Goal: Task Accomplishment & Management: Manage account settings

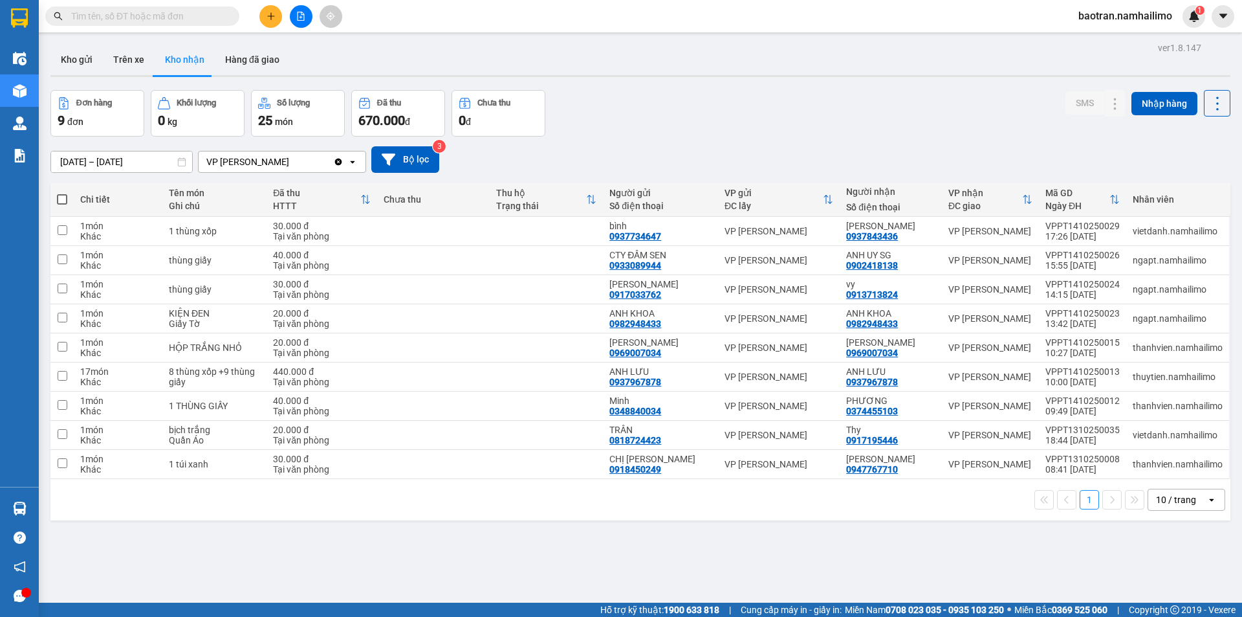
click at [1150, 16] on span "baotran.namhailimo" at bounding box center [1125, 16] width 115 height 16
click at [1089, 43] on span "Đăng xuất" at bounding box center [1131, 40] width 87 height 14
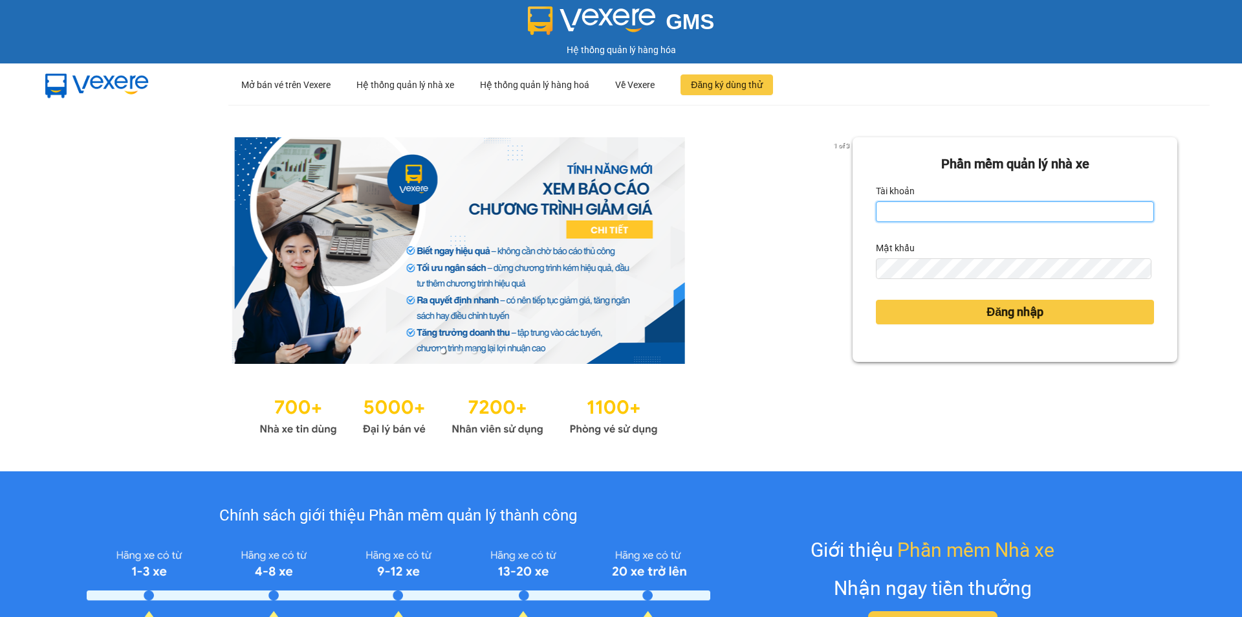
click at [946, 209] on input "Tài khoản" at bounding box center [1015, 211] width 278 height 21
type input "baotrung.namhailimo"
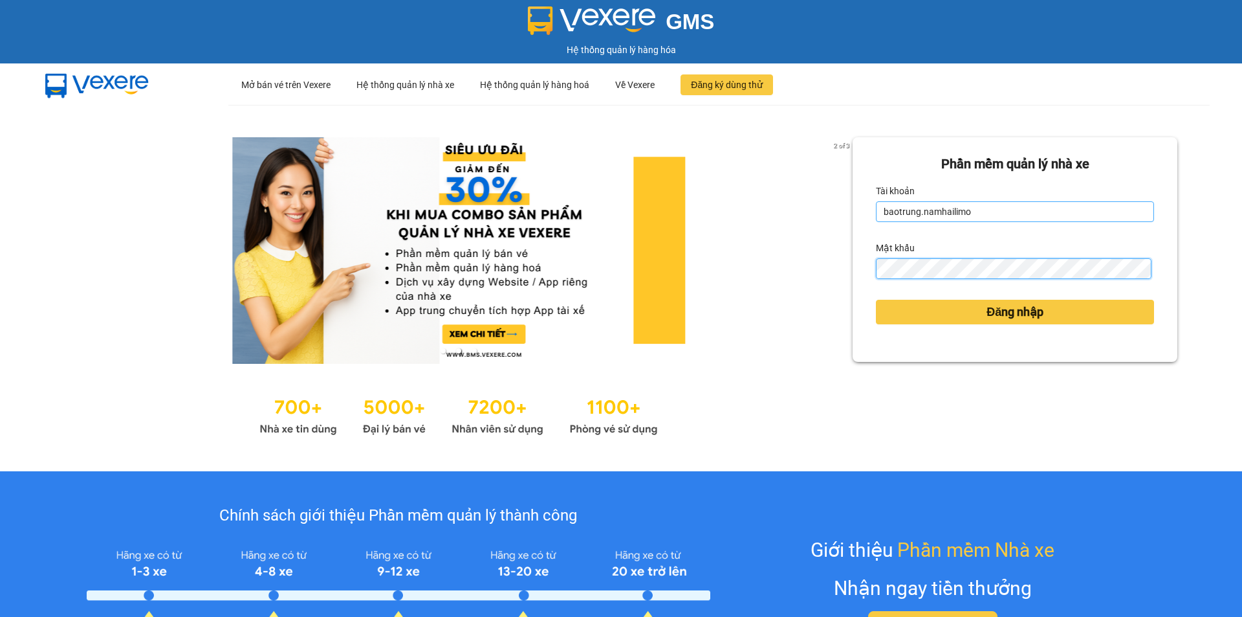
click at [876, 300] on button "Đăng nhập" at bounding box center [1015, 312] width 278 height 25
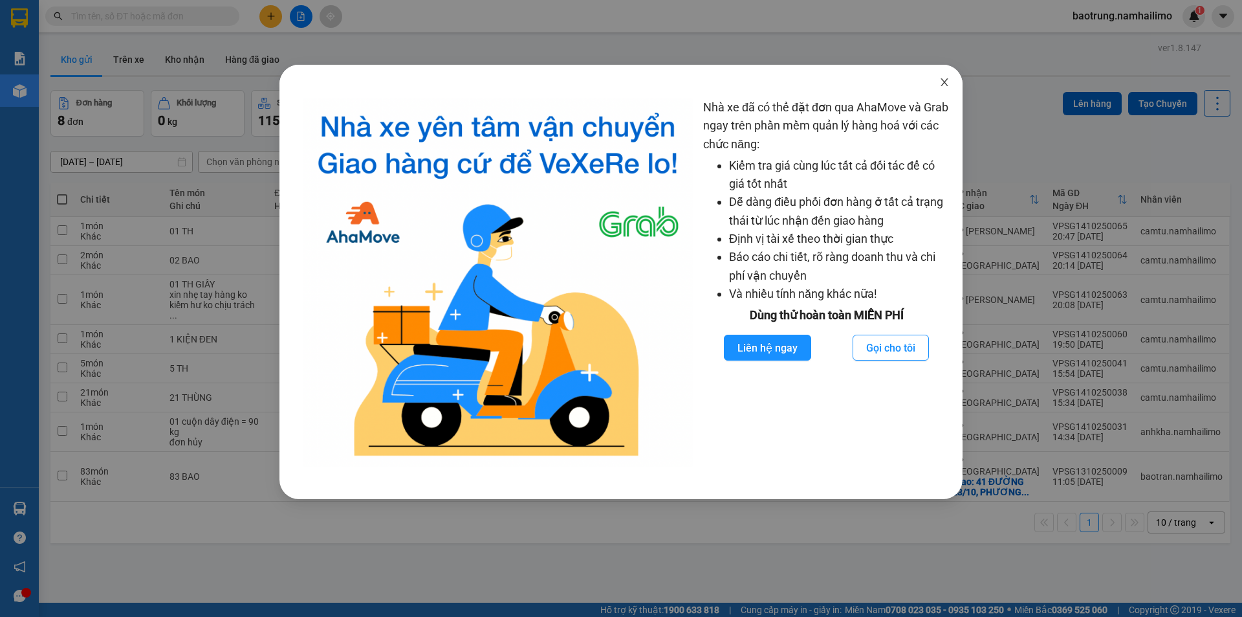
click at [954, 84] on span "Close" at bounding box center [944, 83] width 36 height 36
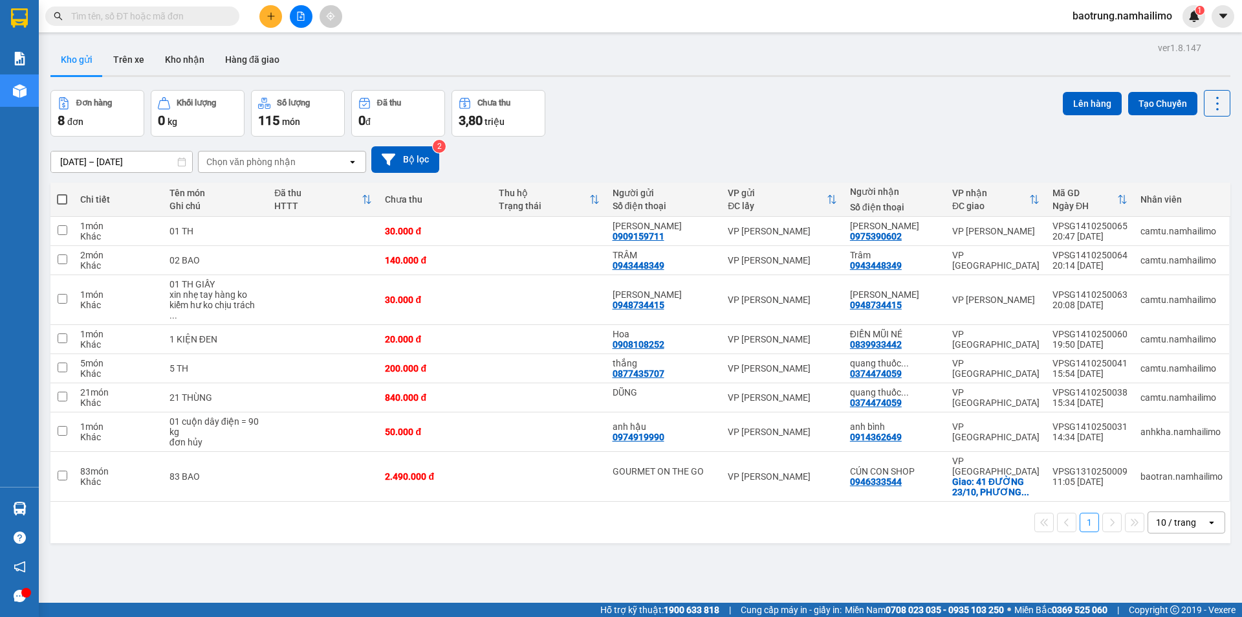
click at [834, 560] on div "ver 1.8.147 Kho gửi Trên xe Kho nhận Hàng đã giao Đơn hàng 8 đơn Khối lượng 0 k…" at bounding box center [640, 347] width 1190 height 617
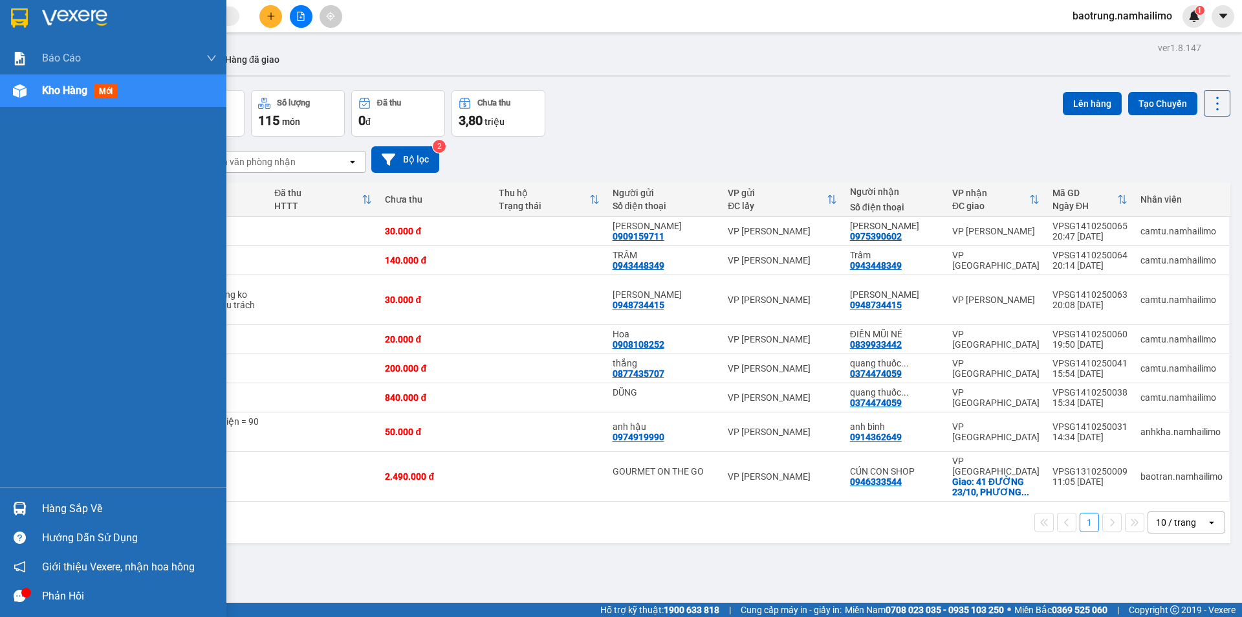
click at [75, 496] on div "Hàng sắp về" at bounding box center [113, 508] width 226 height 29
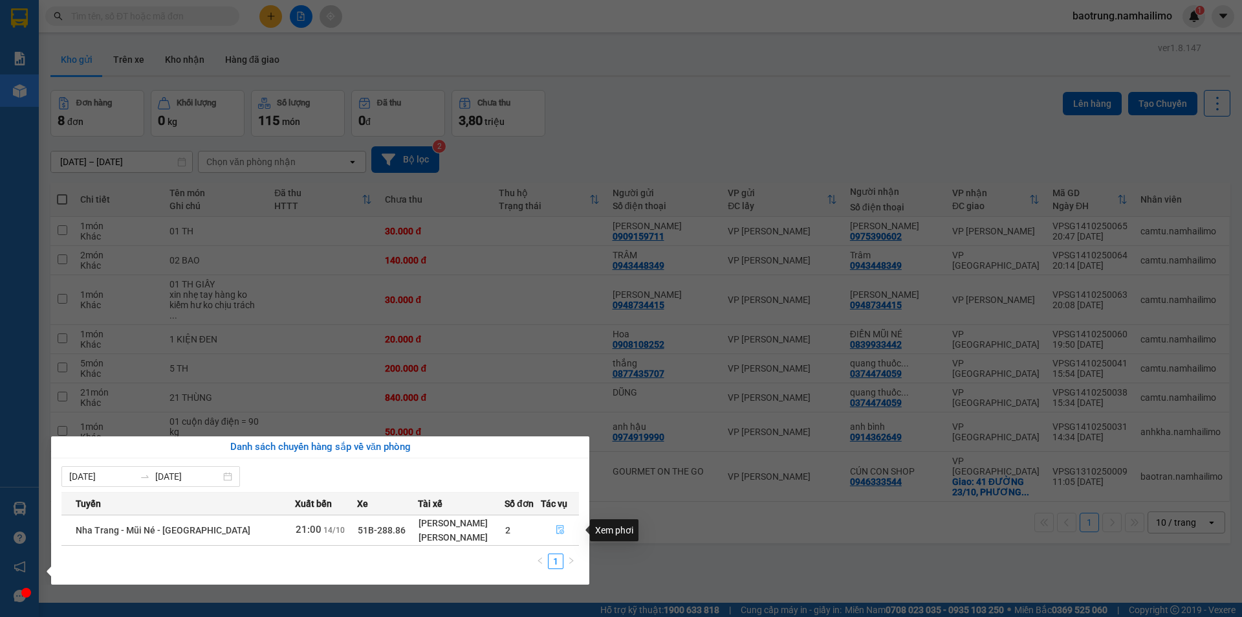
click at [556, 532] on icon "file-done" at bounding box center [560, 529] width 9 height 9
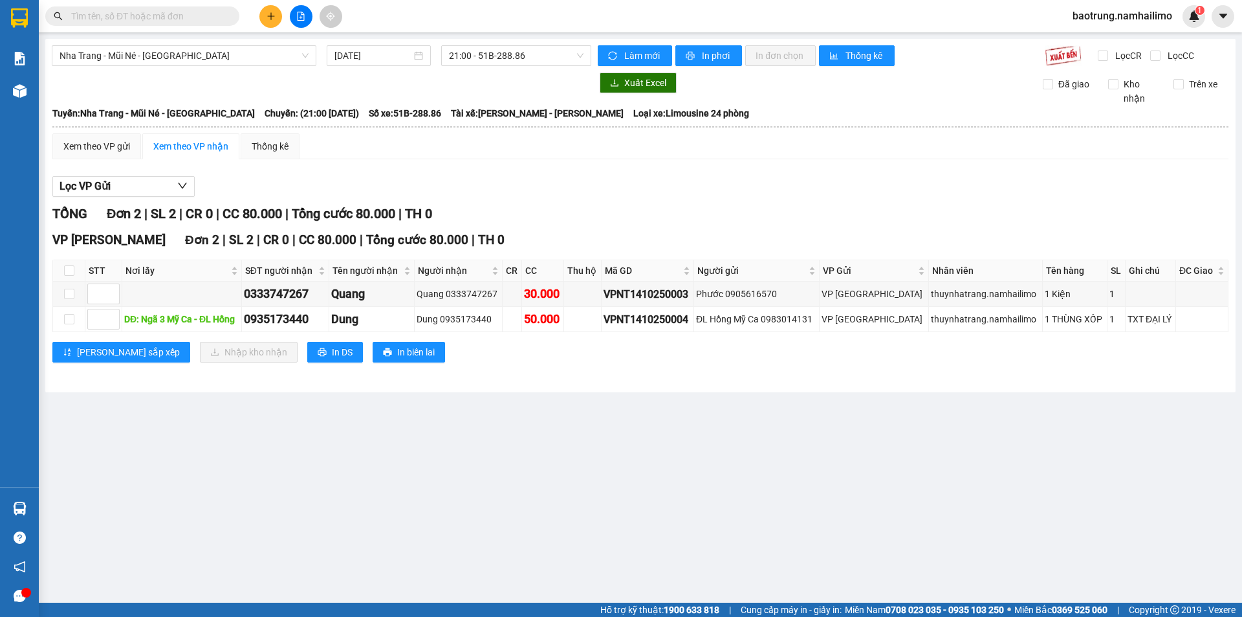
click at [74, 267] on th at bounding box center [69, 270] width 32 height 21
click at [68, 270] on input "checkbox" at bounding box center [69, 270] width 10 height 10
checkbox input "true"
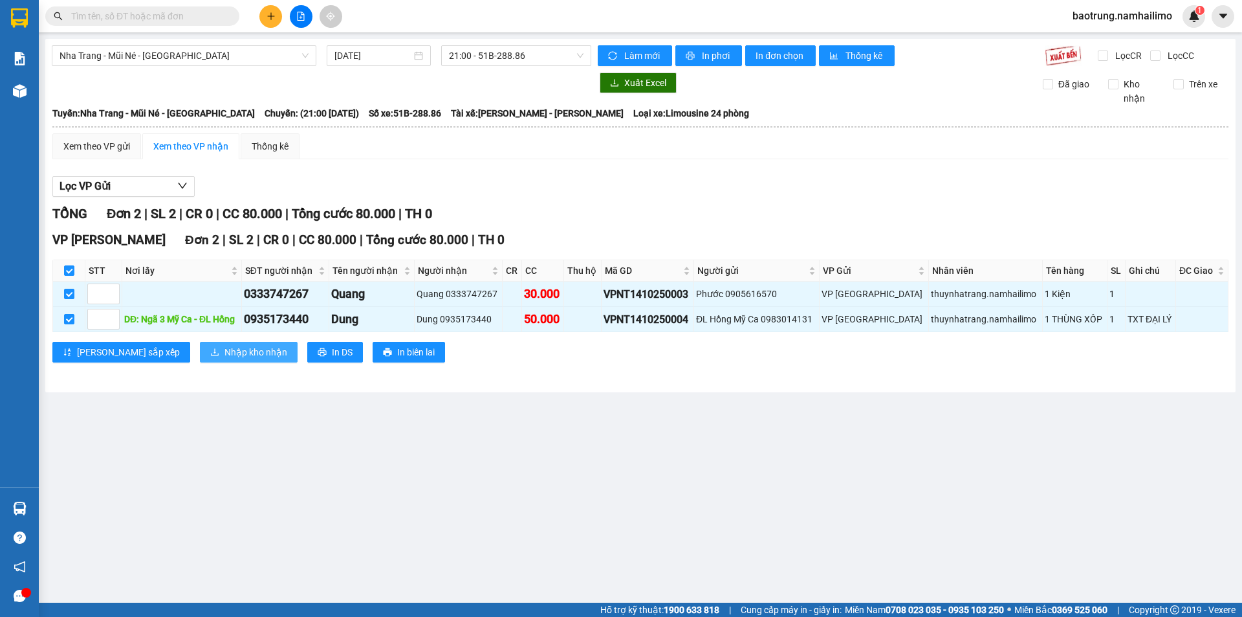
click at [224, 350] on span "Nhập kho nhận" at bounding box center [255, 352] width 63 height 14
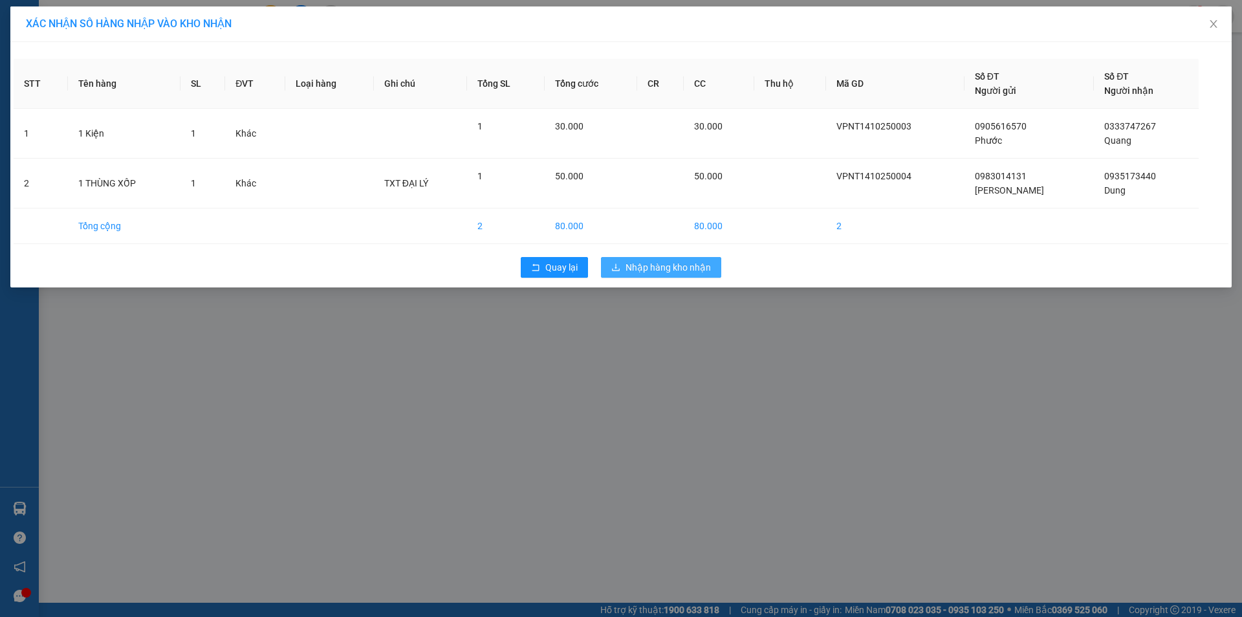
click at [642, 269] on span "Nhập hàng kho nhận" at bounding box center [668, 267] width 85 height 14
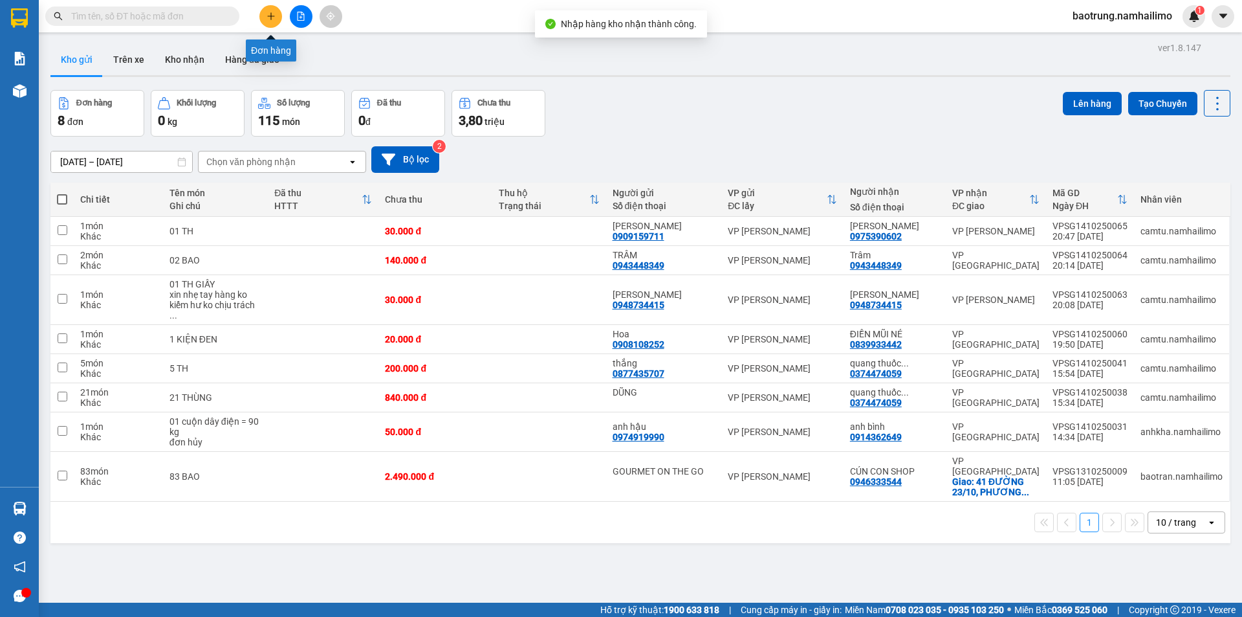
click at [268, 18] on icon "plus" at bounding box center [271, 16] width 9 height 9
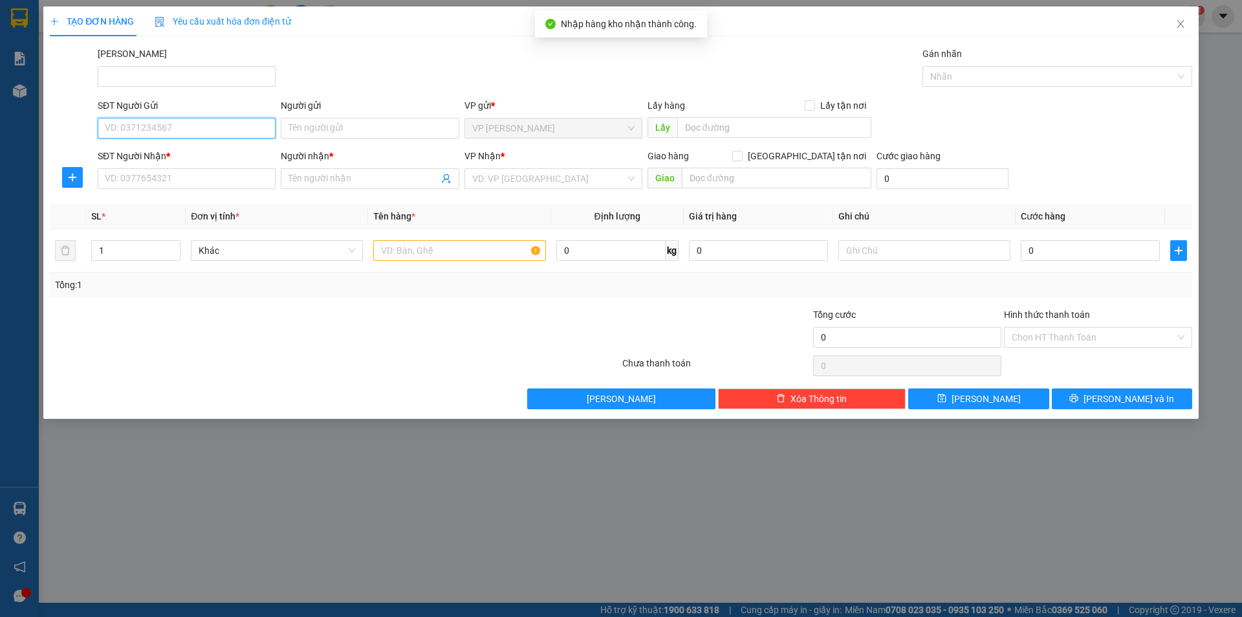
click at [212, 123] on input "SĐT Người Gửi" at bounding box center [187, 128] width 178 height 21
paste input "0929766427"
type input "0929766427"
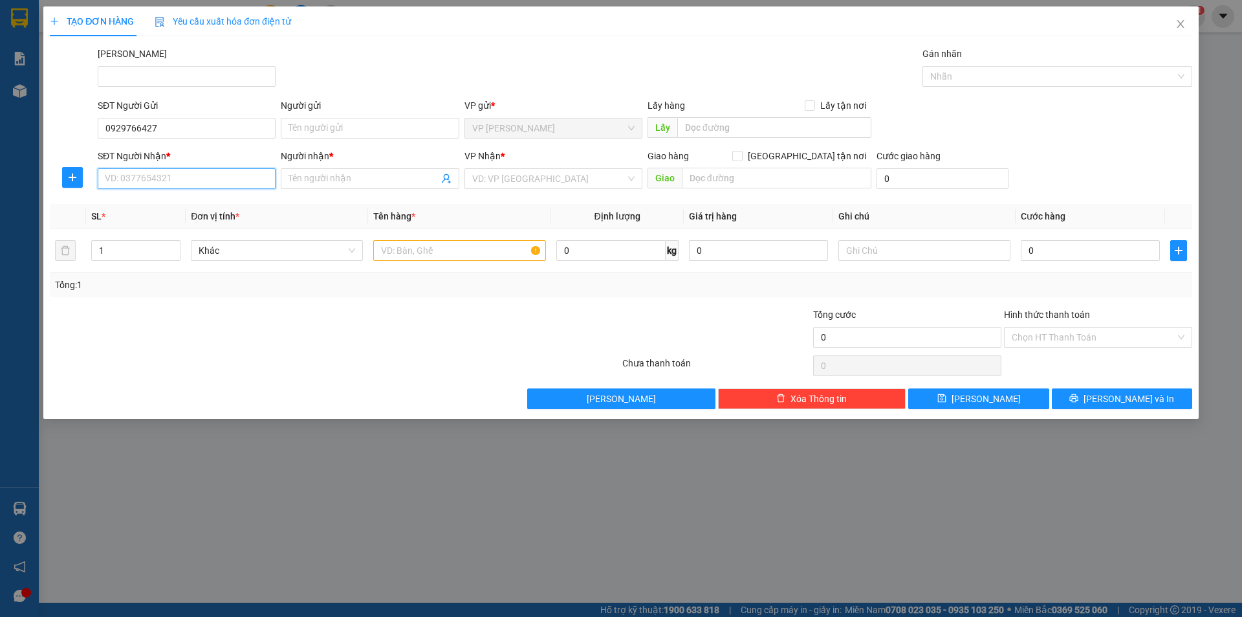
click at [196, 173] on input "SĐT Người Nhận *" at bounding box center [187, 178] width 178 height 21
paste input "0929766427"
type input "0929766427"
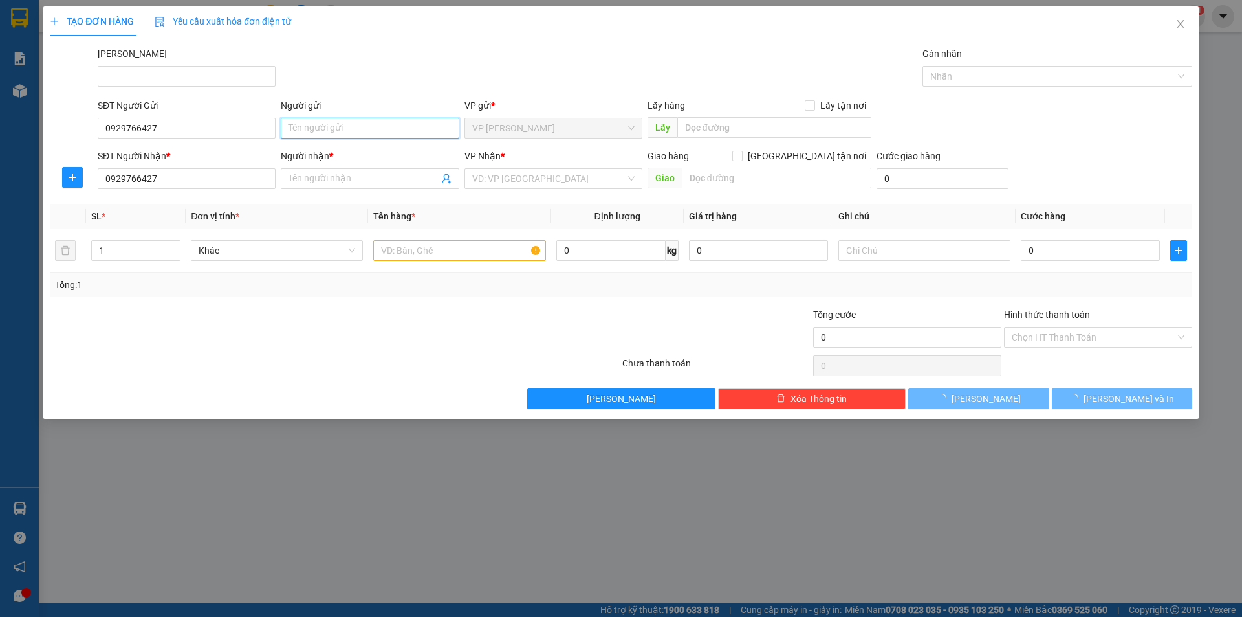
click at [355, 131] on input "Người gửi" at bounding box center [370, 128] width 178 height 21
type input "Phương Anh"
click at [361, 184] on input "Người nhận *" at bounding box center [363, 178] width 149 height 14
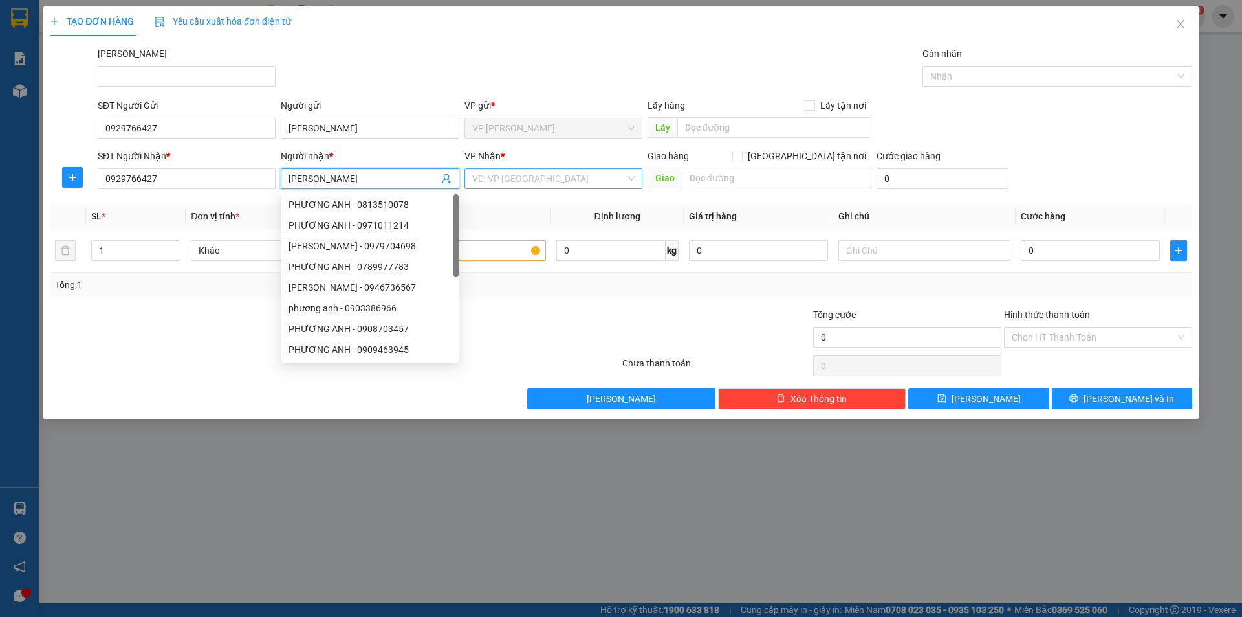
type input "Phương Anh"
click at [523, 179] on input "search" at bounding box center [548, 178] width 153 height 19
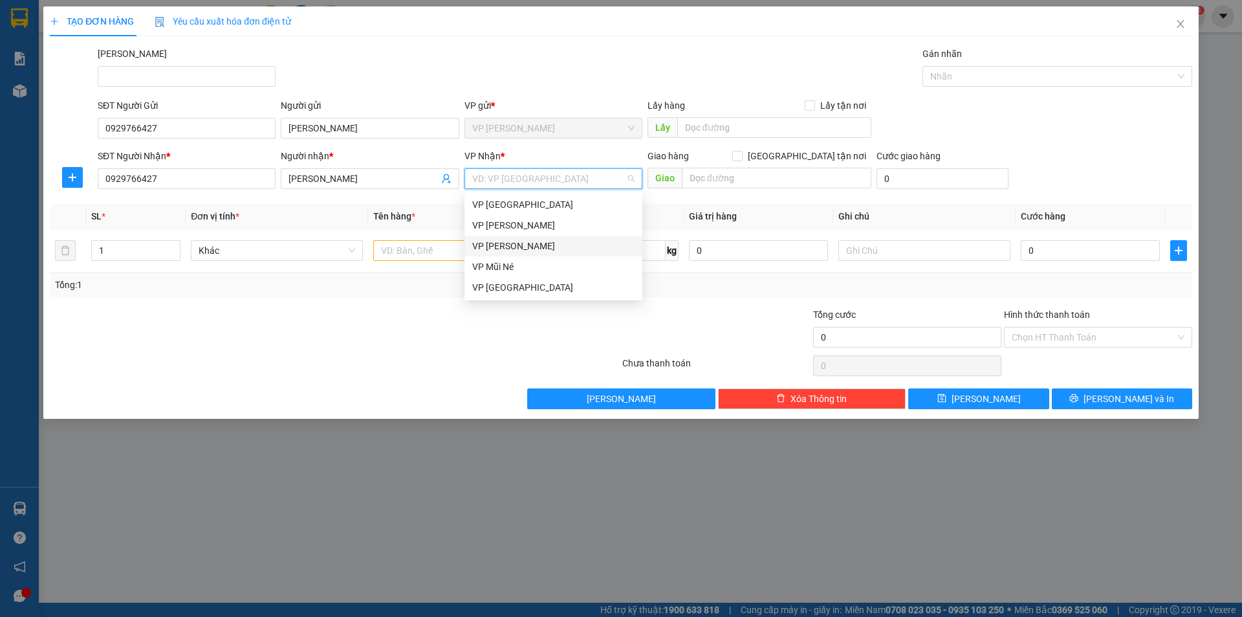
click at [512, 241] on div "VP [PERSON_NAME]" at bounding box center [553, 246] width 162 height 14
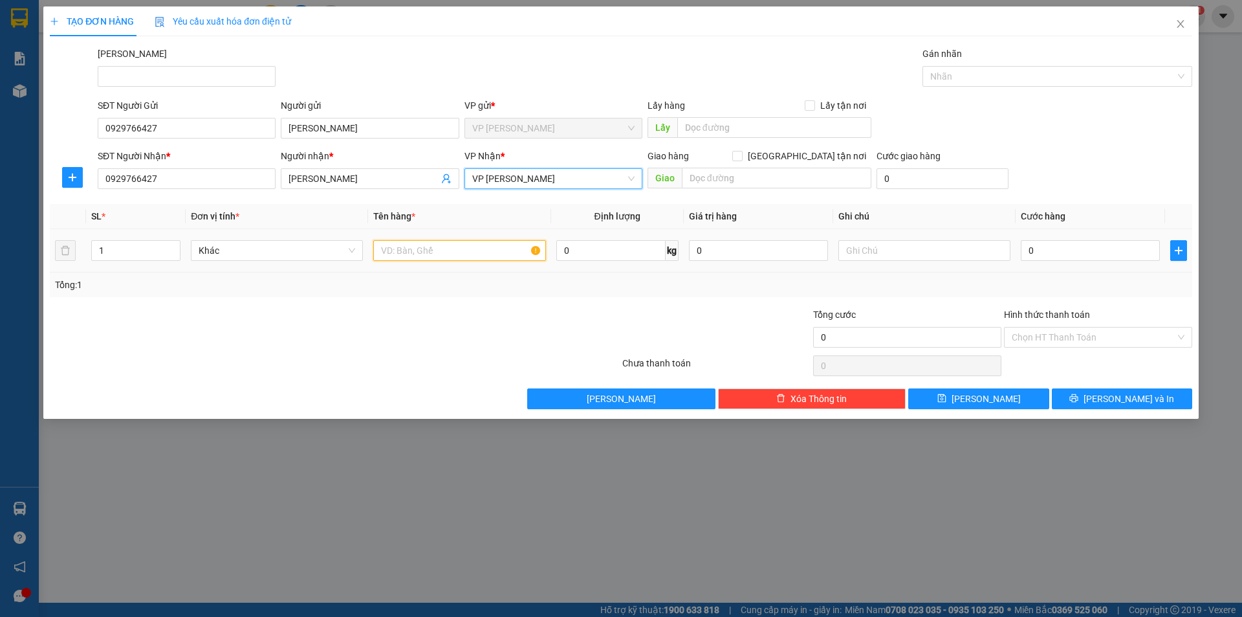
click at [440, 245] on input "text" at bounding box center [459, 250] width 172 height 21
type input "B"
type input "Xe wave đỏ BS 86"
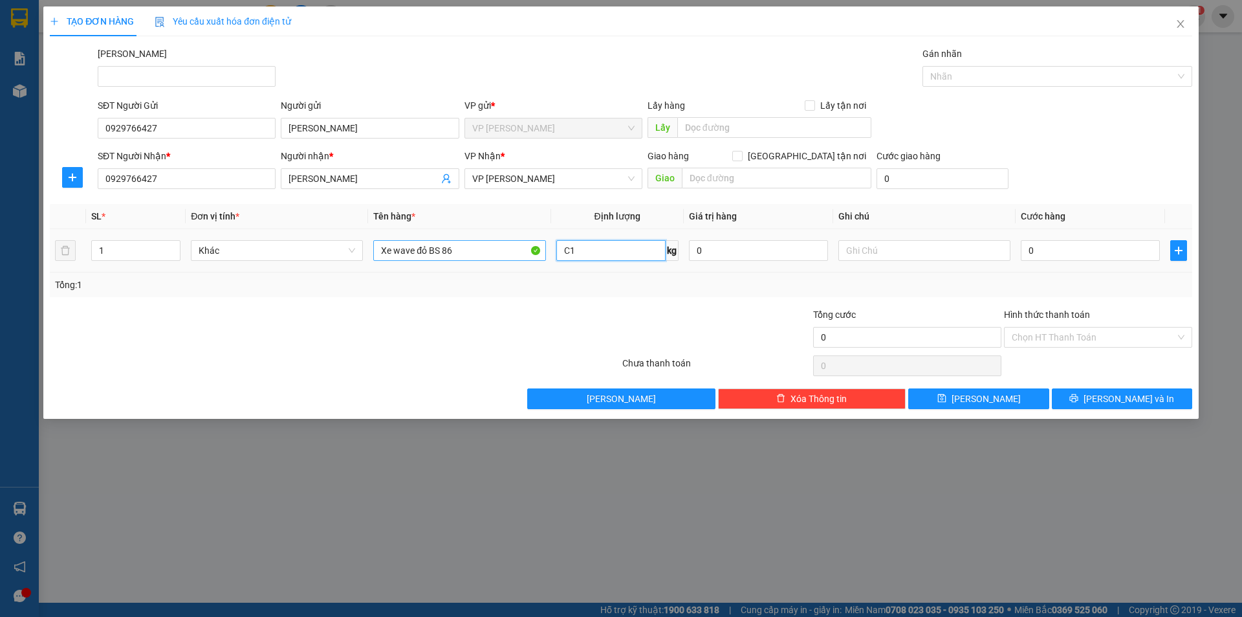
type input "C"
type input "0"
click at [472, 255] on input "Xe wave đỏ BS 86" at bounding box center [459, 250] width 172 height 21
type input "Xe wave đỏ BS 86C1-668.90"
click at [1086, 257] on input "0" at bounding box center [1090, 250] width 139 height 21
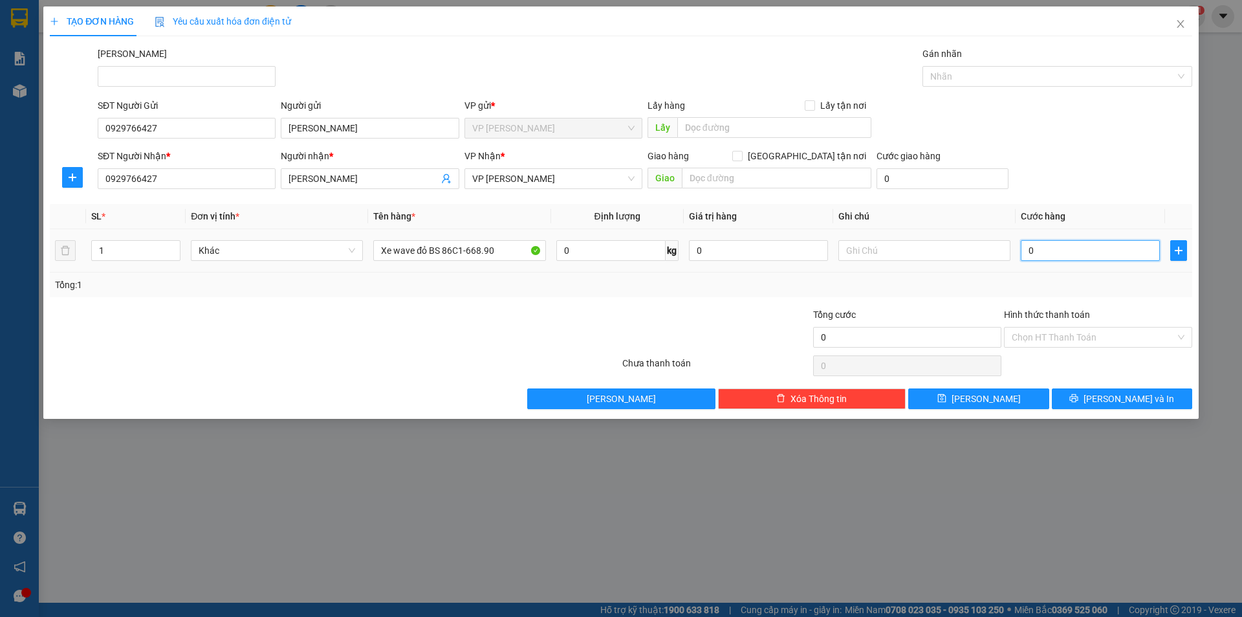
type input "2"
type input "25"
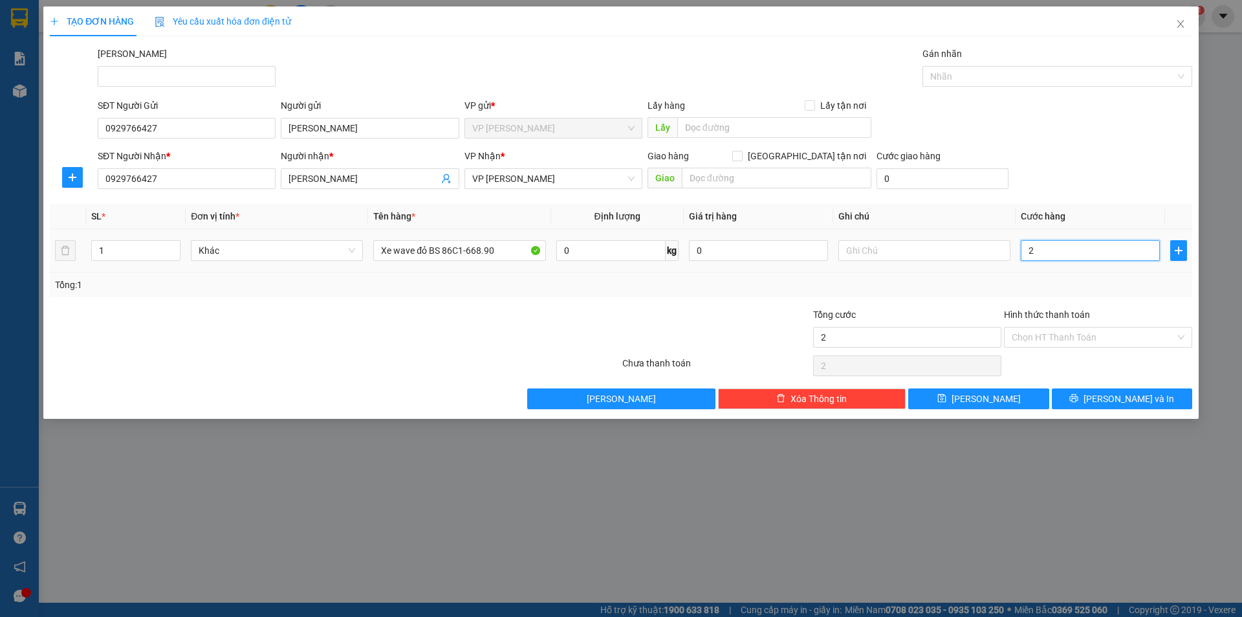
type input "25"
type input "250"
type input "250.000"
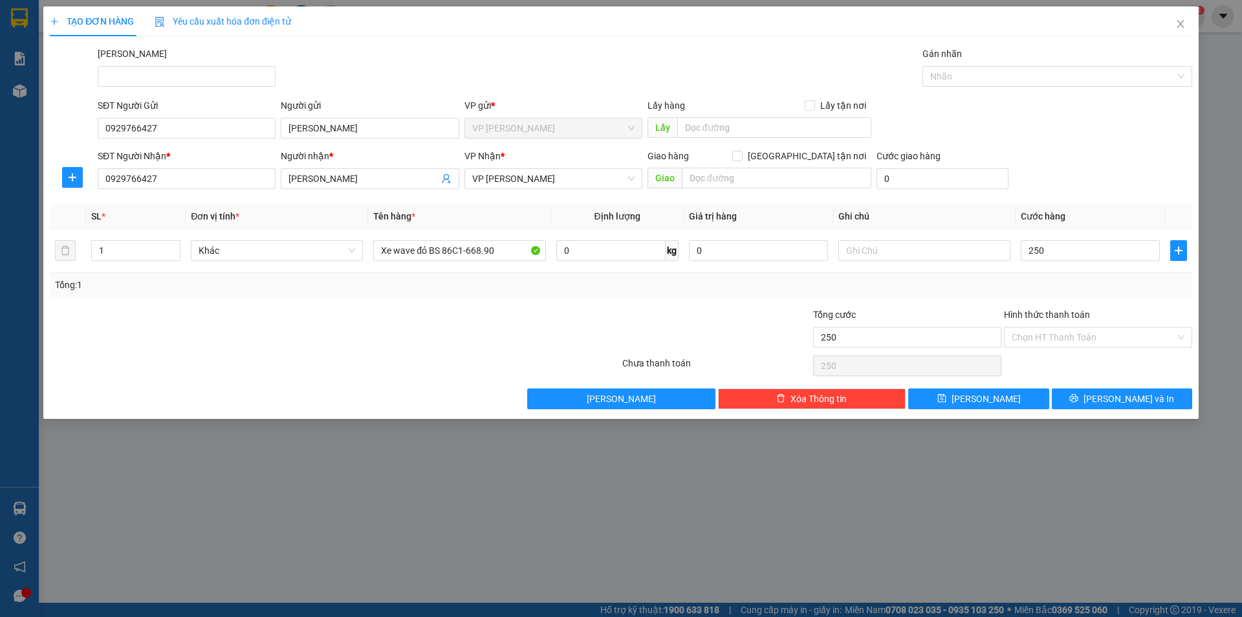
type input "250.000"
click at [1070, 125] on div "SĐT Người Gửi 0929766427 Người gửi Phương Anh VP gửi * VP Phạm Ngũ Lão Lấy hàng…" at bounding box center [645, 120] width 1100 height 45
click at [1045, 341] on input "Hình thức thanh toán" at bounding box center [1094, 336] width 164 height 19
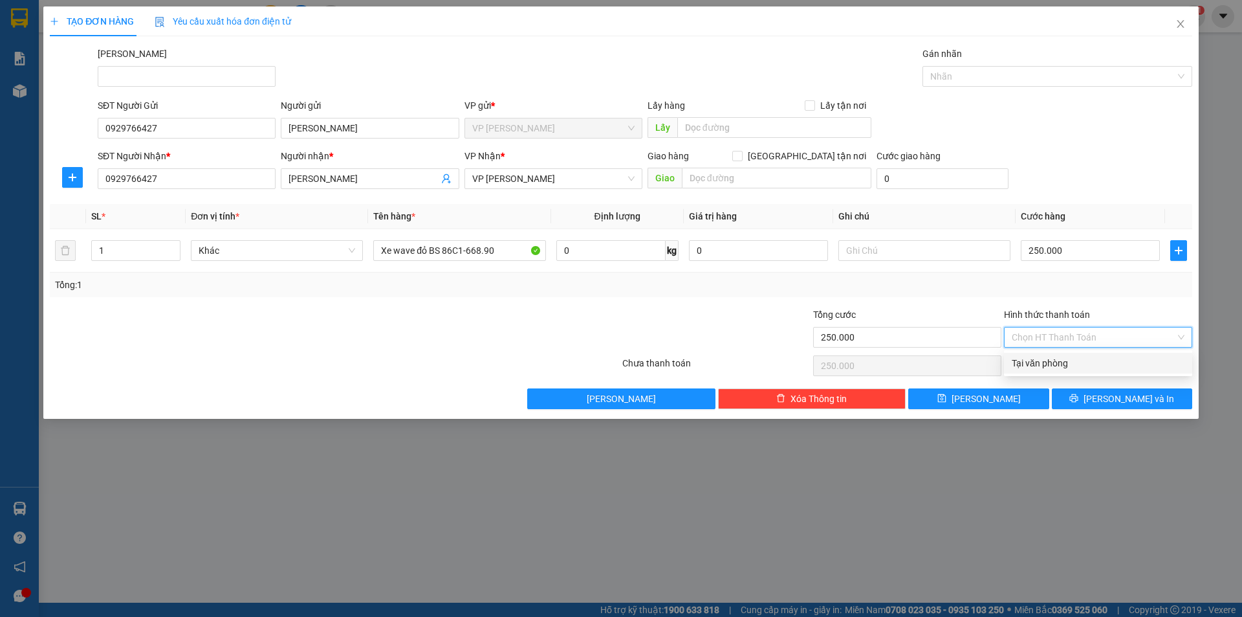
click at [1045, 360] on div "Tại văn phòng" at bounding box center [1098, 363] width 173 height 14
type input "0"
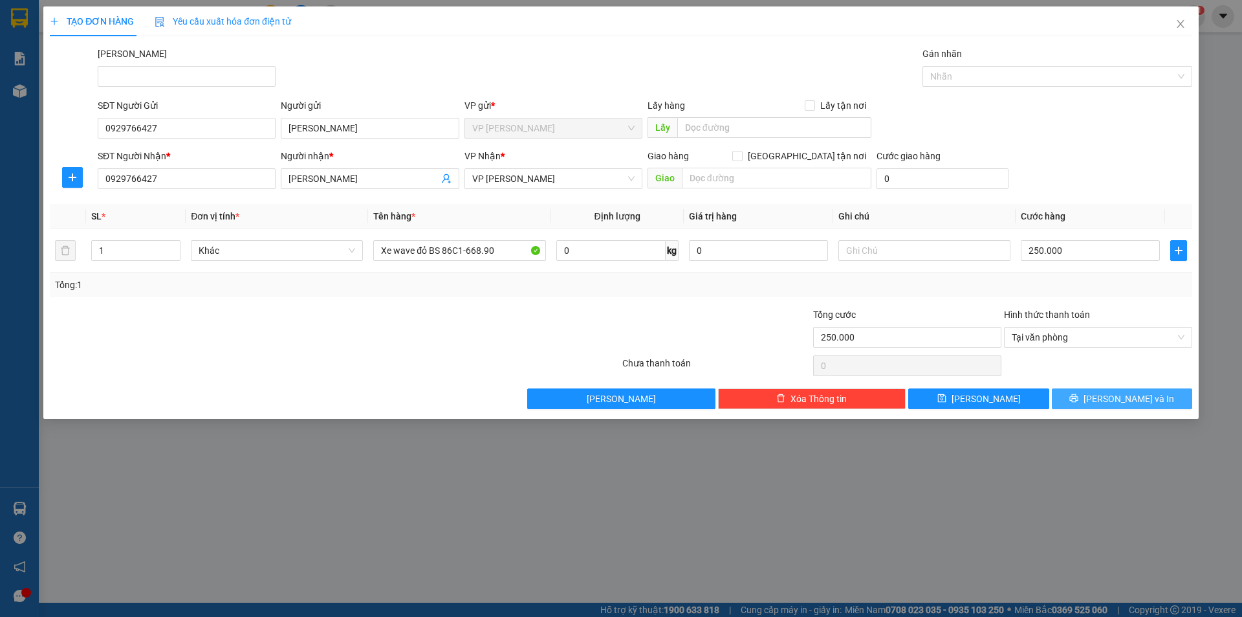
click at [1089, 398] on button "[PERSON_NAME] và In" at bounding box center [1122, 398] width 140 height 21
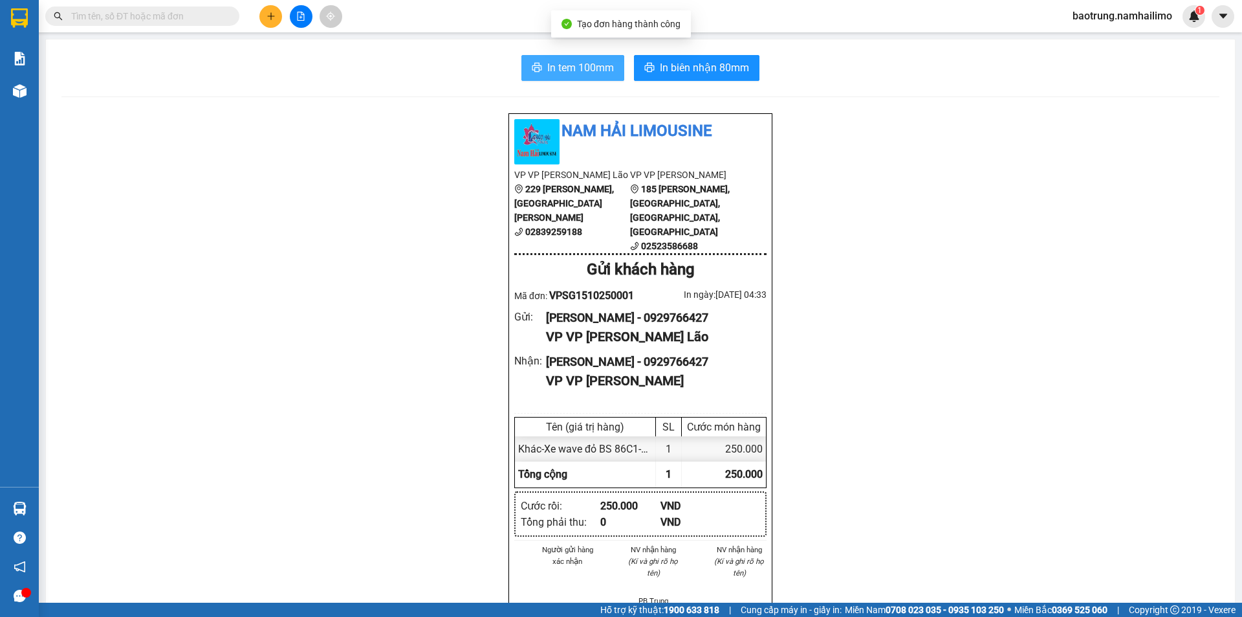
click at [573, 63] on span "In tem 100mm" at bounding box center [580, 68] width 67 height 16
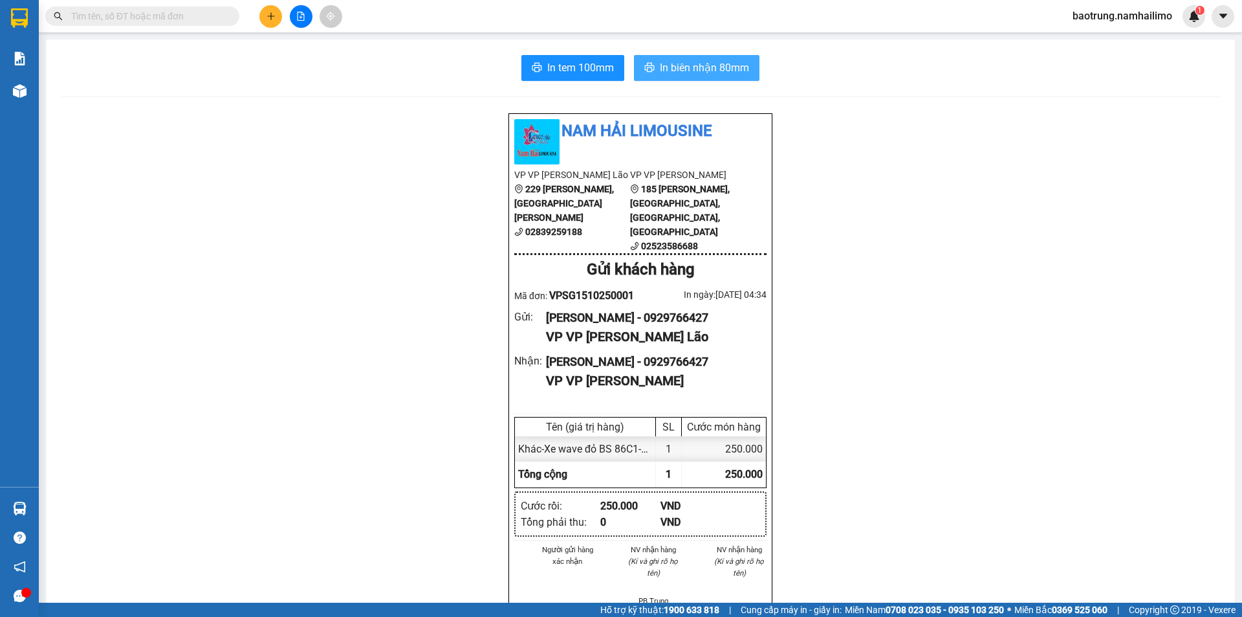
click at [724, 72] on span "In biên nhận 80mm" at bounding box center [704, 68] width 89 height 16
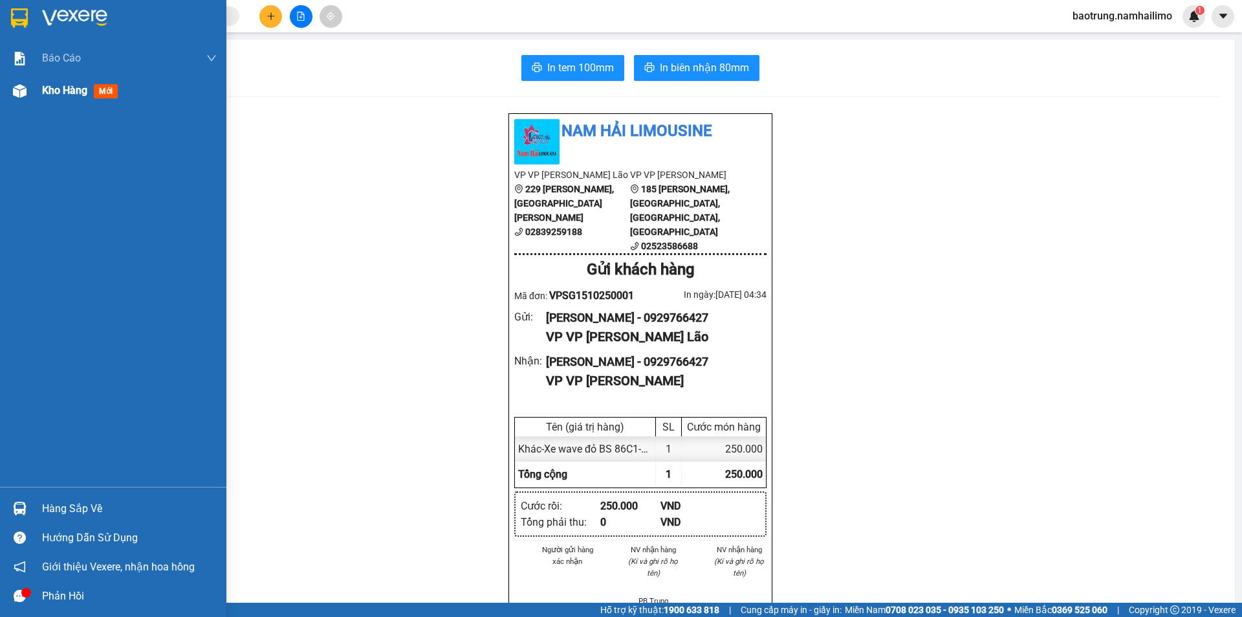
drag, startPoint x: 67, startPoint y: 91, endPoint x: 196, endPoint y: 121, distance: 132.1
click at [68, 91] on span "Kho hàng" at bounding box center [64, 90] width 45 height 12
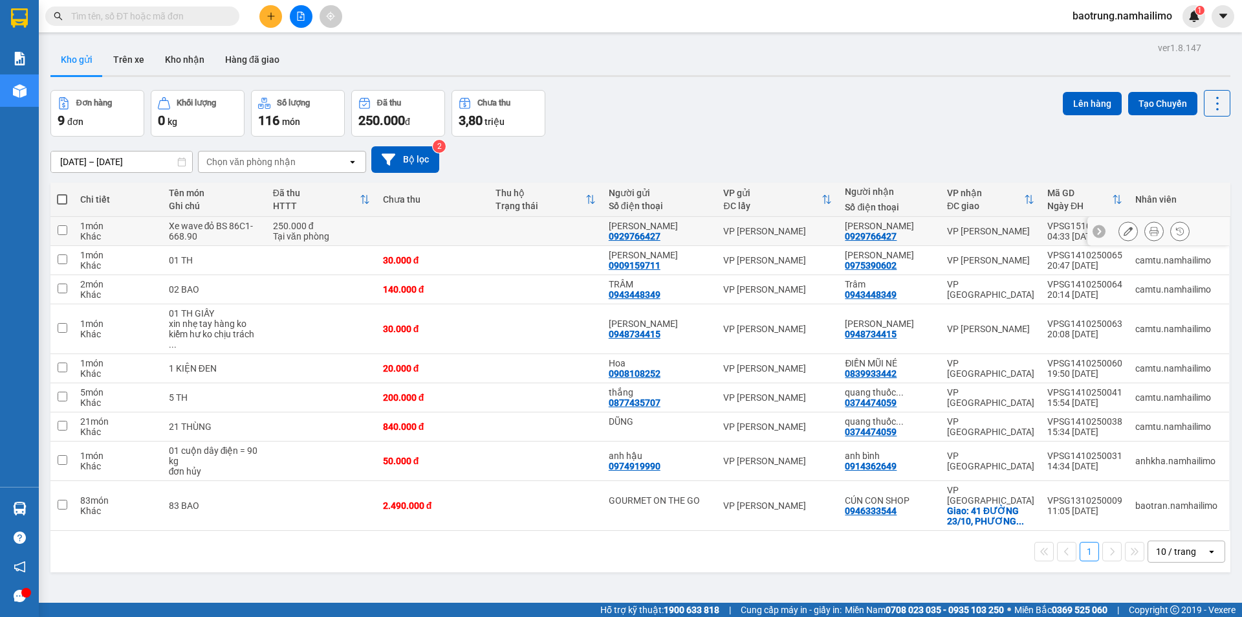
click at [1124, 229] on icon at bounding box center [1128, 230] width 9 height 9
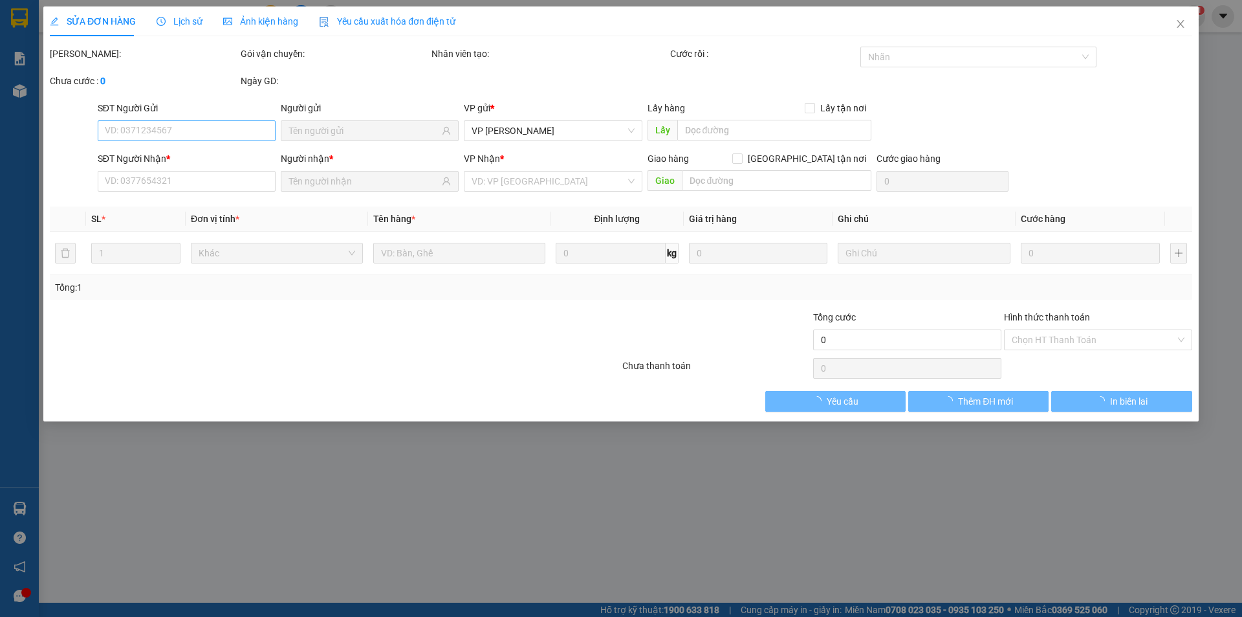
type input "0929766427"
type input "250.000"
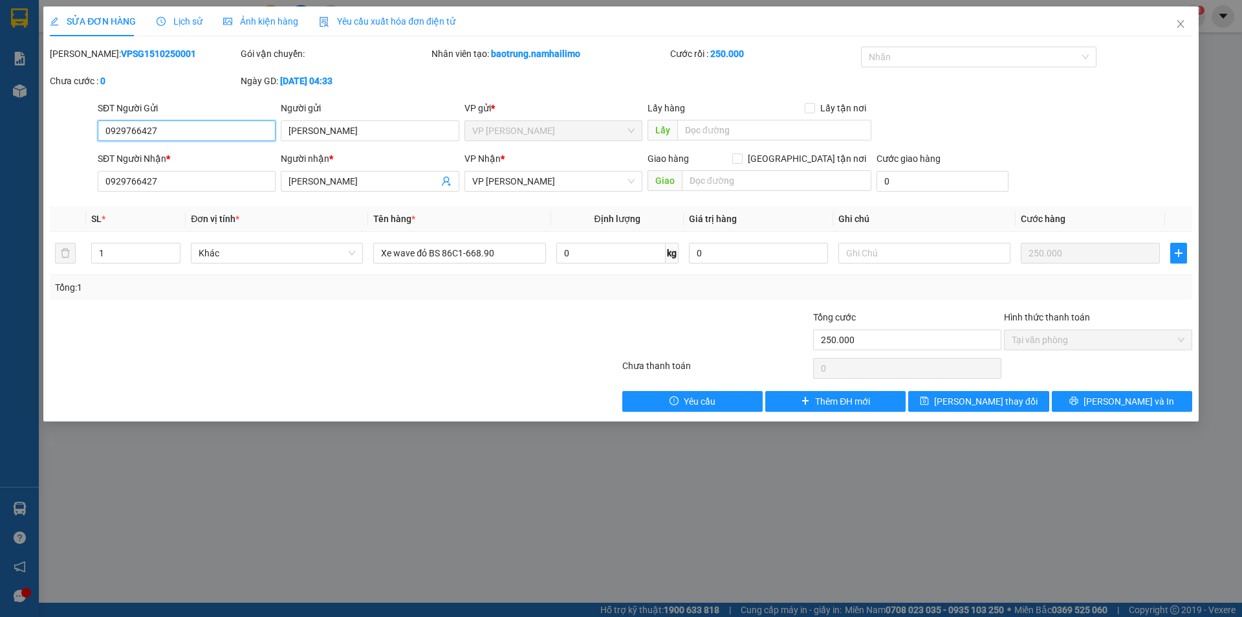
click at [116, 125] on input "0929766427" at bounding box center [187, 130] width 178 height 21
type input "0829766427"
click at [113, 185] on input "0929766427" at bounding box center [187, 181] width 178 height 21
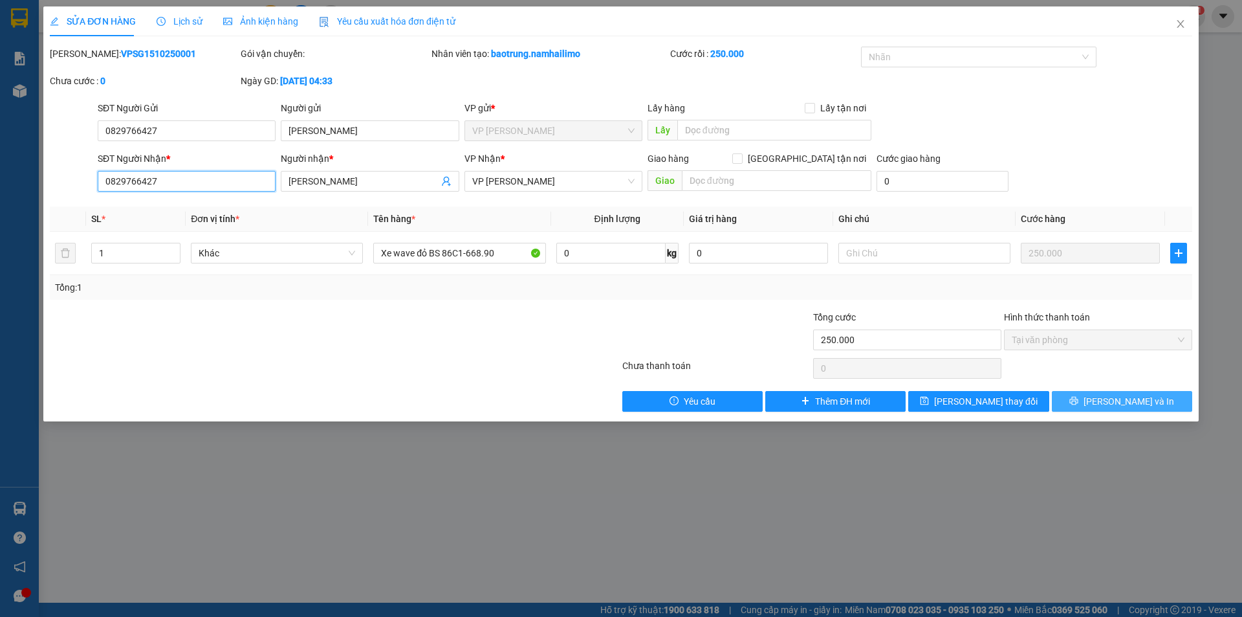
type input "0829766427"
click at [1157, 397] on button "[PERSON_NAME] và In" at bounding box center [1122, 401] width 140 height 21
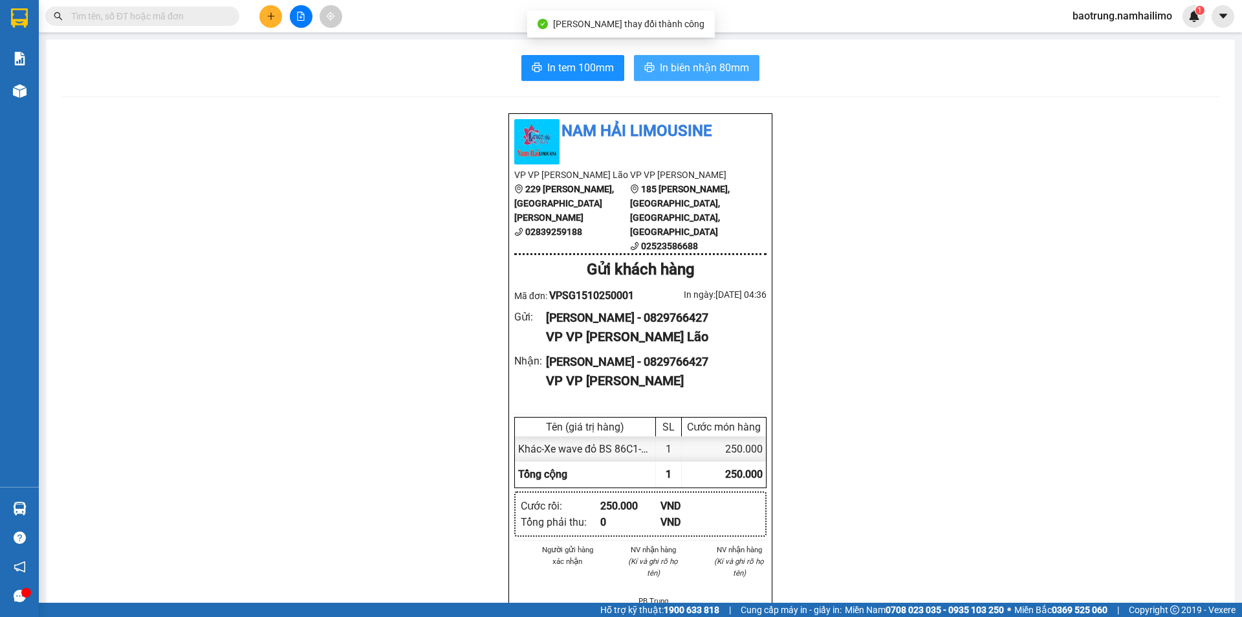
click at [710, 78] on button "In biên nhận 80mm" at bounding box center [696, 68] width 125 height 26
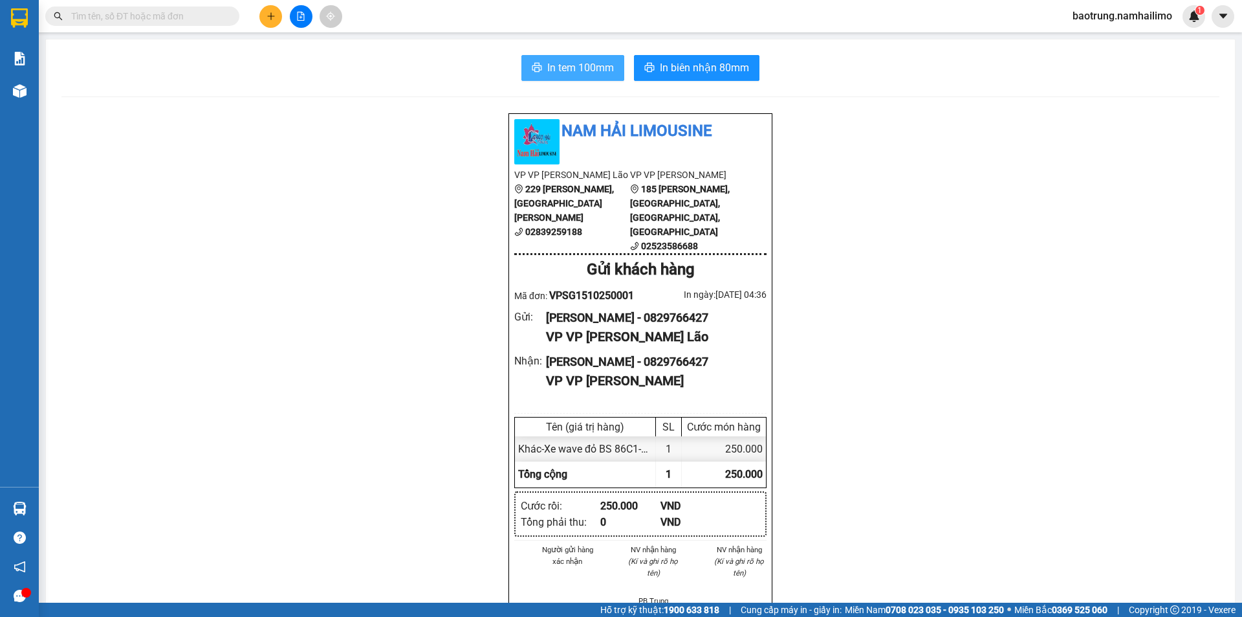
click at [597, 72] on span "In tem 100mm" at bounding box center [580, 68] width 67 height 16
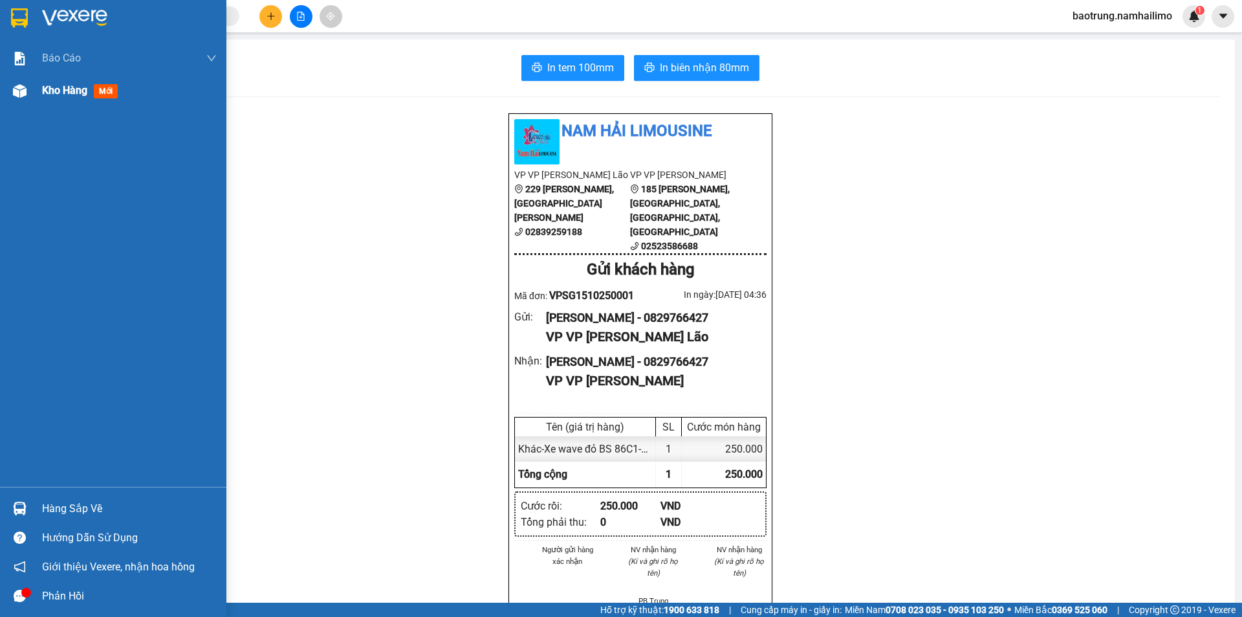
click at [34, 95] on div "Kho hàng mới" at bounding box center [113, 90] width 226 height 32
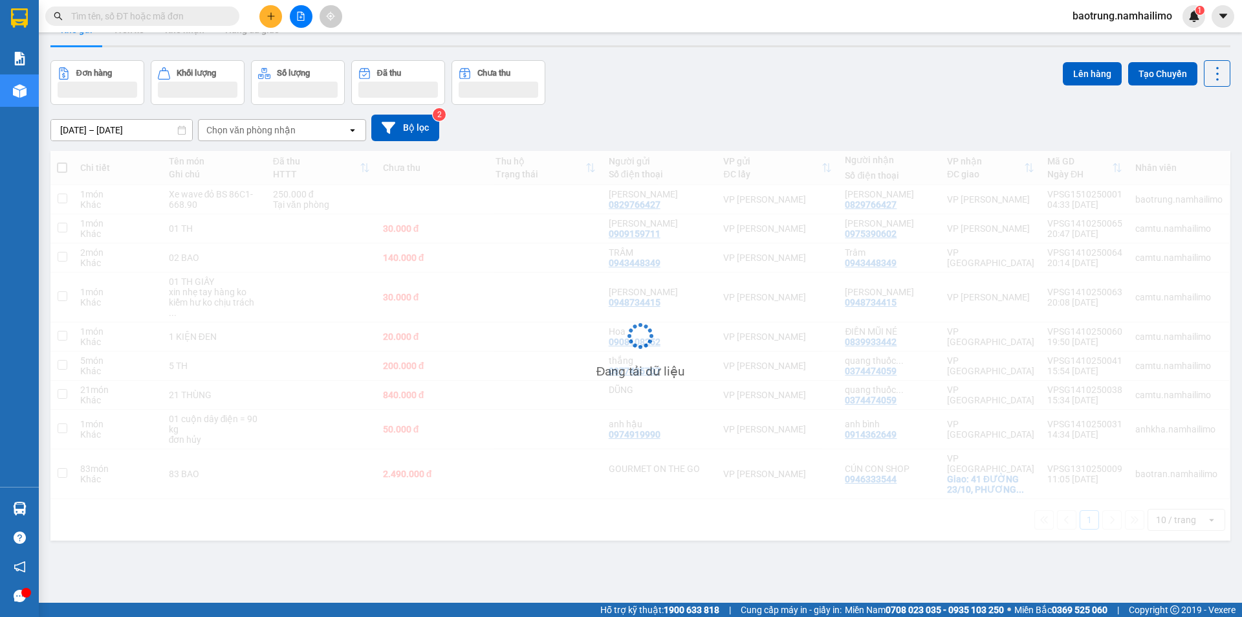
scroll to position [60, 0]
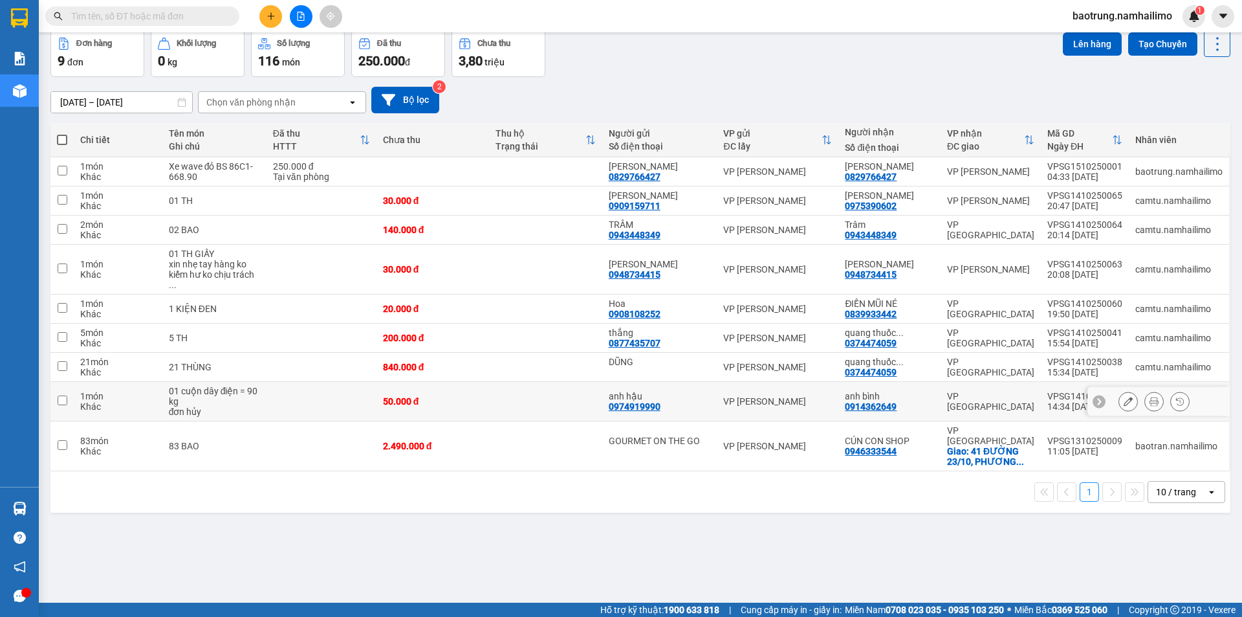
click at [569, 391] on td at bounding box center [545, 401] width 113 height 39
checkbox input "true"
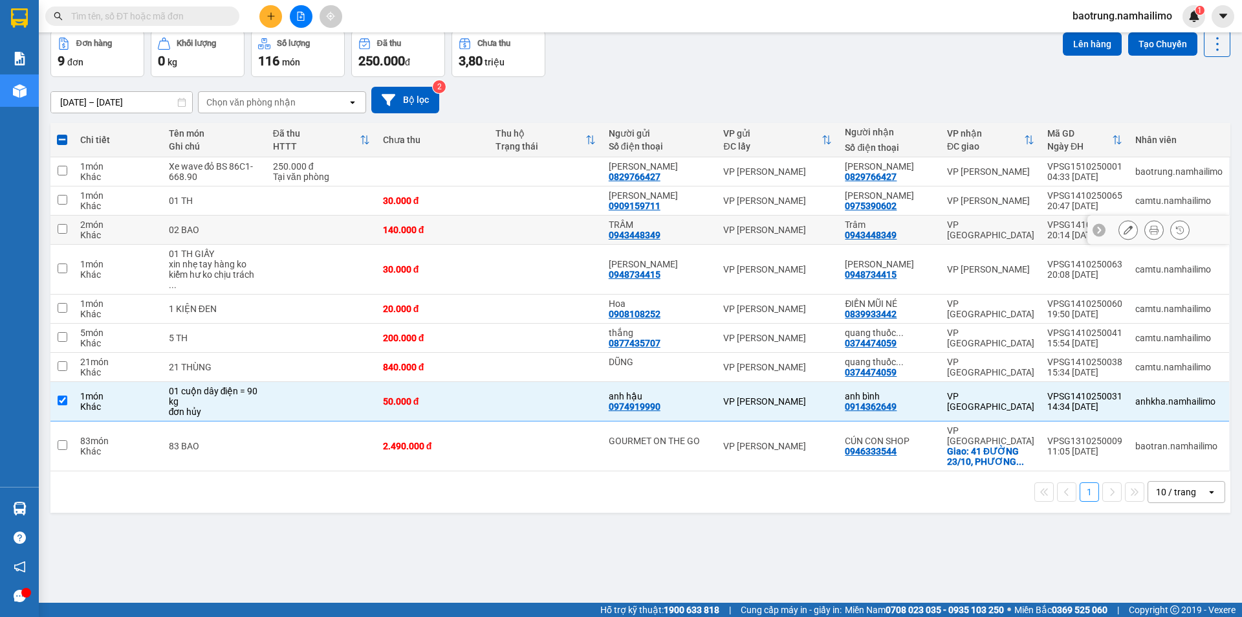
click at [514, 224] on td at bounding box center [545, 229] width 113 height 29
checkbox input "true"
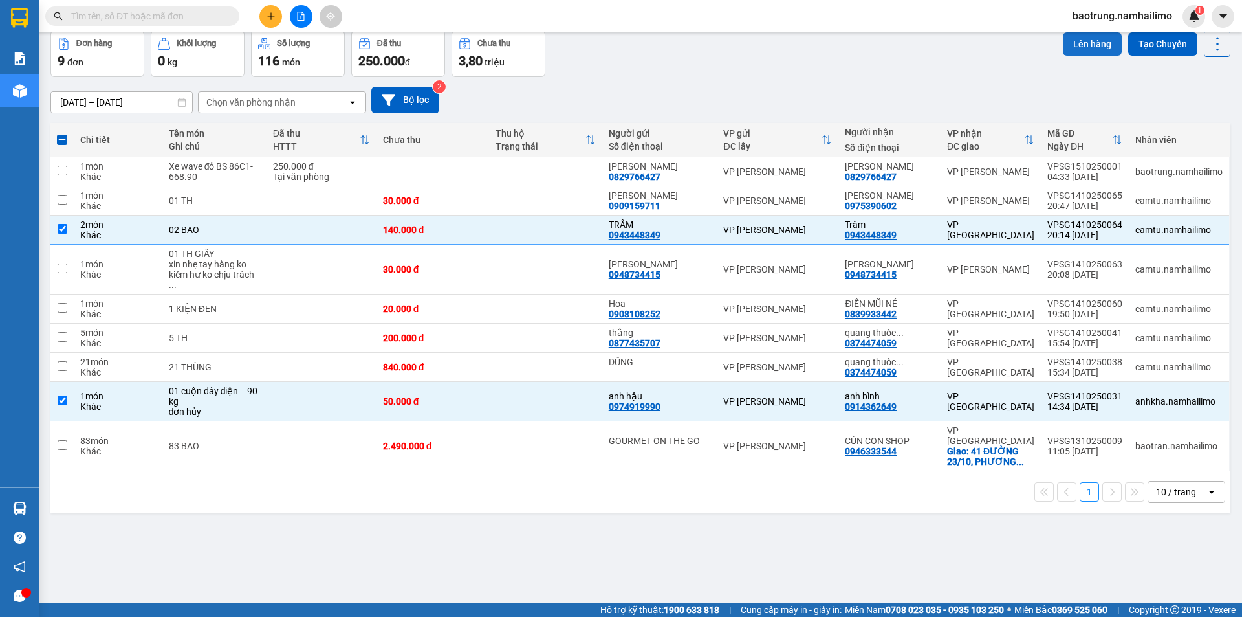
click at [1080, 43] on button "Lên hàng" at bounding box center [1092, 43] width 59 height 23
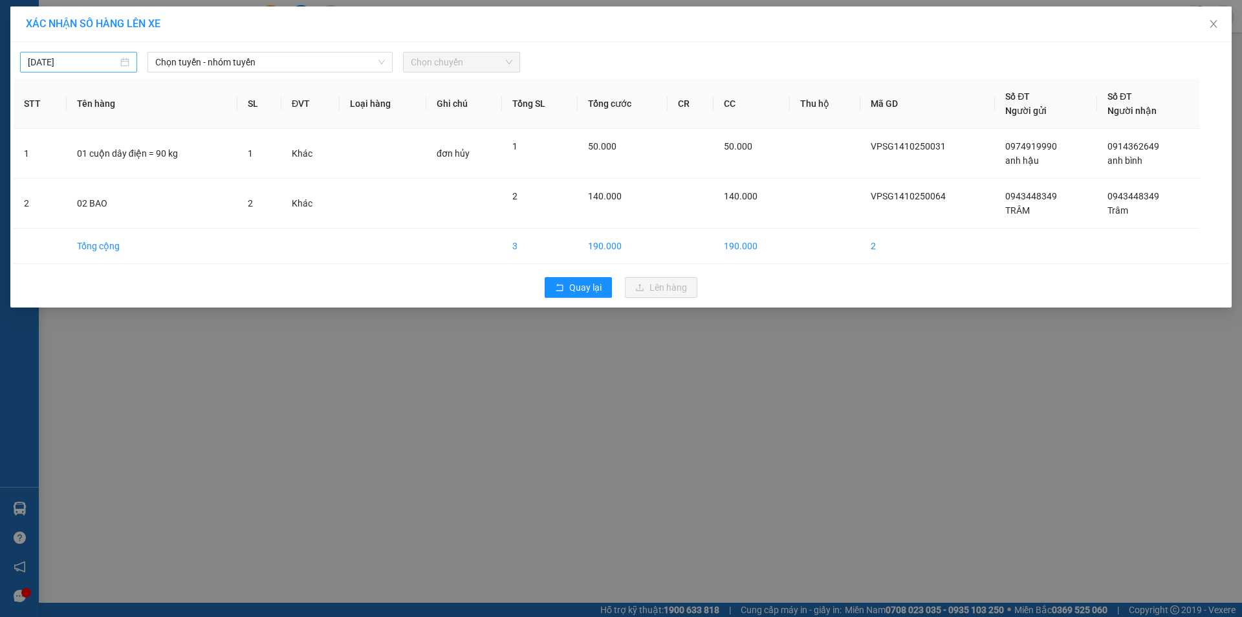
click at [52, 62] on input "[DATE]" at bounding box center [73, 62] width 90 height 14
type input "[DATE]"
click at [210, 65] on span "Chọn tuyến - nhóm tuyến" at bounding box center [270, 61] width 230 height 19
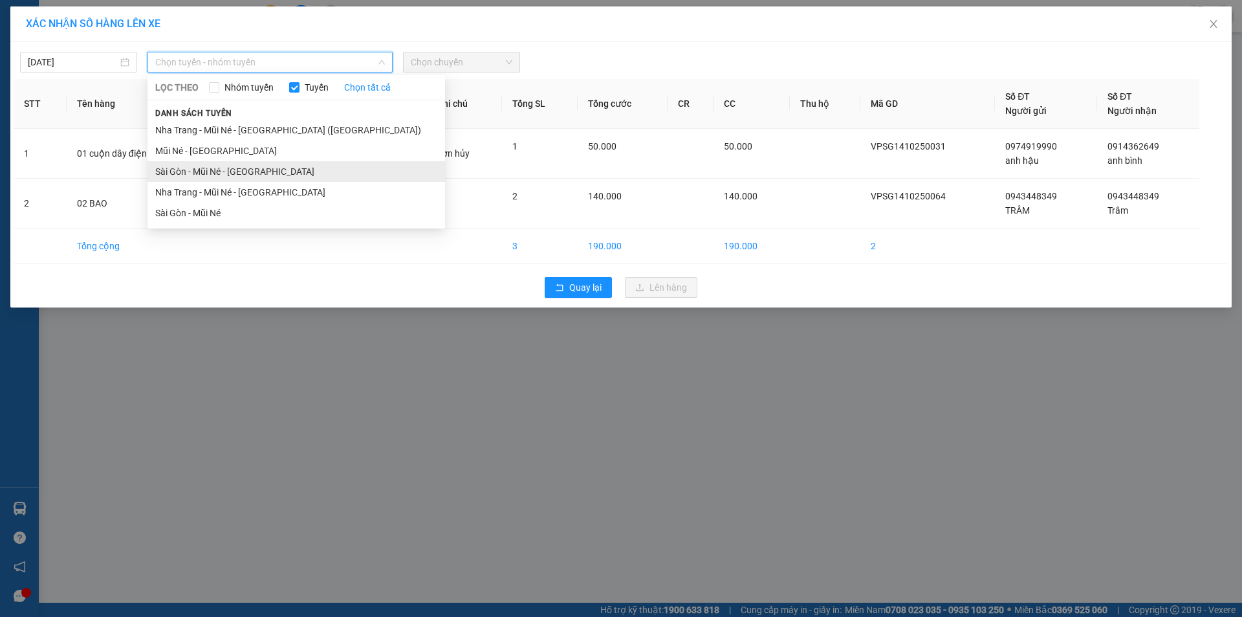
click at [234, 175] on li "Sài Gòn - Mũi Né - Nha Trang" at bounding box center [296, 171] width 298 height 21
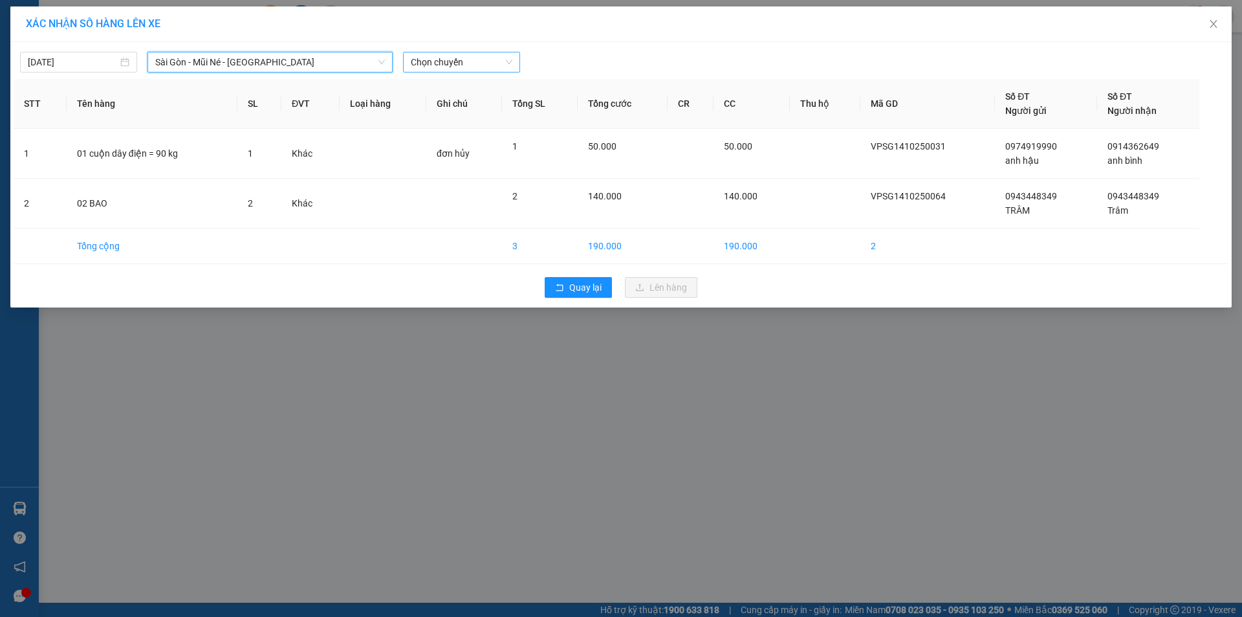
click at [451, 60] on span "Chọn chuyến" at bounding box center [462, 61] width 102 height 19
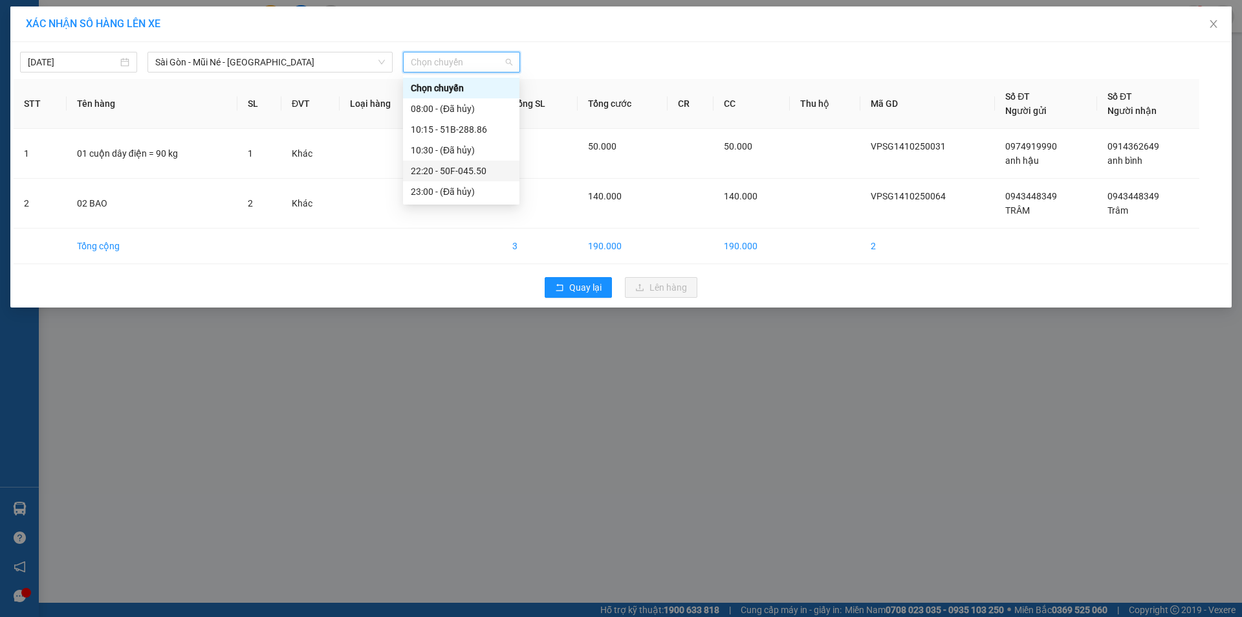
click at [439, 166] on div "22:20 - 50F-045.50" at bounding box center [461, 171] width 101 height 14
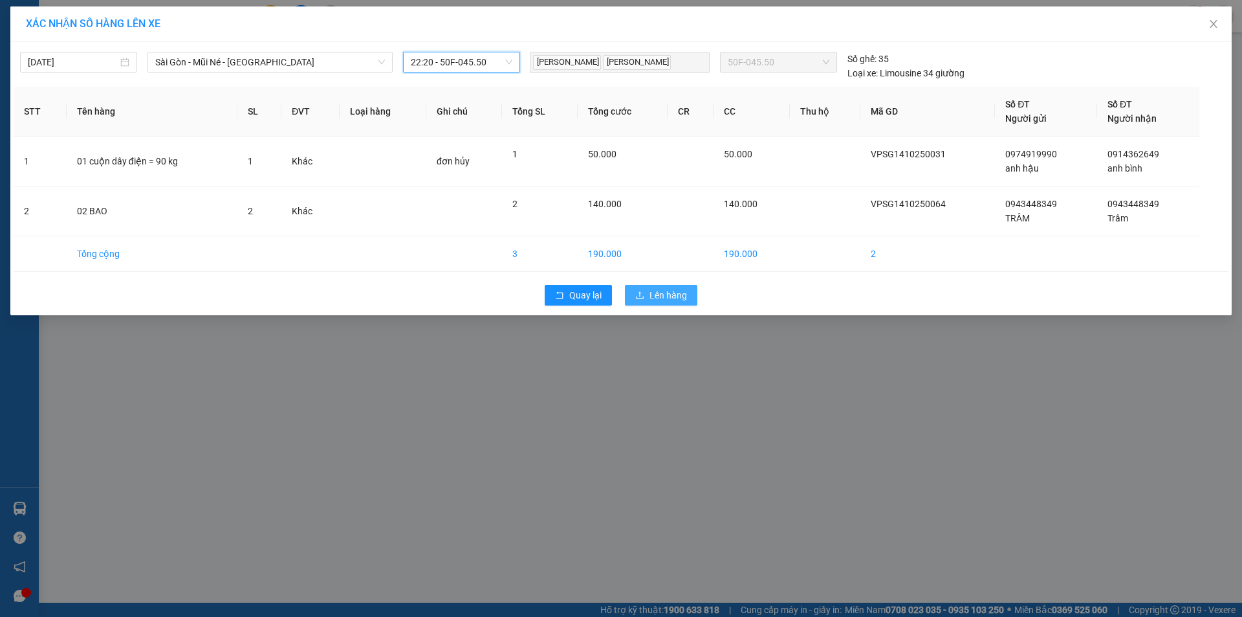
click at [651, 296] on span "Lên hàng" at bounding box center [668, 295] width 38 height 14
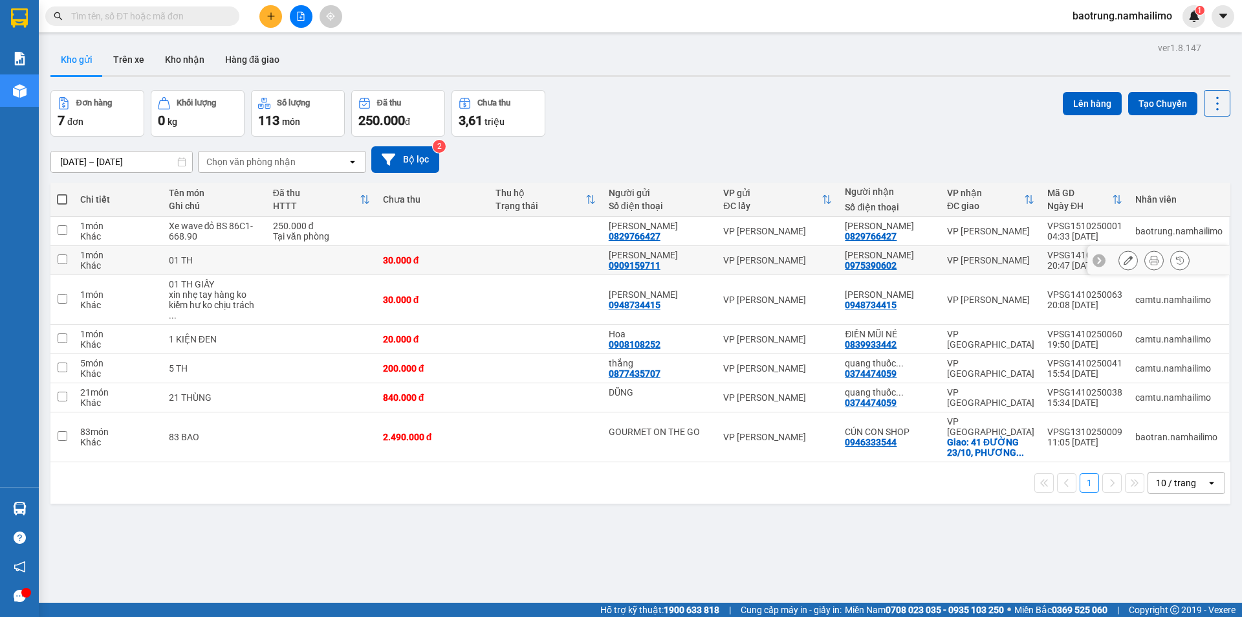
drag, startPoint x: 331, startPoint y: 295, endPoint x: 305, endPoint y: 258, distance: 45.0
drag, startPoint x: 305, startPoint y: 258, endPoint x: 706, endPoint y: 110, distance: 427.6
click at [706, 110] on div "Đơn hàng 7 đơn Khối lượng 0 kg Số lượng 113 món Đã thu 250.000 đ Chưa thu 3,61 …" at bounding box center [640, 113] width 1180 height 47
click at [270, 23] on button at bounding box center [270, 16] width 23 height 23
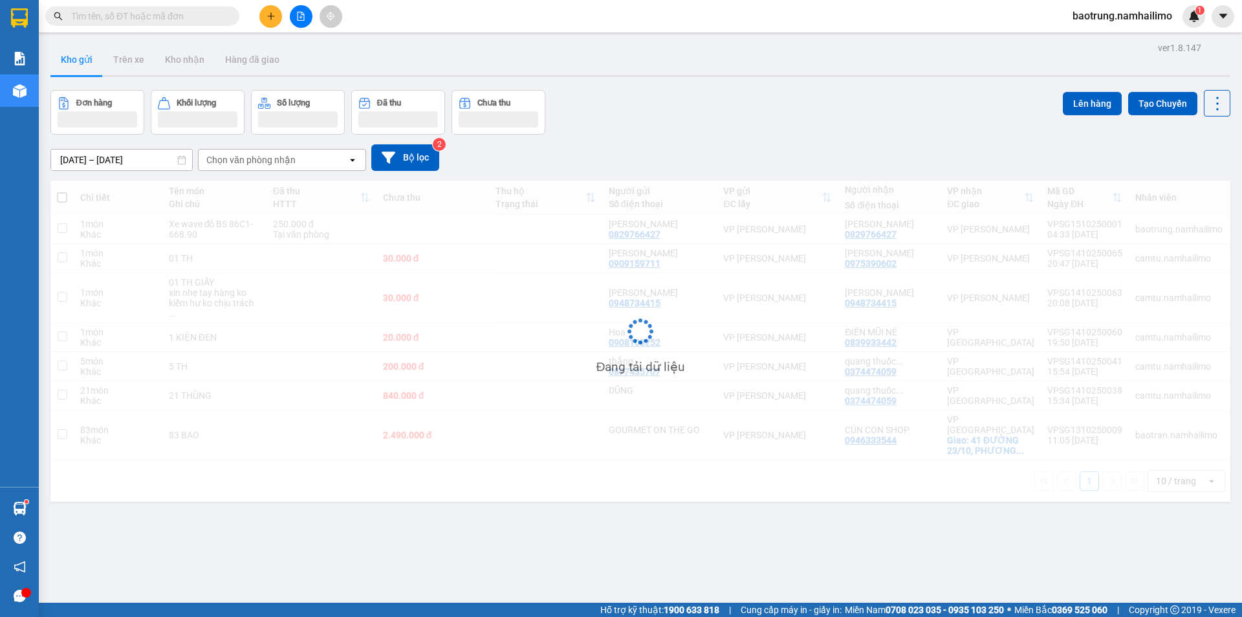
click at [166, 11] on input "text" at bounding box center [147, 16] width 153 height 14
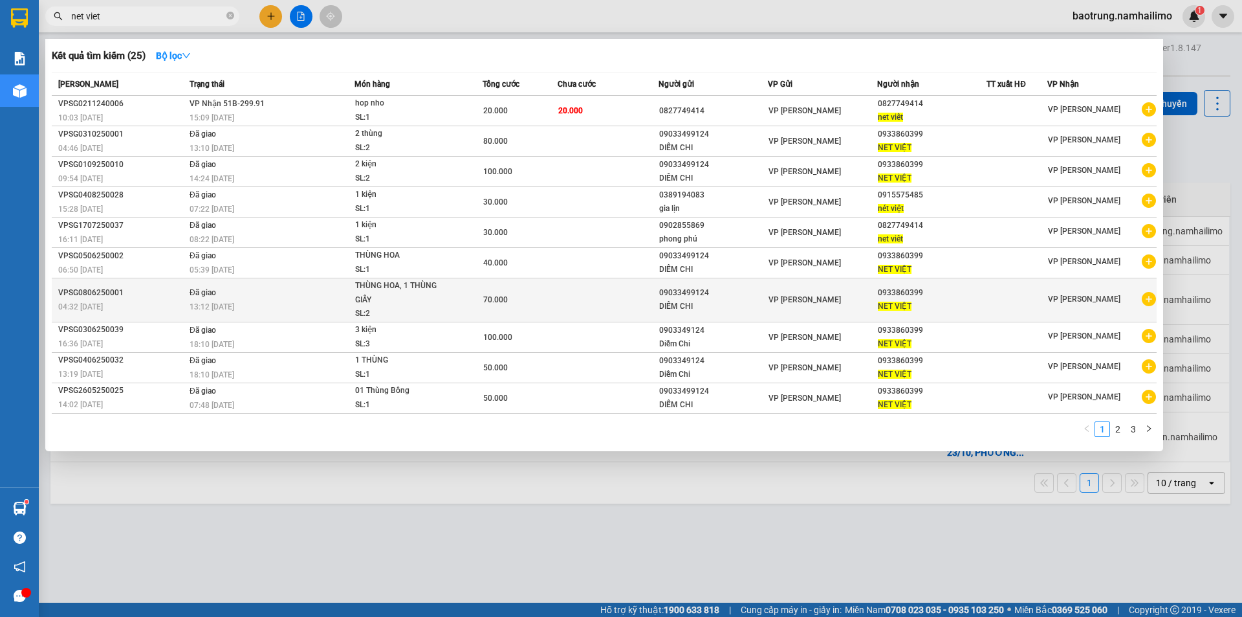
type input "net viet"
click at [1154, 292] on icon "plus-circle" at bounding box center [1149, 299] width 14 height 14
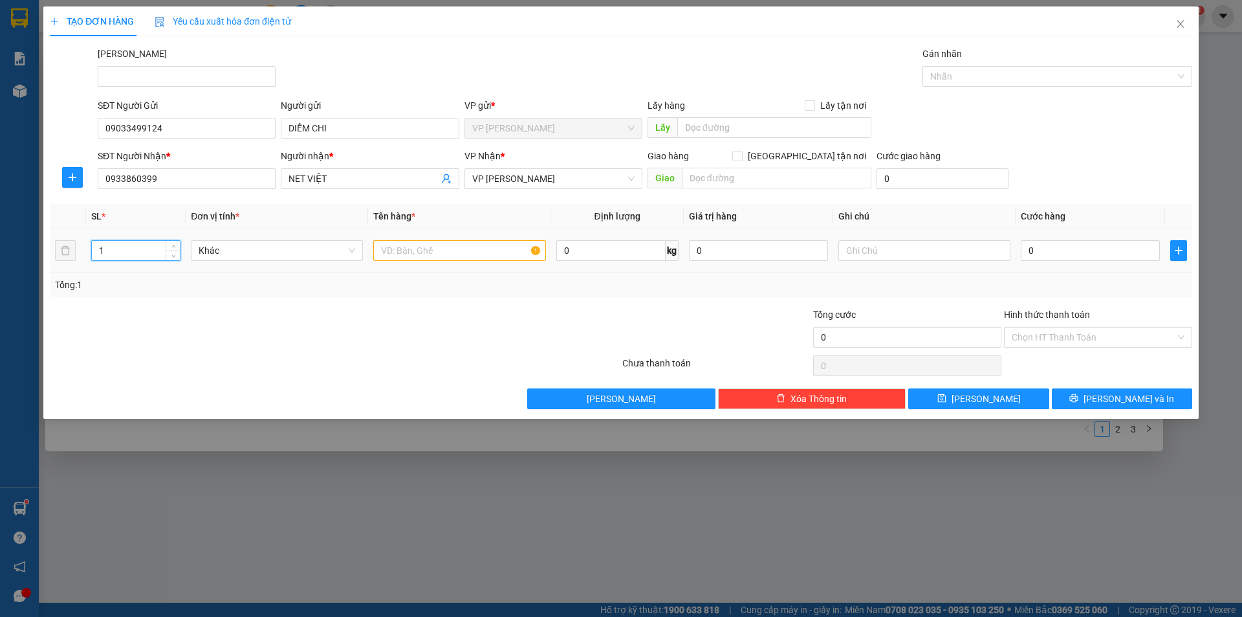
drag, startPoint x: 143, startPoint y: 251, endPoint x: 54, endPoint y: 248, distance: 89.3
click at [54, 248] on tr "1 Khác 0 kg 0 0" at bounding box center [621, 250] width 1142 height 43
type input "2"
click at [497, 248] on input "text" at bounding box center [459, 250] width 172 height 21
type input "2 kiện"
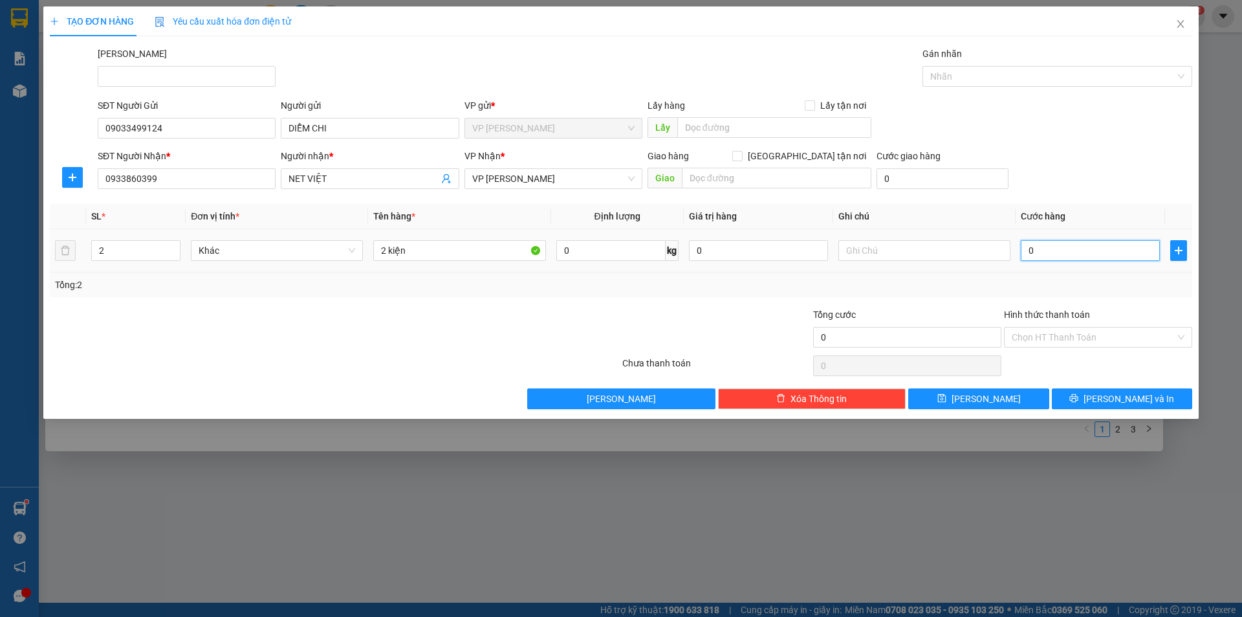
click at [1071, 252] on input "0" at bounding box center [1090, 250] width 139 height 21
type input "8"
type input "80"
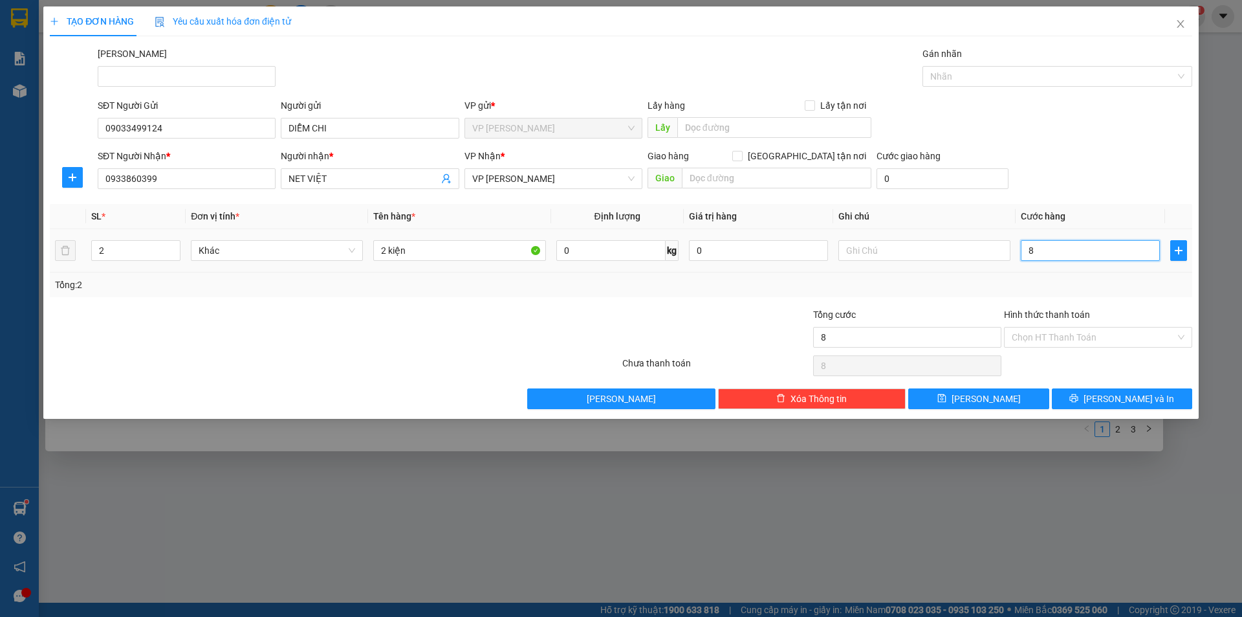
type input "80"
type input "80.000"
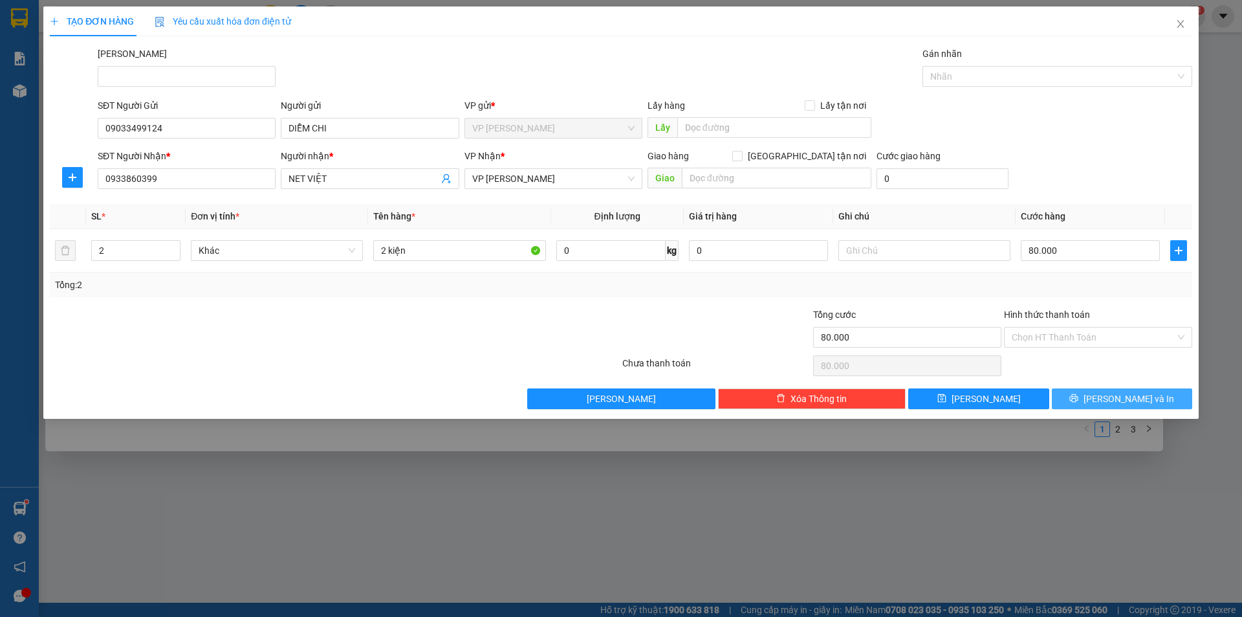
click at [1110, 391] on button "[PERSON_NAME] và In" at bounding box center [1122, 398] width 140 height 21
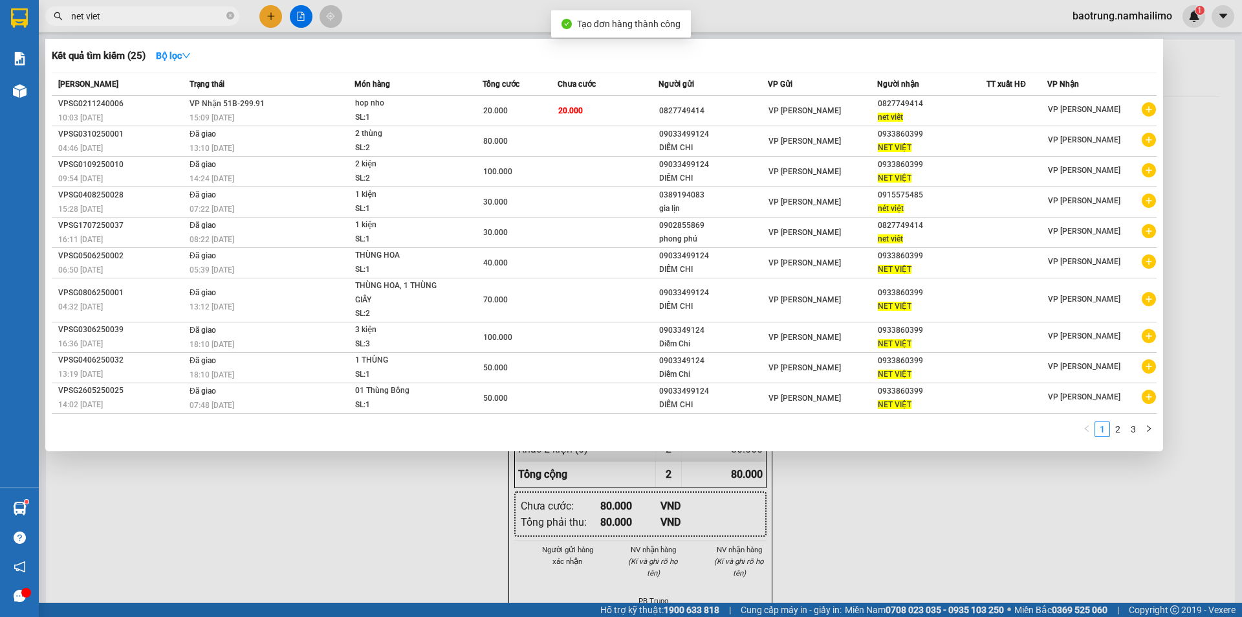
click at [925, 490] on div at bounding box center [621, 308] width 1242 height 617
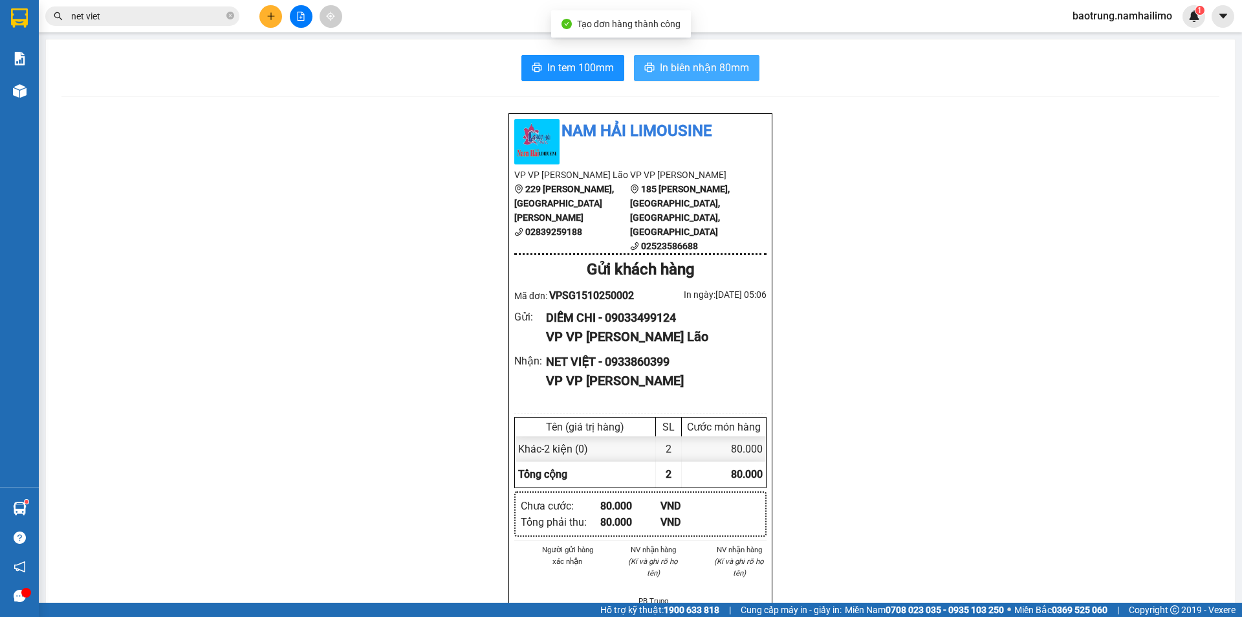
click at [690, 61] on span "In biên nhận 80mm" at bounding box center [704, 68] width 89 height 16
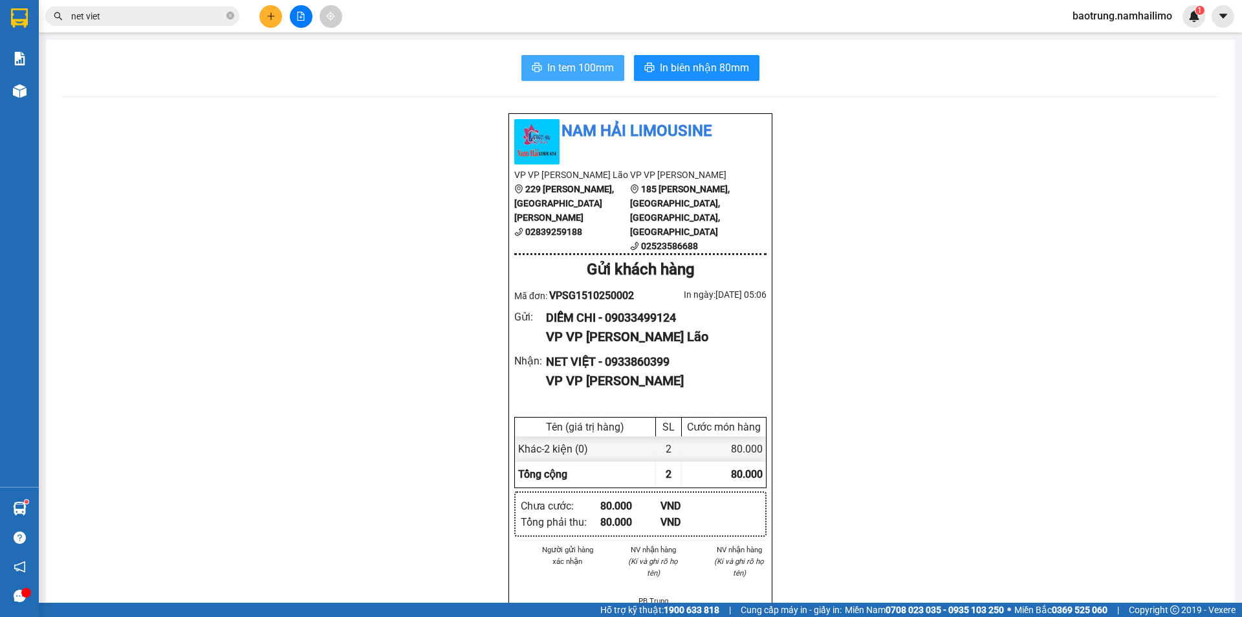
click at [577, 59] on button "In tem 100mm" at bounding box center [572, 68] width 103 height 26
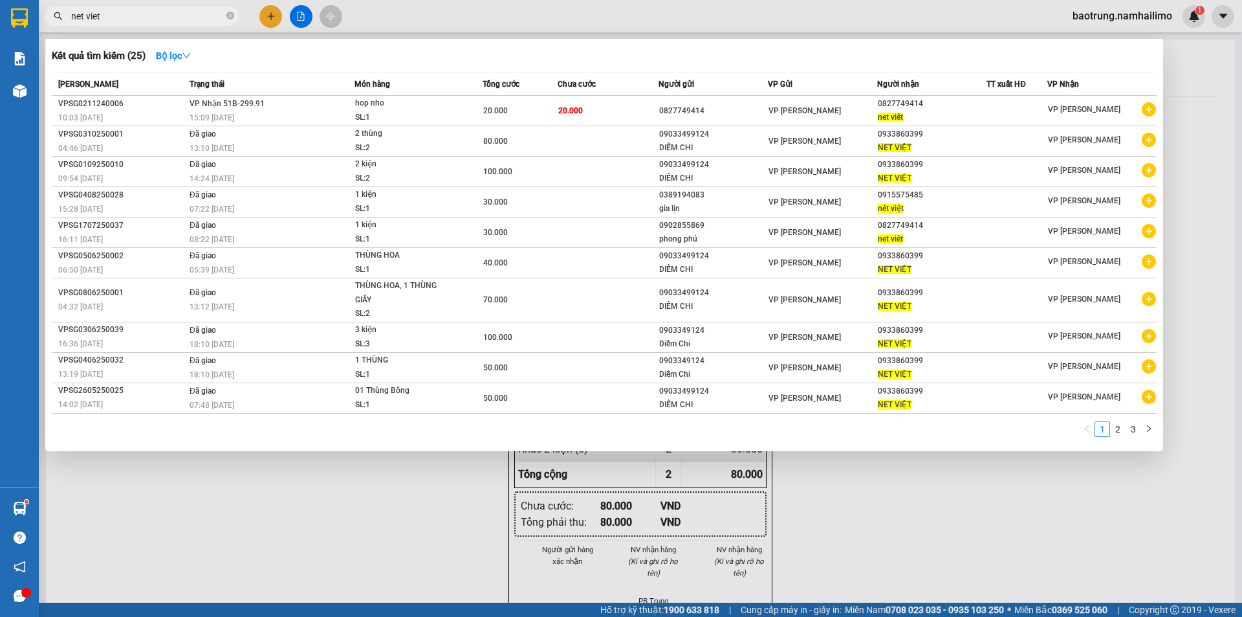
click at [149, 21] on input "net viet" at bounding box center [147, 16] width 153 height 14
click at [149, 20] on input "net viet" at bounding box center [147, 16] width 153 height 14
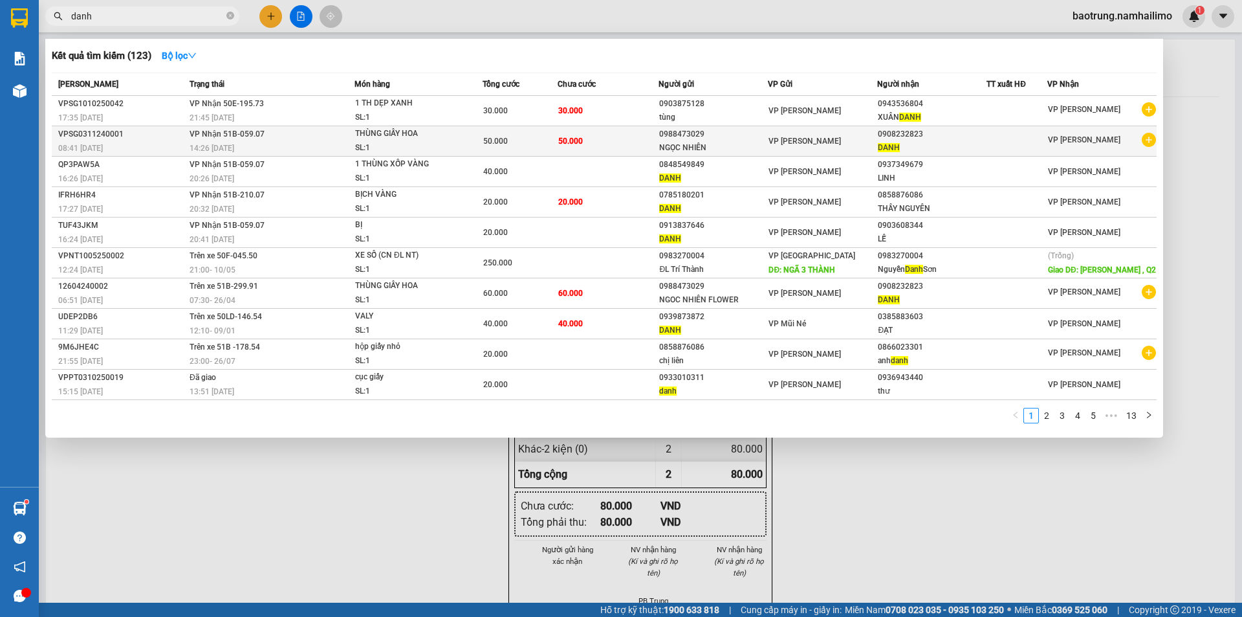
type input "danh"
click at [1146, 144] on icon "plus-circle" at bounding box center [1149, 140] width 14 height 14
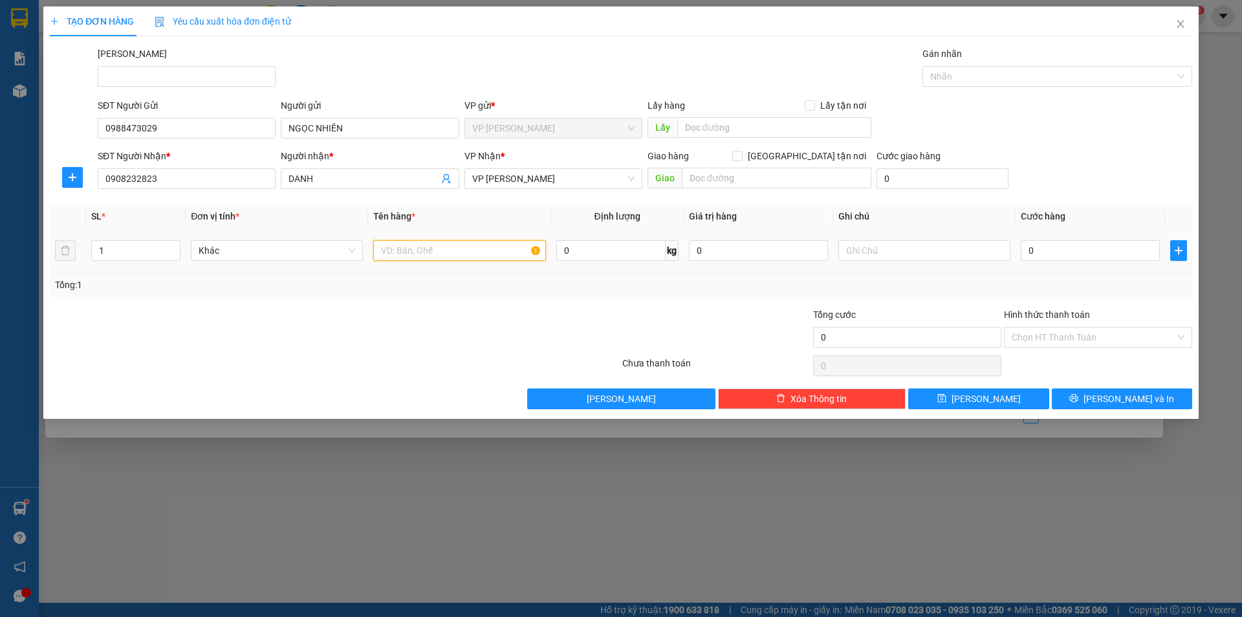
click at [497, 258] on input "text" at bounding box center [459, 250] width 172 height 21
type input "thùng hoa"
click at [1148, 257] on input "0" at bounding box center [1090, 250] width 139 height 21
type input "5"
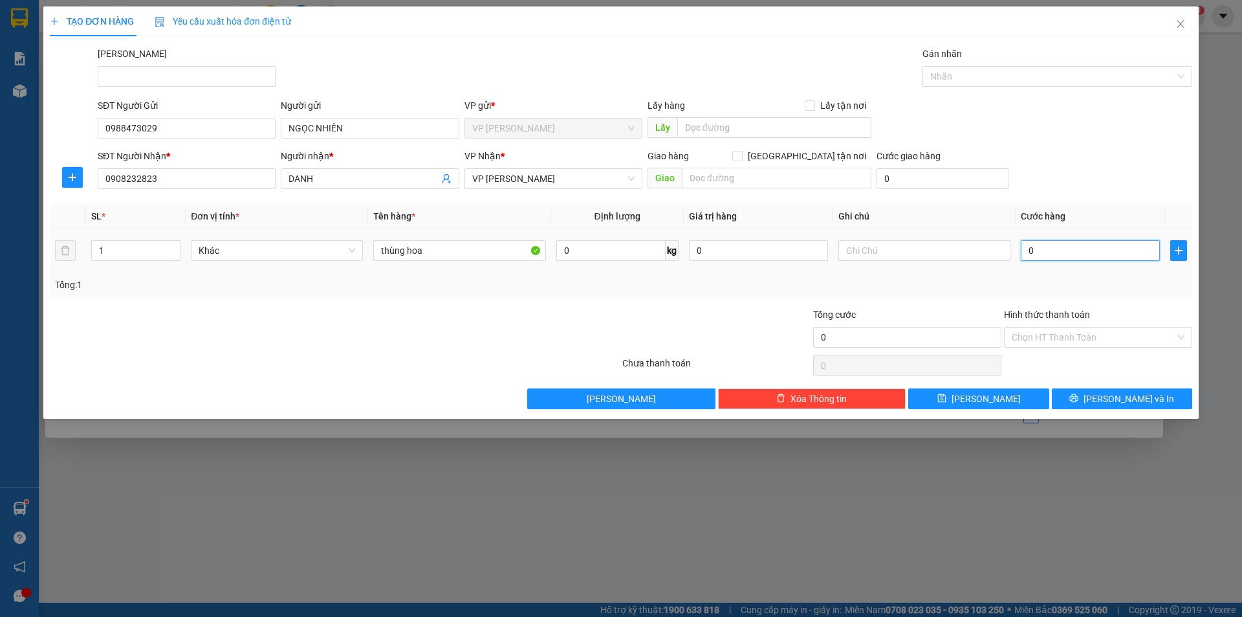
type input "5"
type input "50"
type input "50.000"
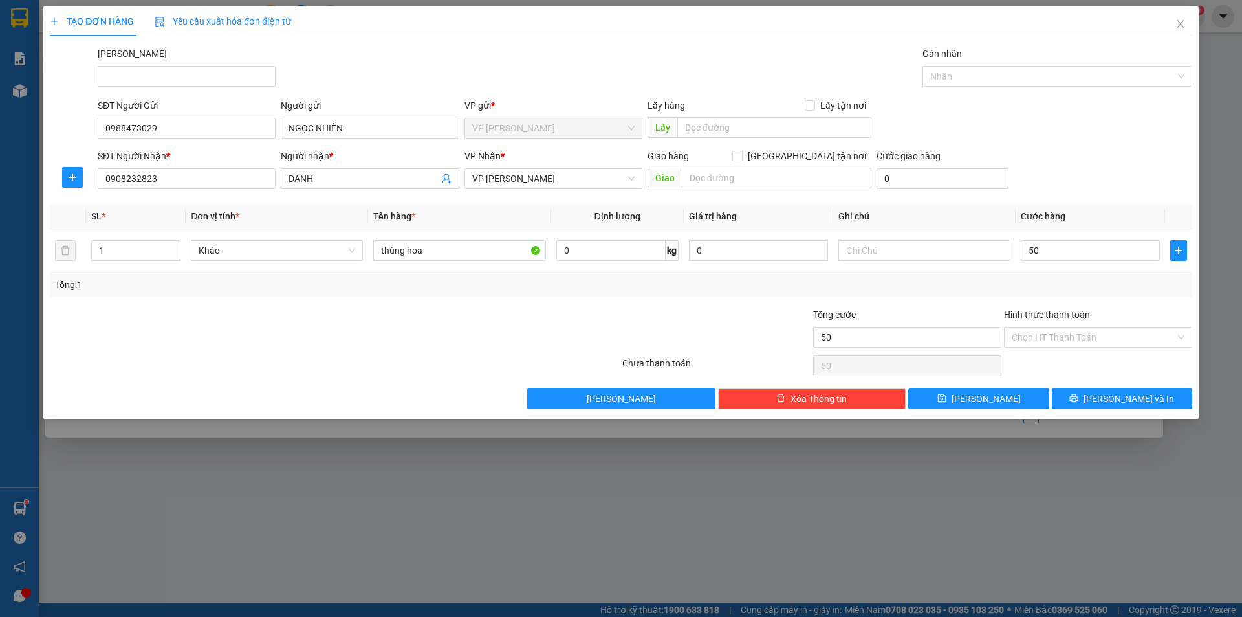
type input "50.000"
click at [1151, 96] on div "Transit Pickup Surcharge Ids Transit Deliver Surcharge Ids Transit Deliver Surc…" at bounding box center [621, 228] width 1142 height 362
click at [1133, 384] on div "Transit Pickup Surcharge Ids Transit Deliver Surcharge Ids Transit Deliver Surc…" at bounding box center [621, 228] width 1142 height 362
click at [1136, 395] on span "[PERSON_NAME] và In" at bounding box center [1129, 398] width 91 height 14
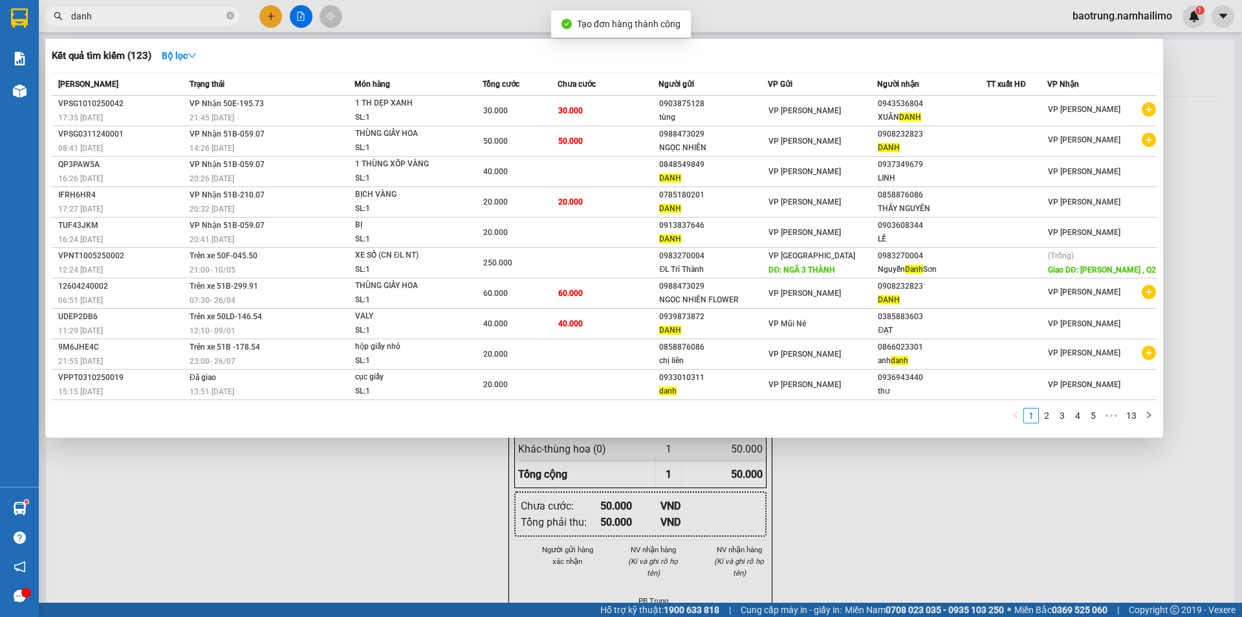
drag, startPoint x: 1034, startPoint y: 512, endPoint x: 974, endPoint y: 448, distance: 87.8
click at [1030, 509] on div at bounding box center [621, 308] width 1242 height 617
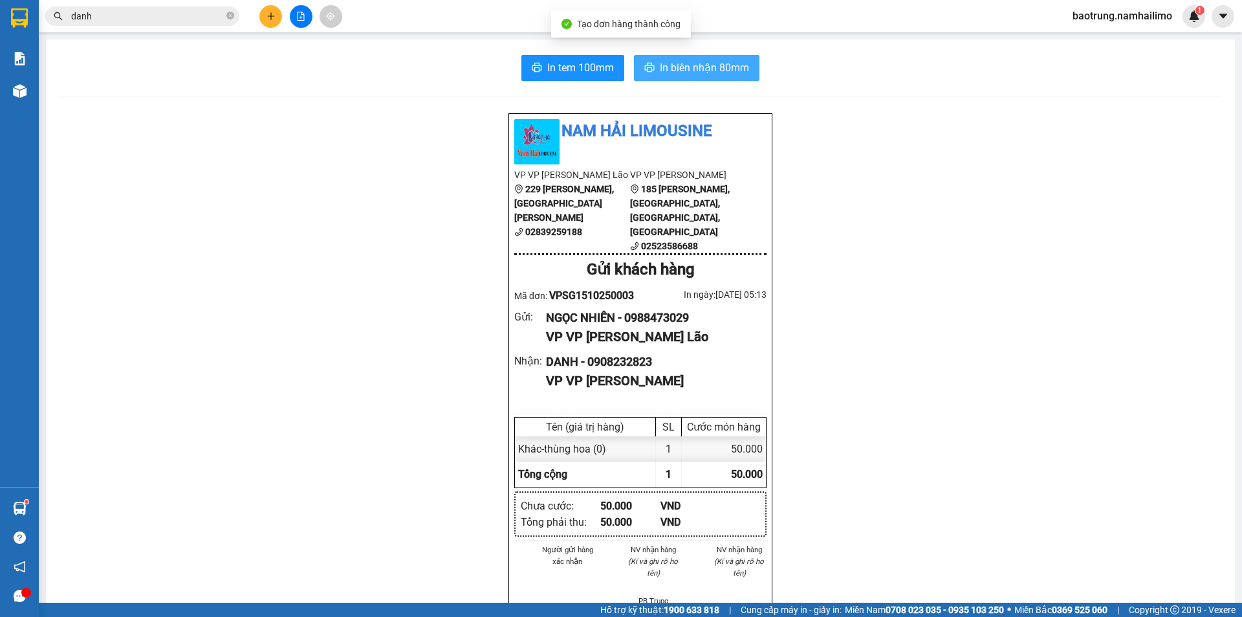
click at [695, 67] on span "In biên nhận 80mm" at bounding box center [704, 68] width 89 height 16
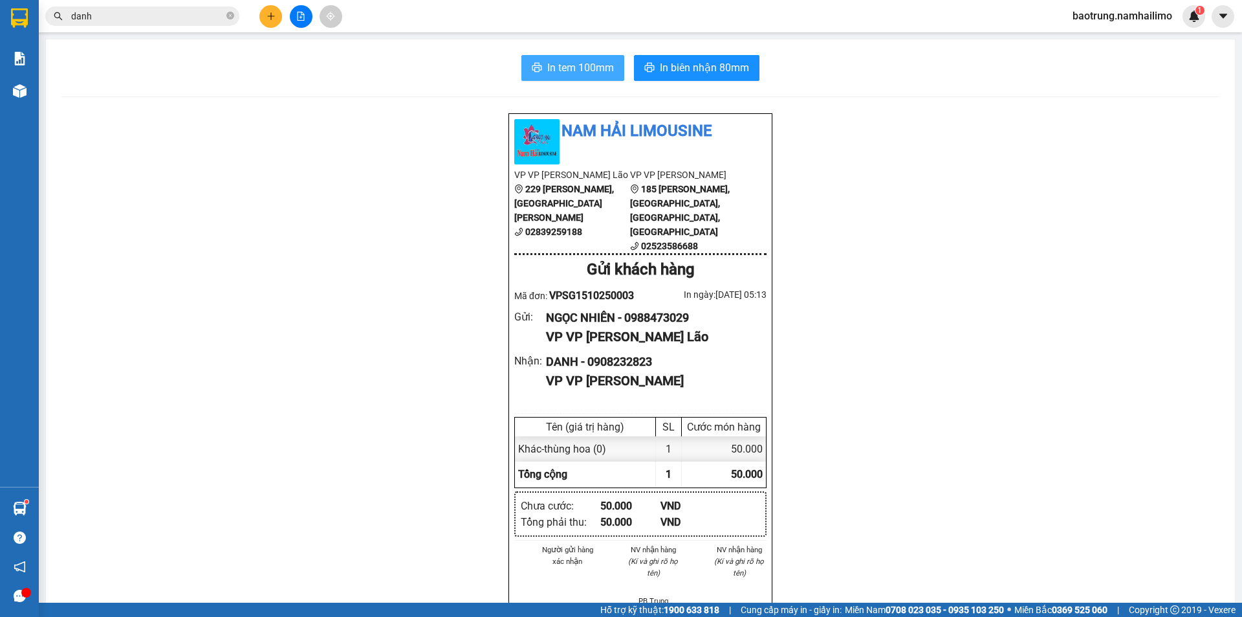
click at [584, 73] on span "In tem 100mm" at bounding box center [580, 68] width 67 height 16
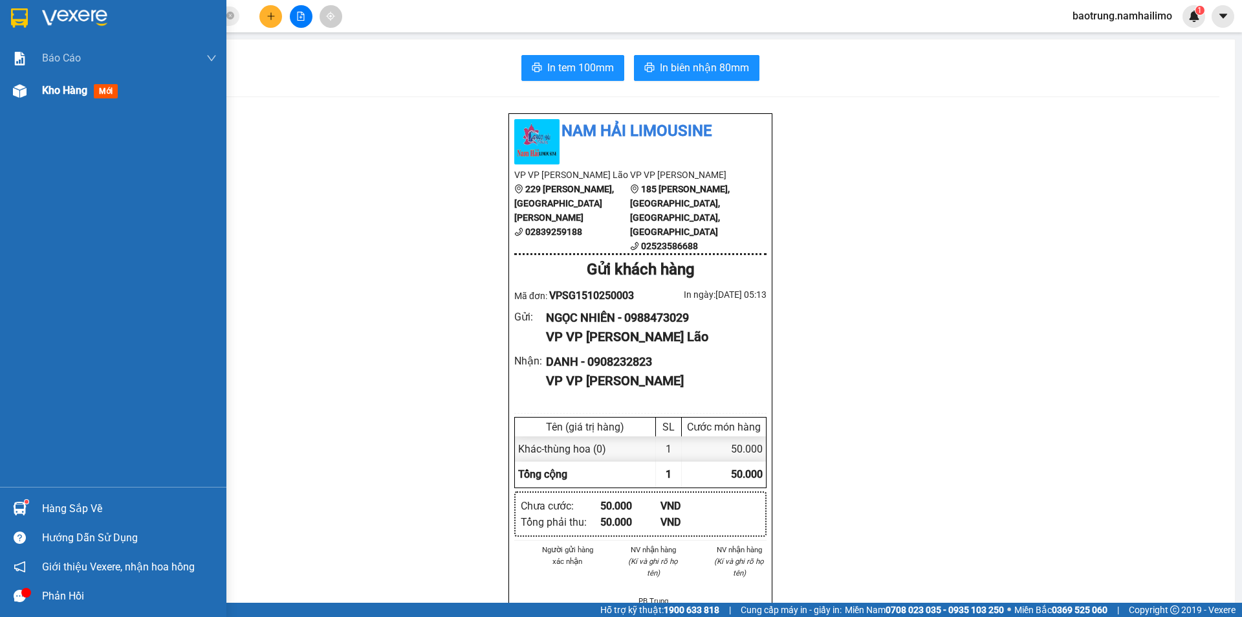
click at [55, 100] on div "Kho hàng mới" at bounding box center [129, 90] width 175 height 32
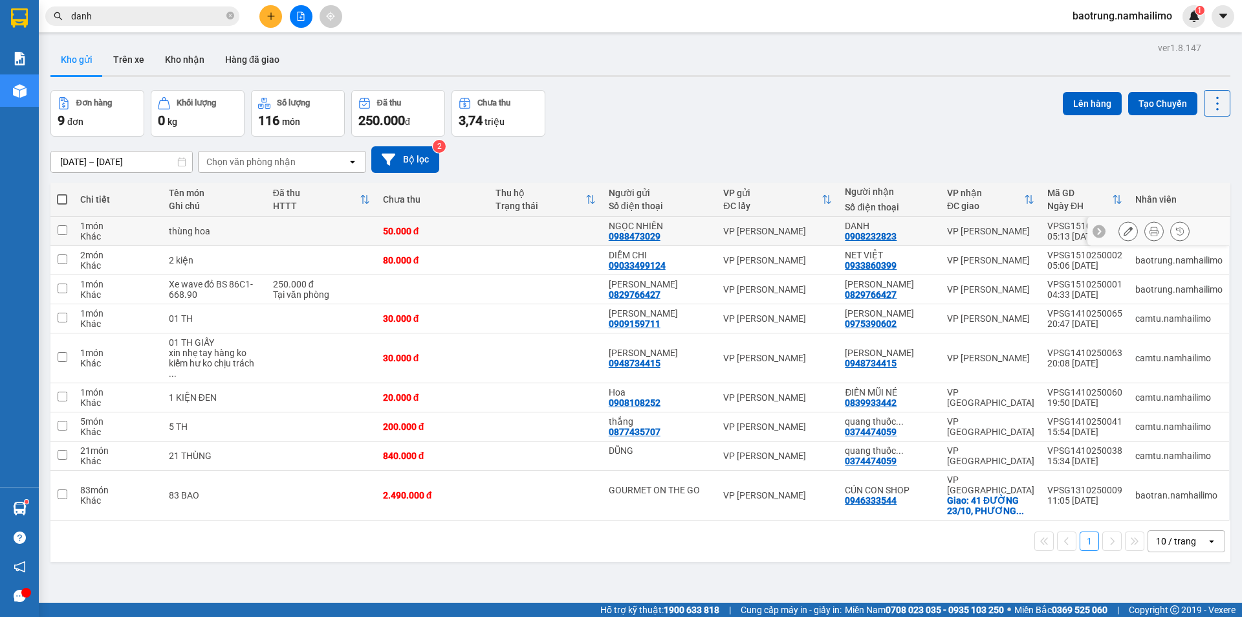
click at [254, 223] on td "thùng hoa" at bounding box center [214, 231] width 104 height 29
checkbox input "true"
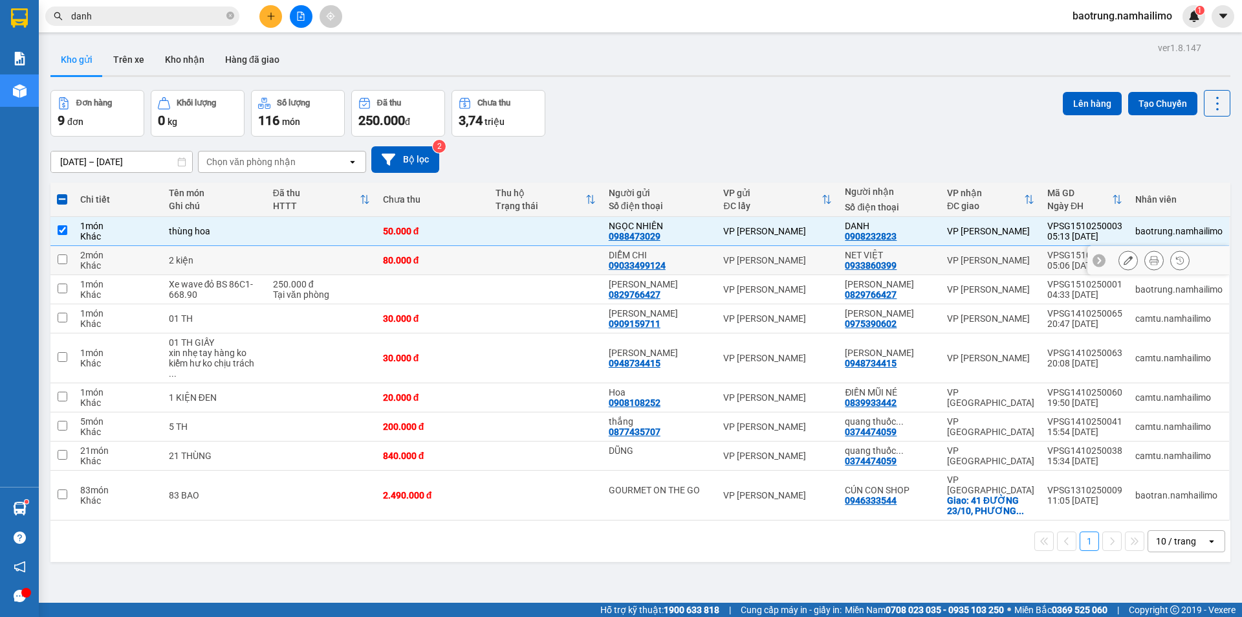
click at [251, 260] on div "2 kiện" at bounding box center [214, 260] width 91 height 10
checkbox input "true"
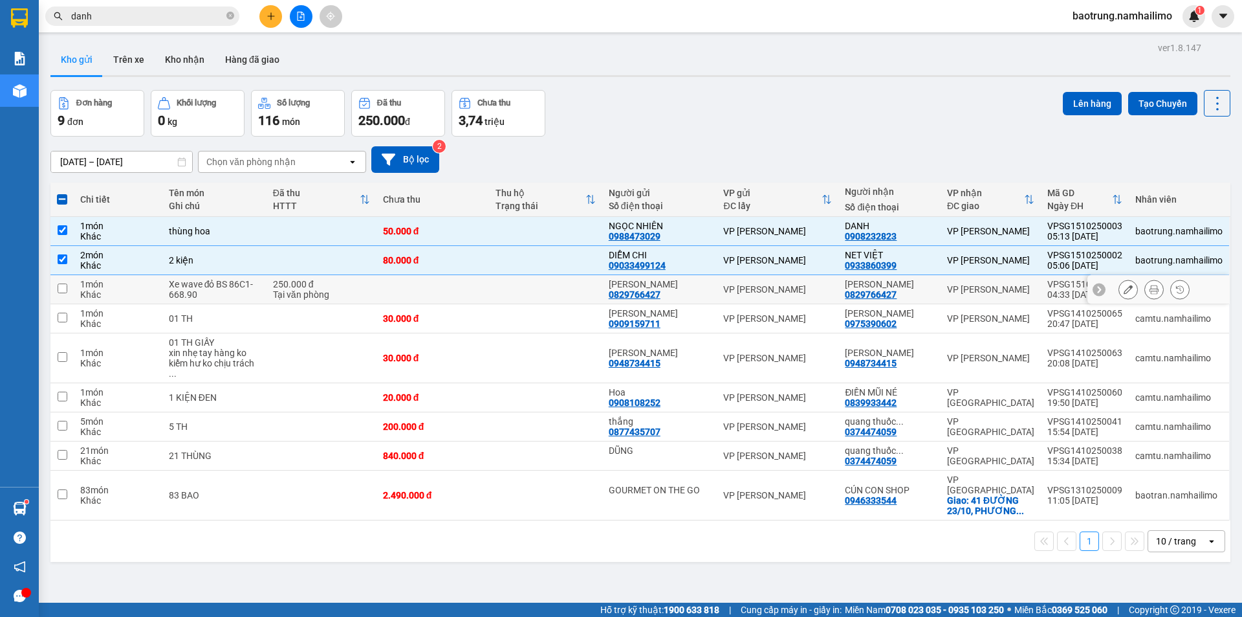
click at [248, 285] on div "Xe wave đỏ BS 86C1-668.90" at bounding box center [214, 289] width 91 height 21
checkbox input "true"
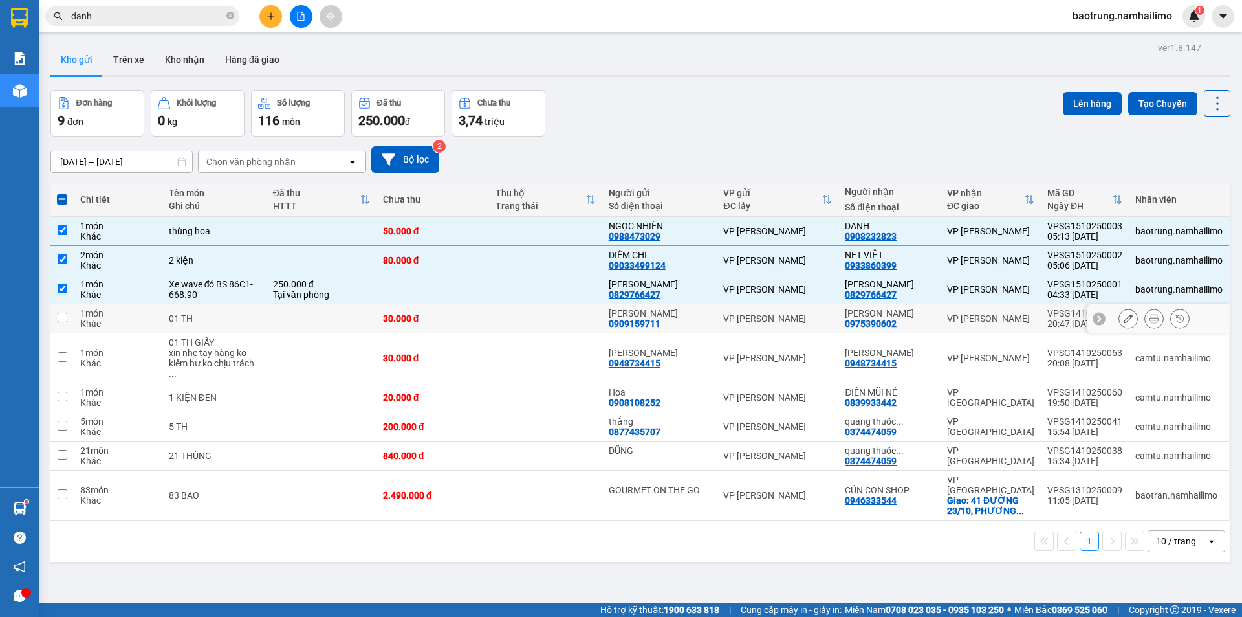
click at [259, 325] on td "01 TH" at bounding box center [214, 318] width 104 height 29
checkbox input "true"
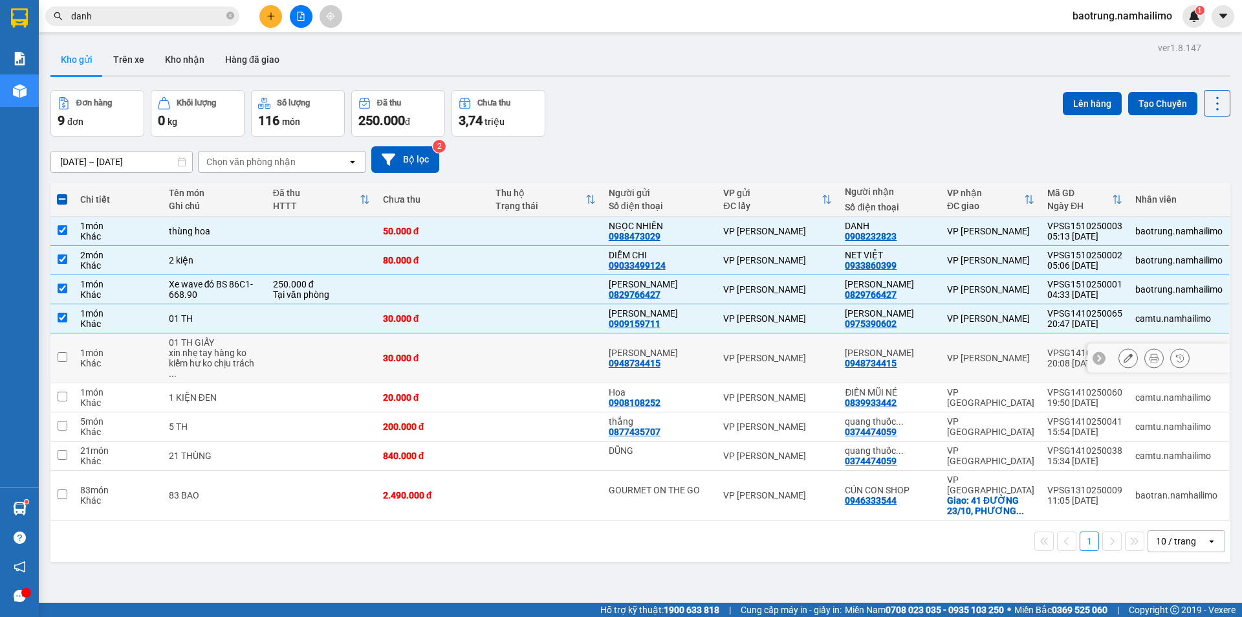
click at [257, 354] on div "xin nhẹ tay hàng ko kiểm hư ko chịu trách ..." at bounding box center [214, 362] width 91 height 31
checkbox input "true"
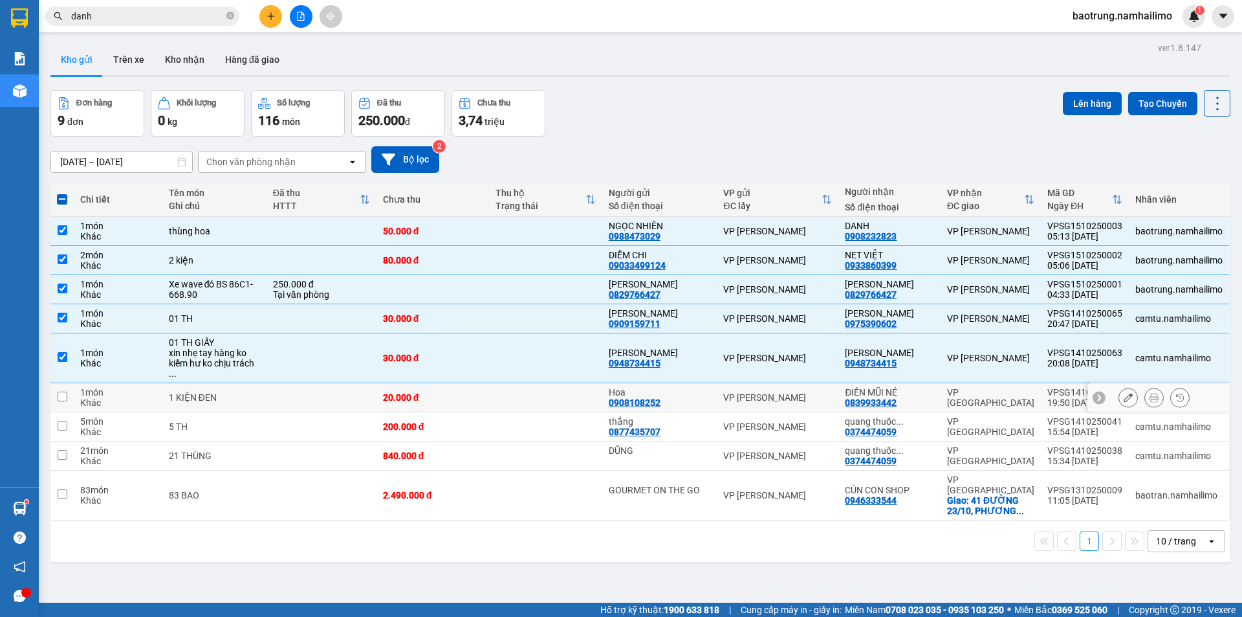
click at [257, 392] on div "1 KIỆN ĐEN" at bounding box center [214, 397] width 91 height 10
checkbox input "true"
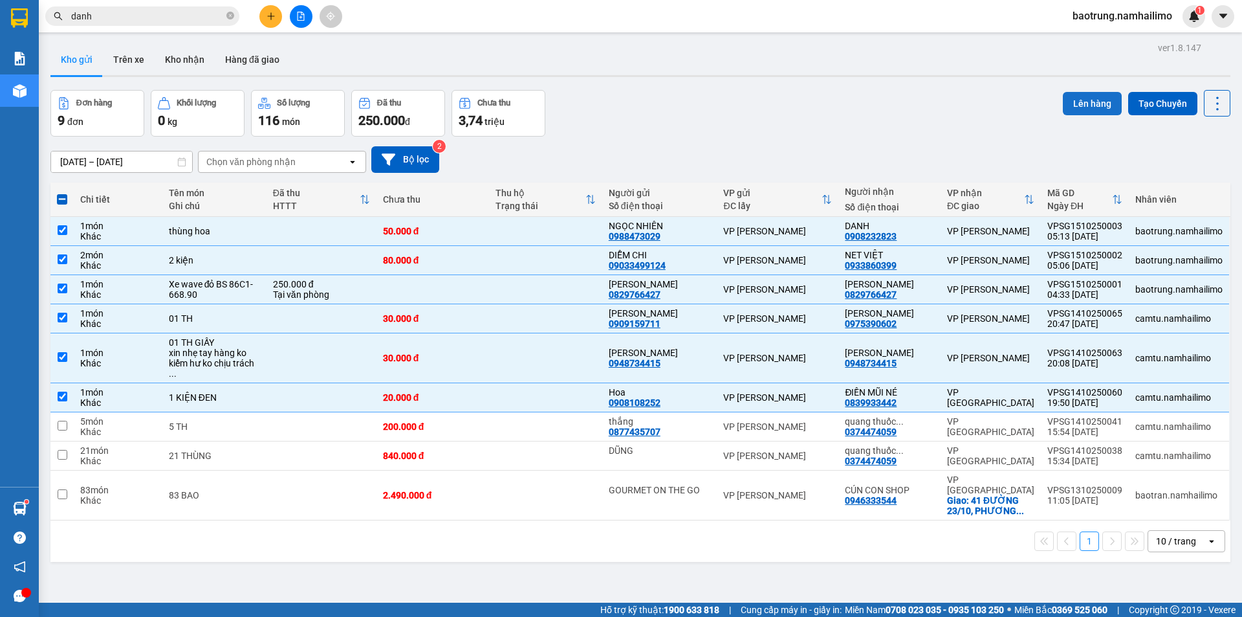
click at [1075, 104] on button "Lên hàng" at bounding box center [1092, 103] width 59 height 23
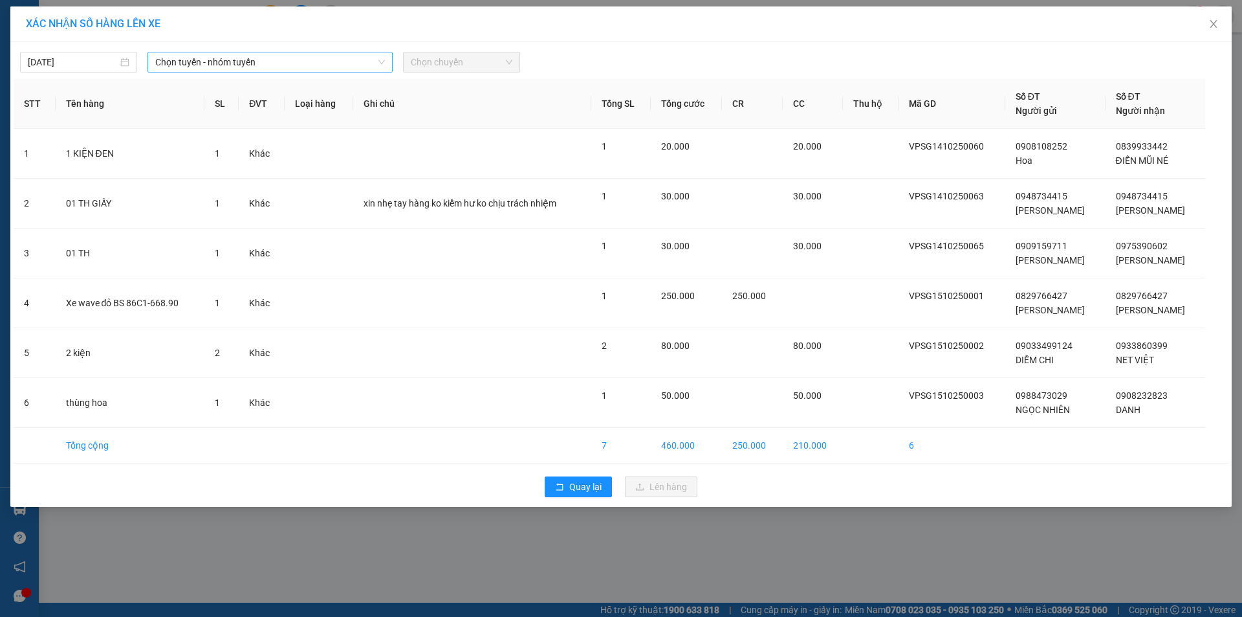
click at [228, 58] on span "Chọn tuyến - nhóm tuyến" at bounding box center [270, 61] width 230 height 19
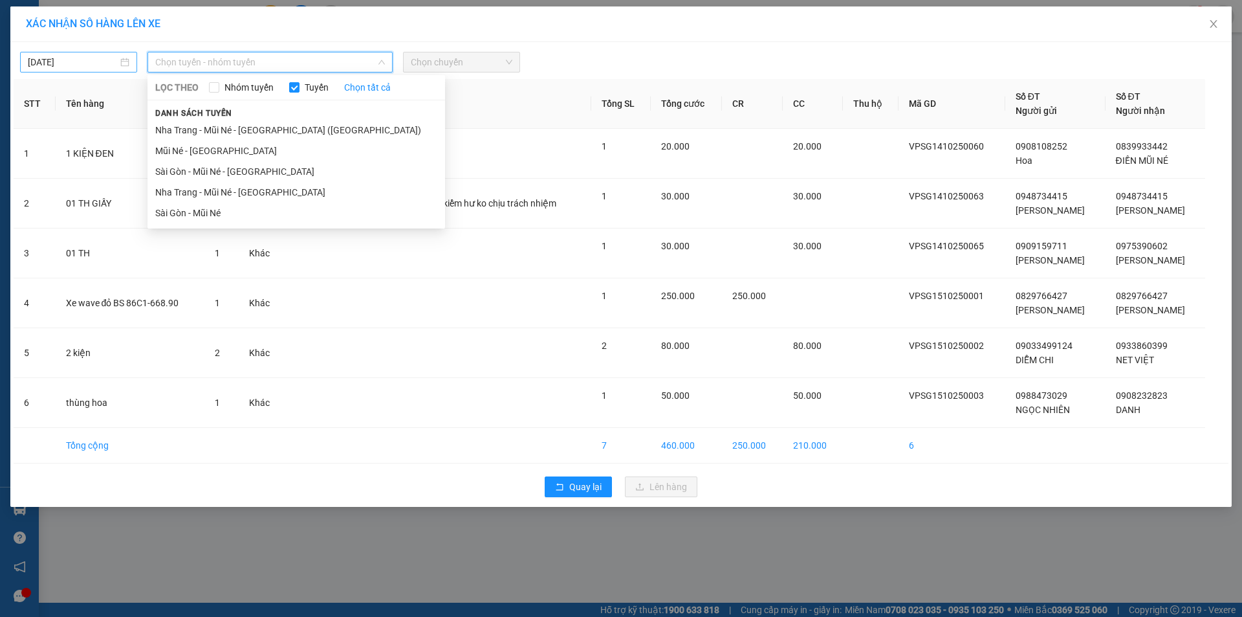
click at [68, 67] on input "[DATE]" at bounding box center [73, 62] width 90 height 14
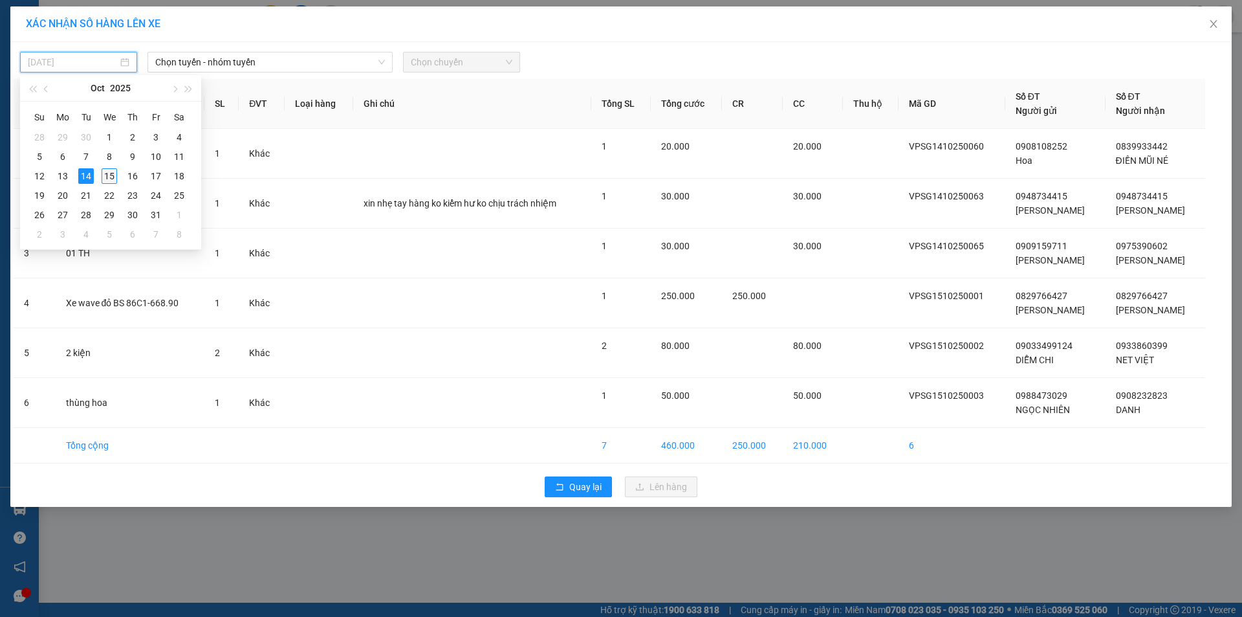
click at [107, 175] on div "15" at bounding box center [110, 176] width 16 height 16
type input "15/10/2025"
click at [234, 60] on span "Chọn tuyến - nhóm tuyến" at bounding box center [270, 61] width 230 height 19
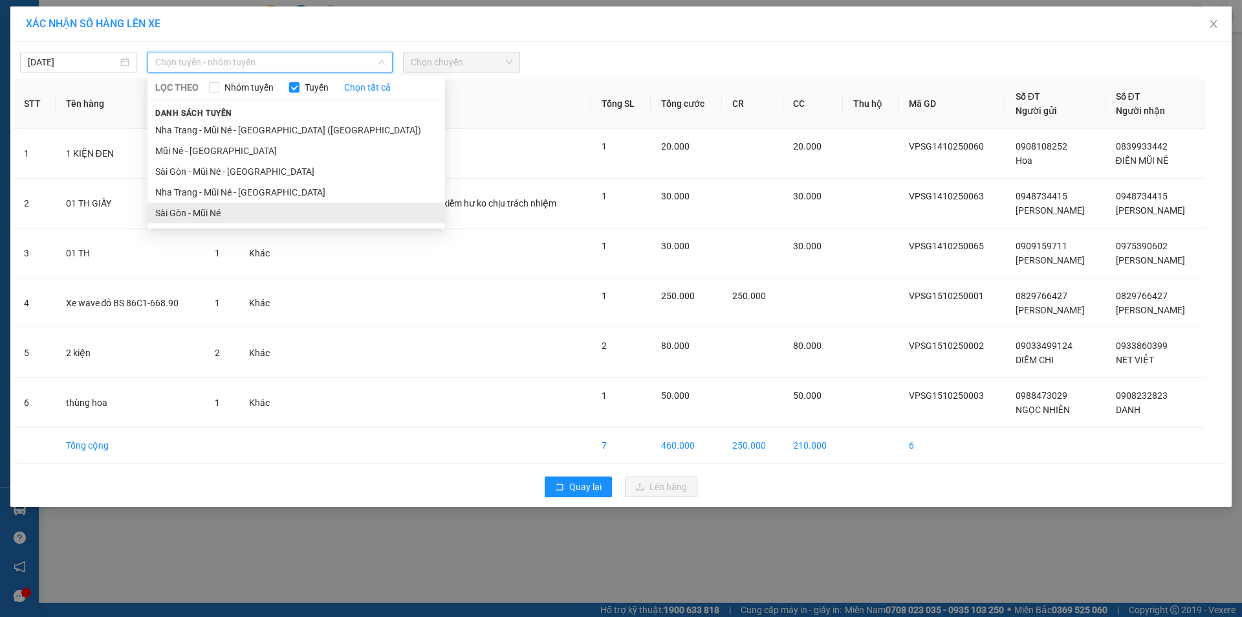
click at [190, 215] on li "Sài Gòn - Mũi Né" at bounding box center [296, 212] width 298 height 21
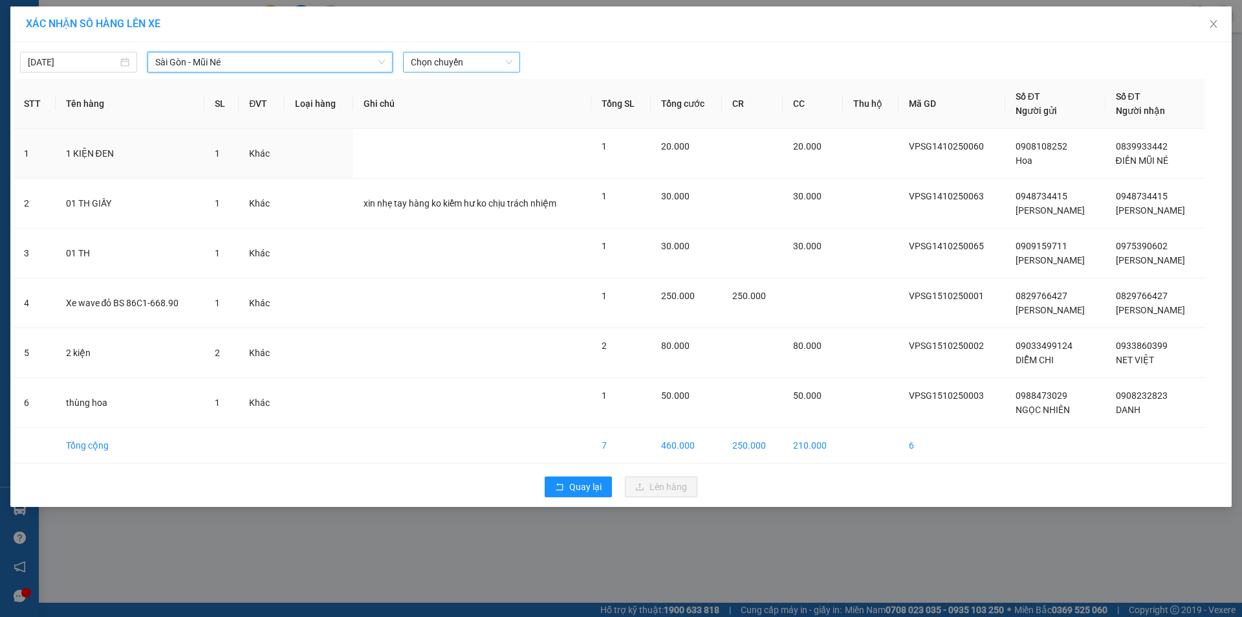
click at [432, 61] on span "Chọn chuyến" at bounding box center [462, 61] width 102 height 19
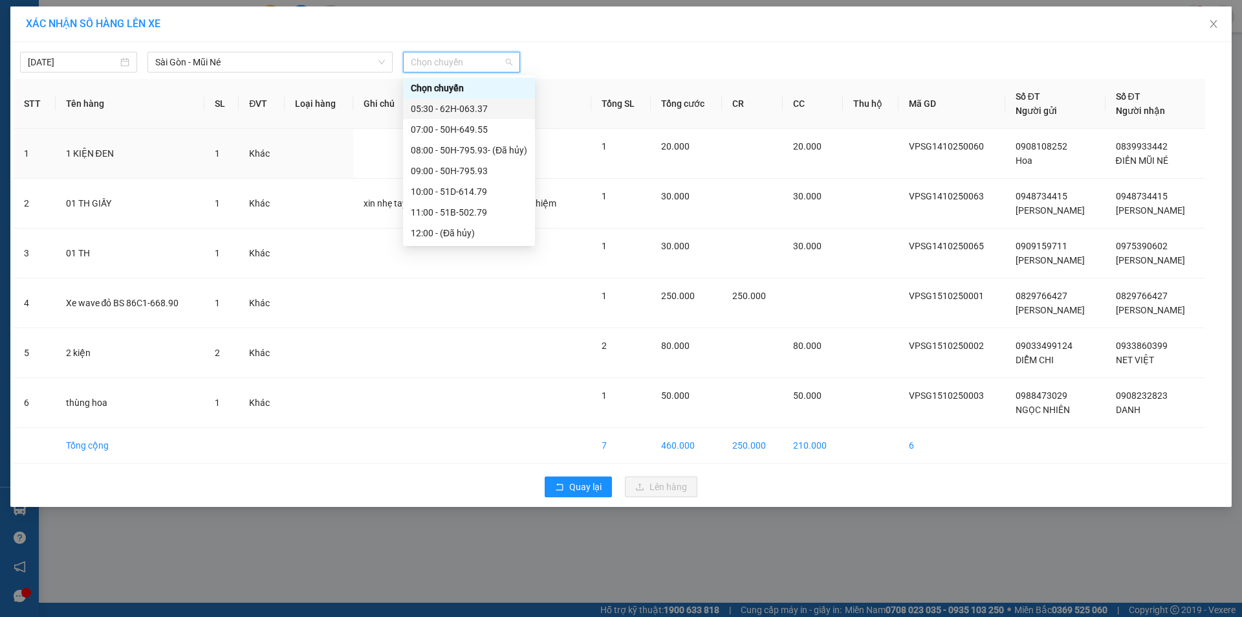
drag, startPoint x: 448, startPoint y: 107, endPoint x: 468, endPoint y: 123, distance: 25.9
click at [448, 107] on div "05:30 - 62H-063.37" at bounding box center [469, 109] width 116 height 14
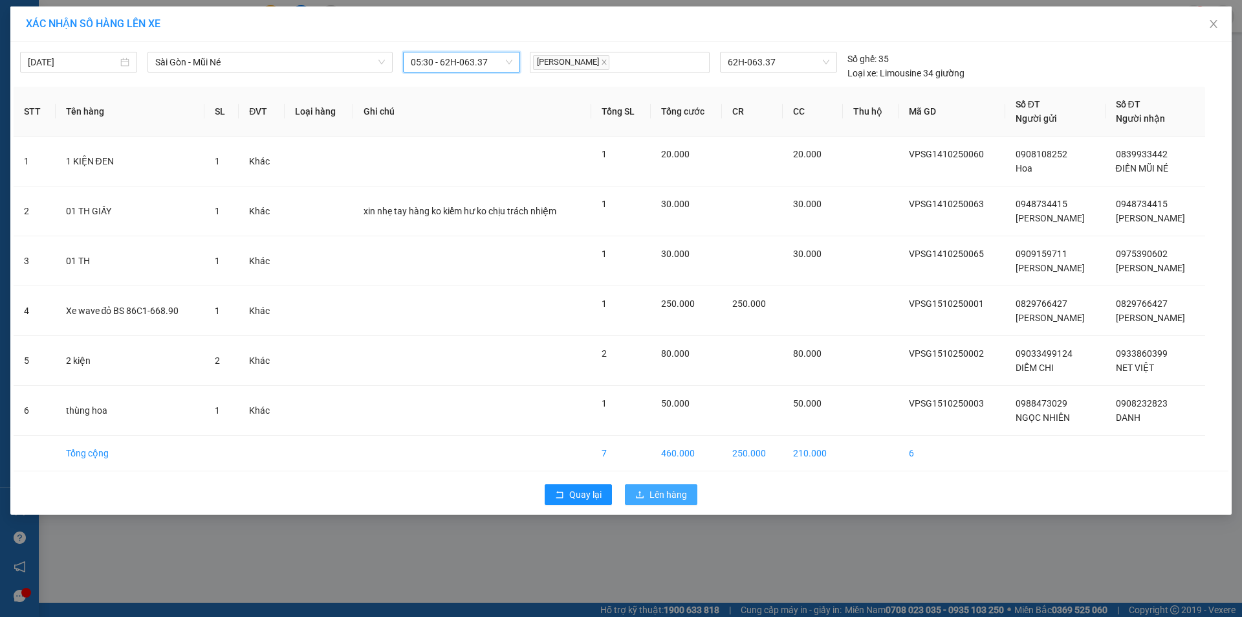
click at [673, 496] on span "Lên hàng" at bounding box center [668, 494] width 38 height 14
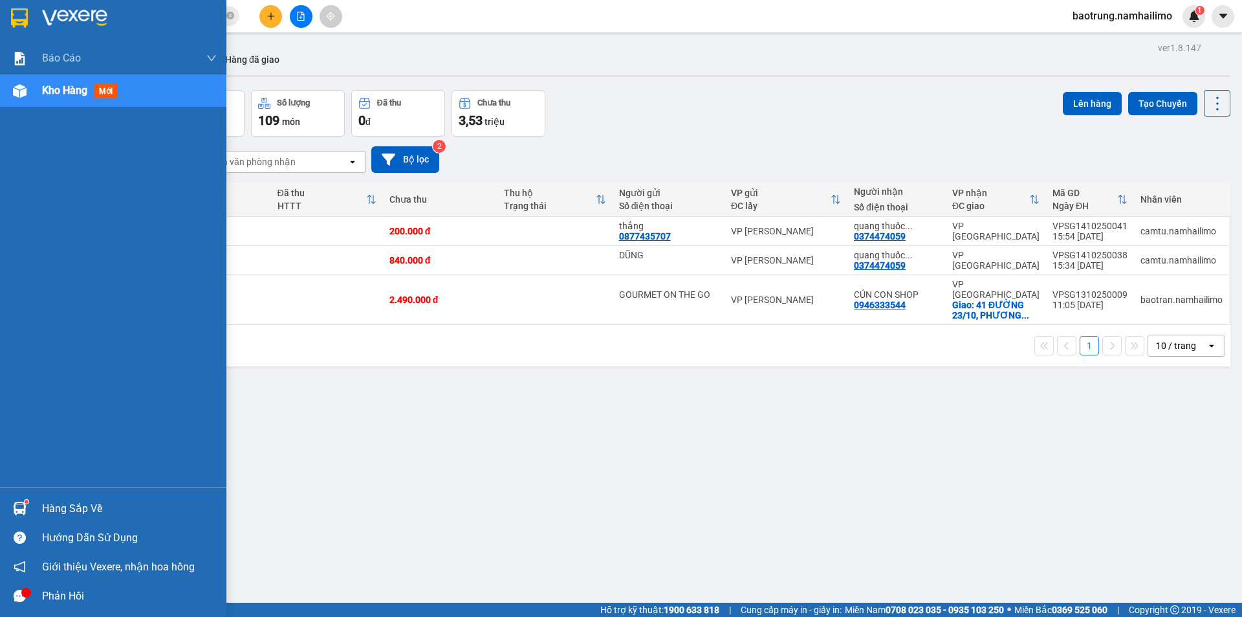
click at [57, 509] on div "Hàng sắp về" at bounding box center [129, 508] width 175 height 19
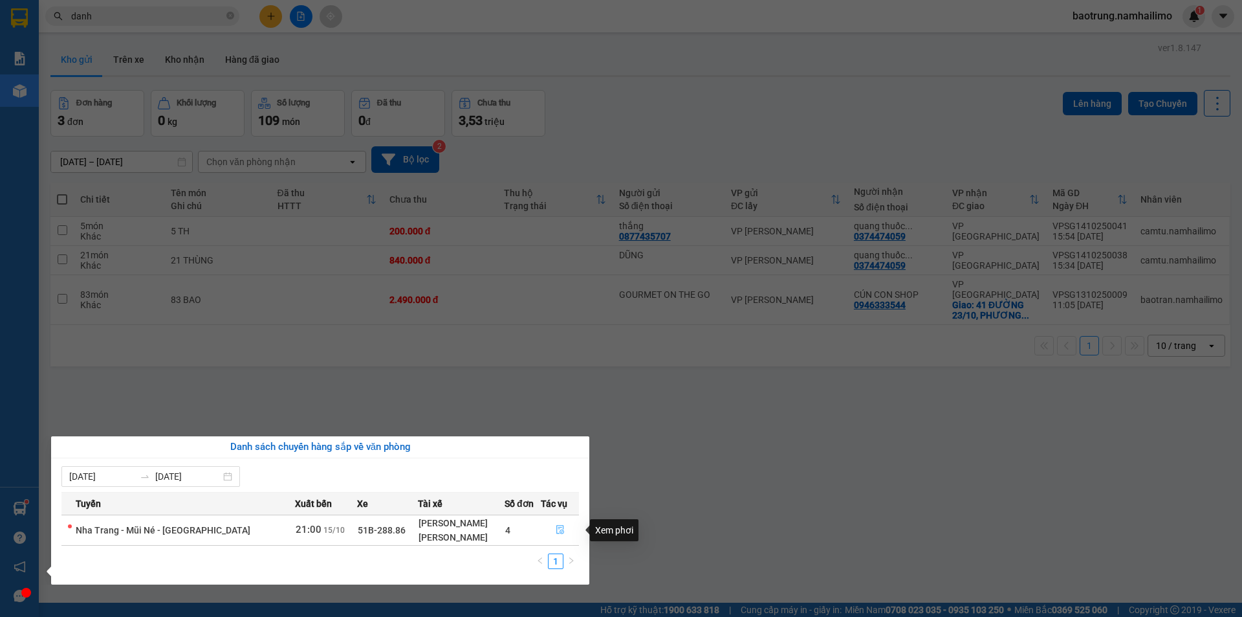
click at [559, 531] on icon "file-done" at bounding box center [560, 529] width 9 height 9
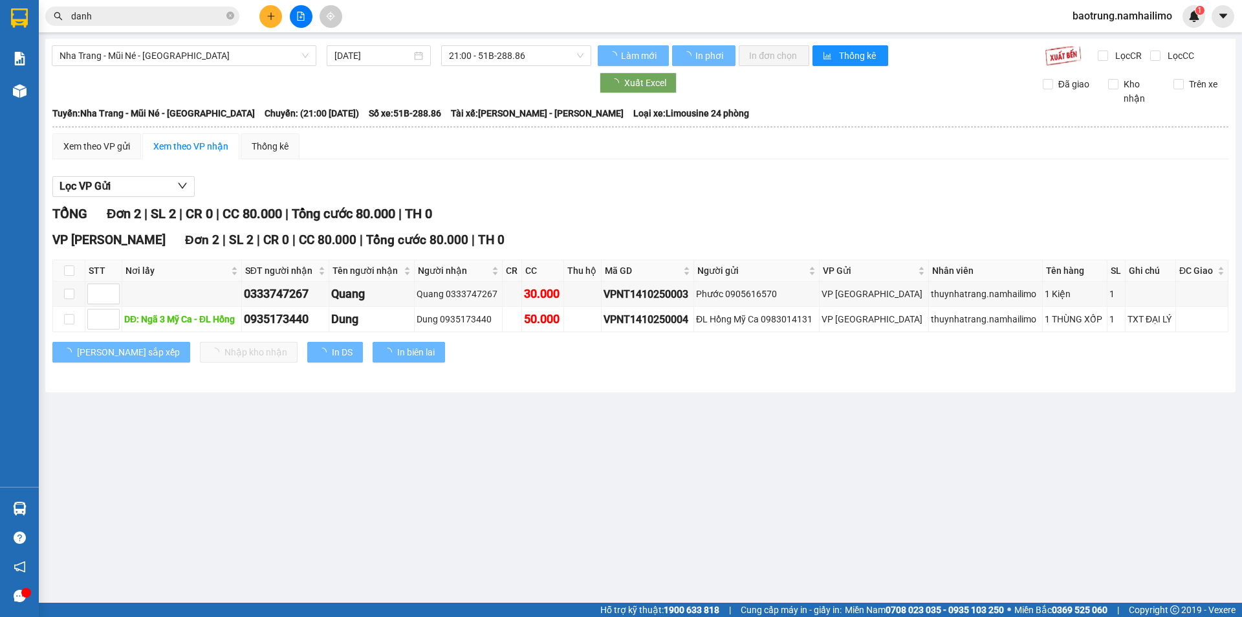
type input "15/10/2025"
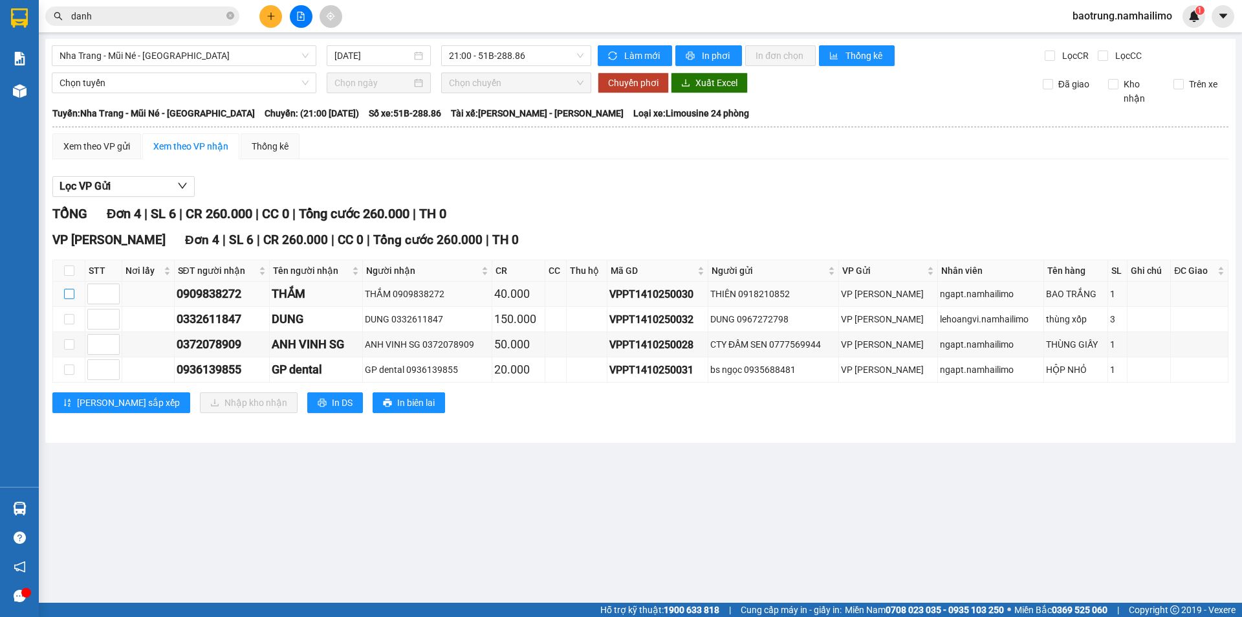
click at [71, 290] on input "checkbox" at bounding box center [69, 294] width 10 height 10
checkbox input "true"
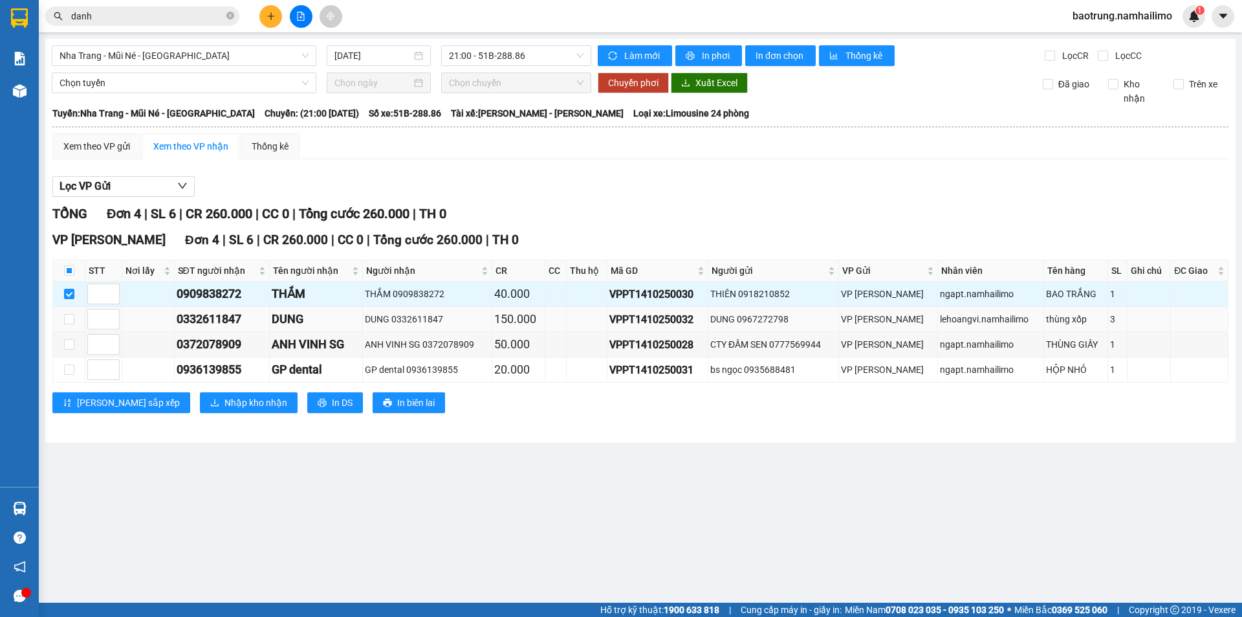
click at [66, 309] on td at bounding box center [69, 319] width 32 height 25
click at [72, 323] on input "checkbox" at bounding box center [69, 319] width 10 height 10
checkbox input "true"
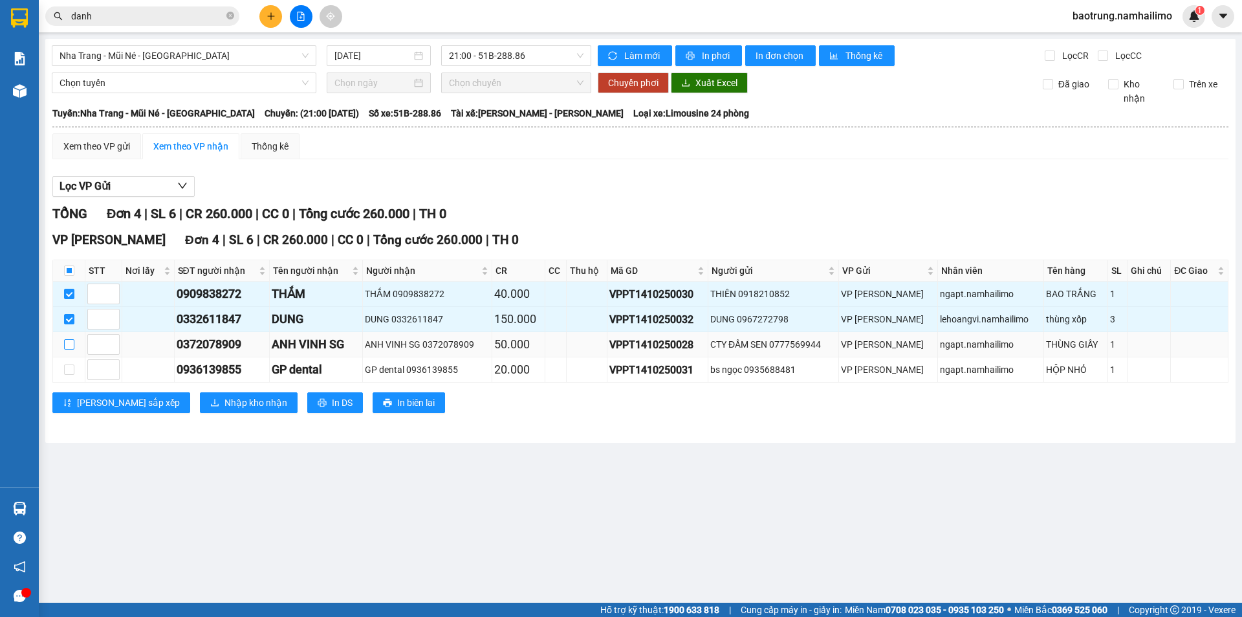
click at [67, 346] on input "checkbox" at bounding box center [69, 344] width 10 height 10
checkbox input "true"
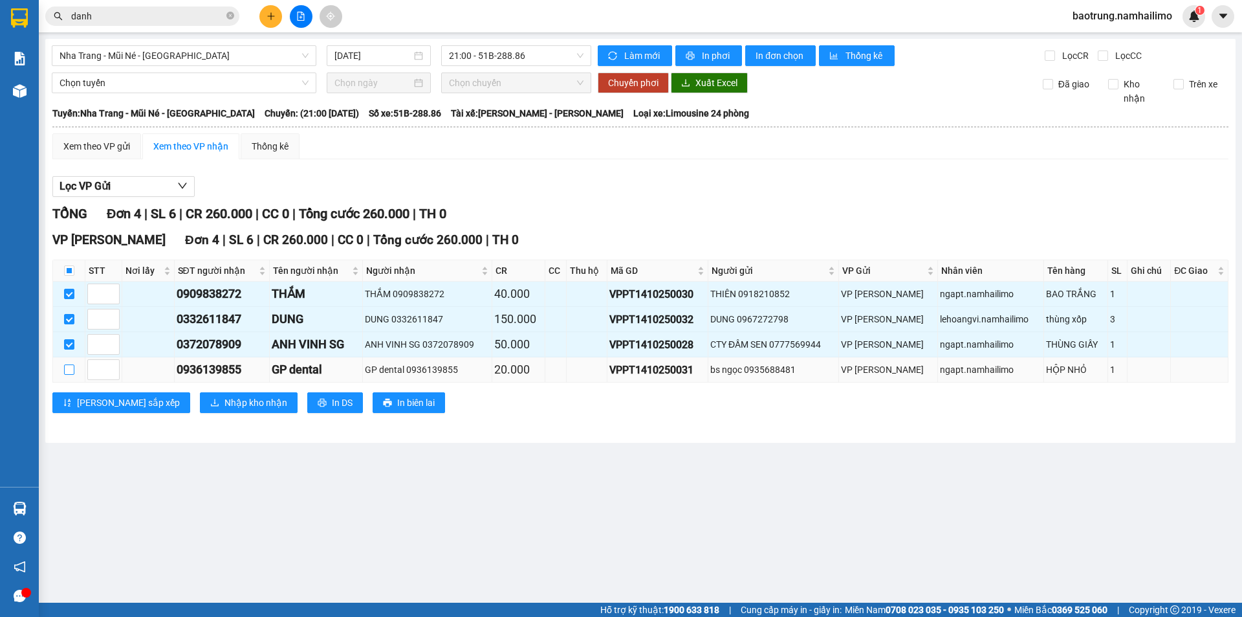
click at [67, 367] on input "checkbox" at bounding box center [69, 369] width 10 height 10
checkbox input "true"
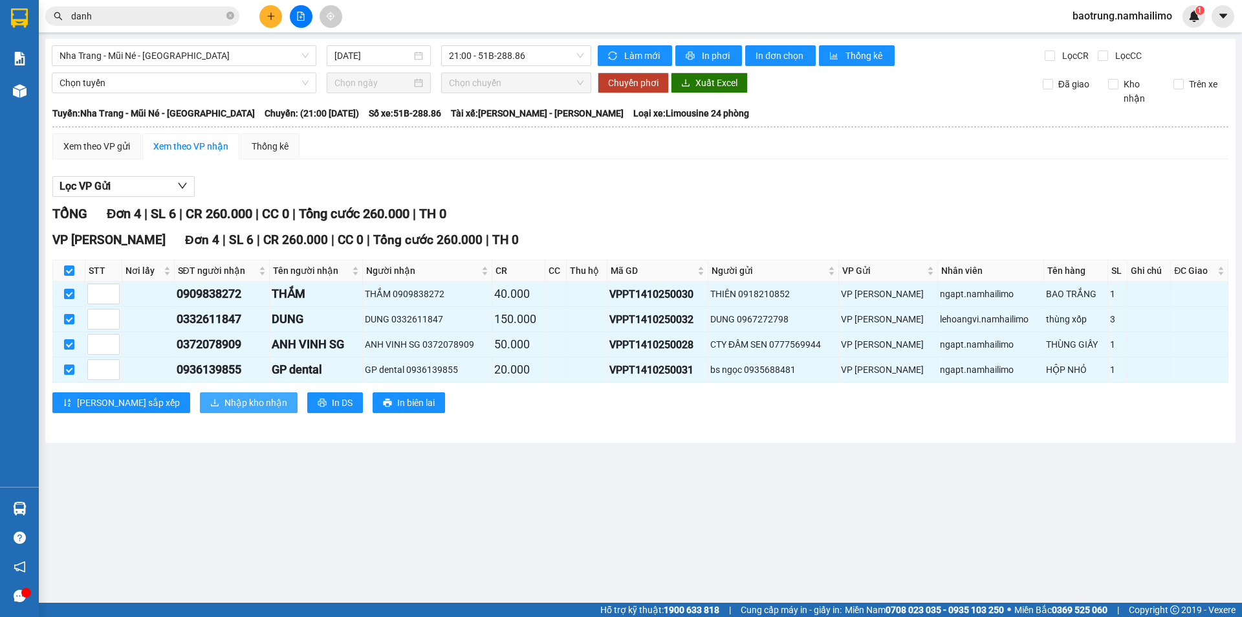
click at [224, 402] on span "Nhập kho nhận" at bounding box center [255, 402] width 63 height 14
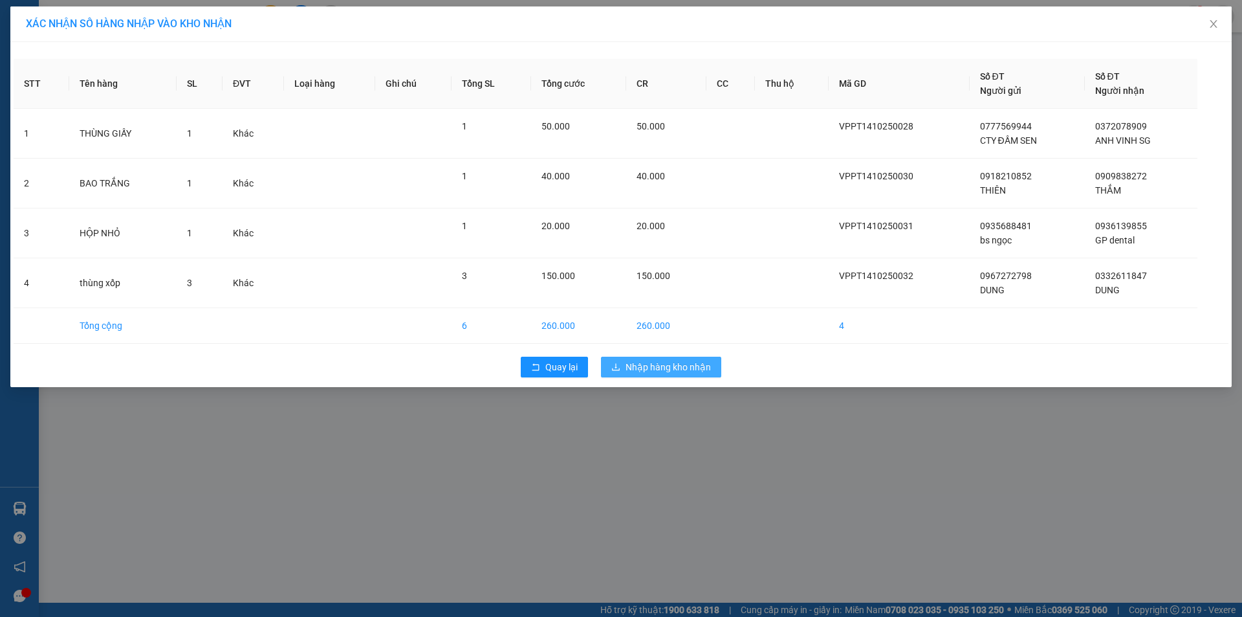
click at [688, 376] on button "Nhập hàng kho nhận" at bounding box center [661, 366] width 120 height 21
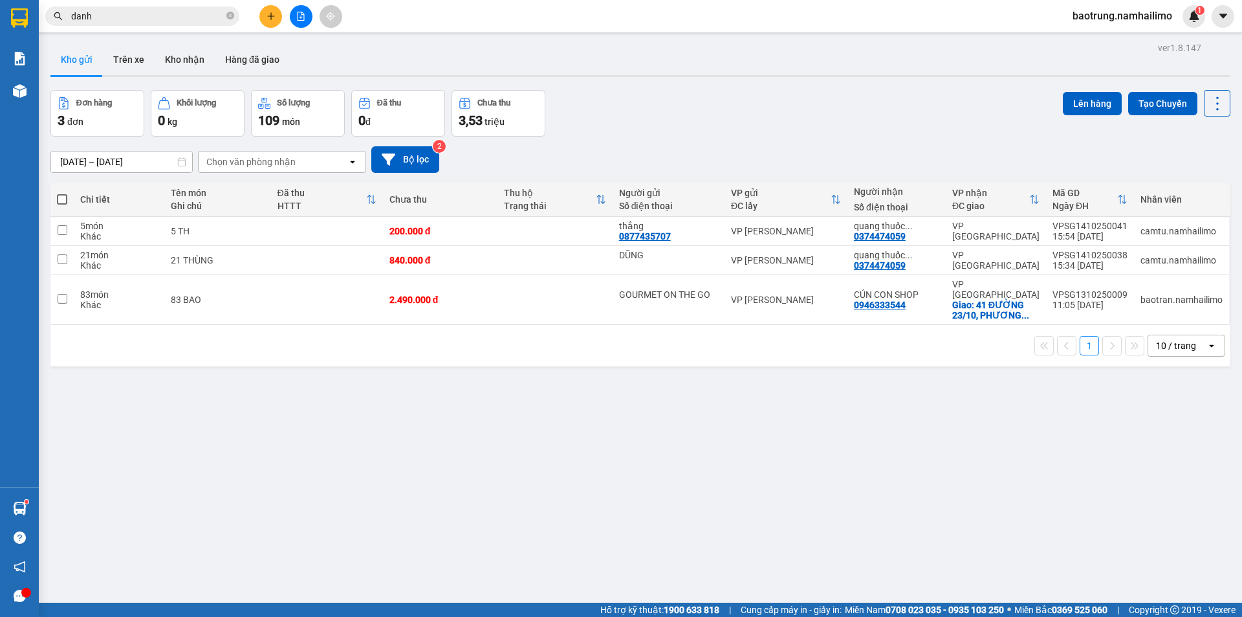
click at [1123, 15] on span "baotrung.namhailimo" at bounding box center [1122, 16] width 120 height 16
click at [1114, 45] on span "Đăng xuất" at bounding box center [1128, 40] width 94 height 14
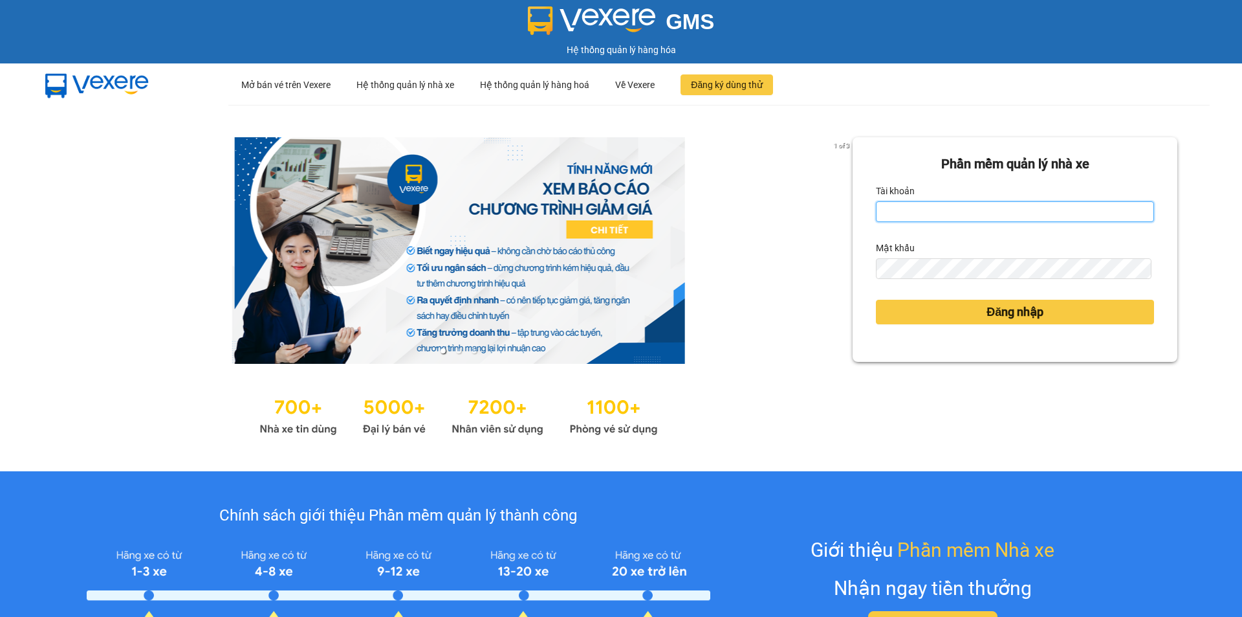
click at [1022, 215] on input "Tài khoản" at bounding box center [1015, 211] width 278 height 21
type input "baotran.namhailimo"
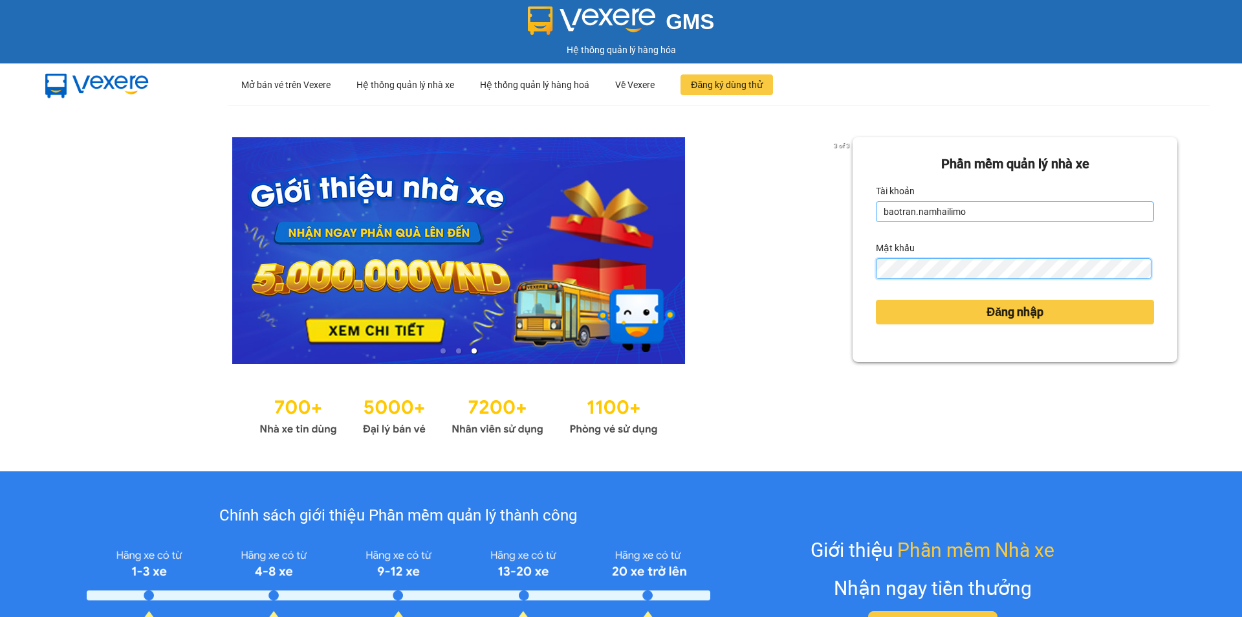
click at [876, 300] on button "Đăng nhập" at bounding box center [1015, 312] width 278 height 25
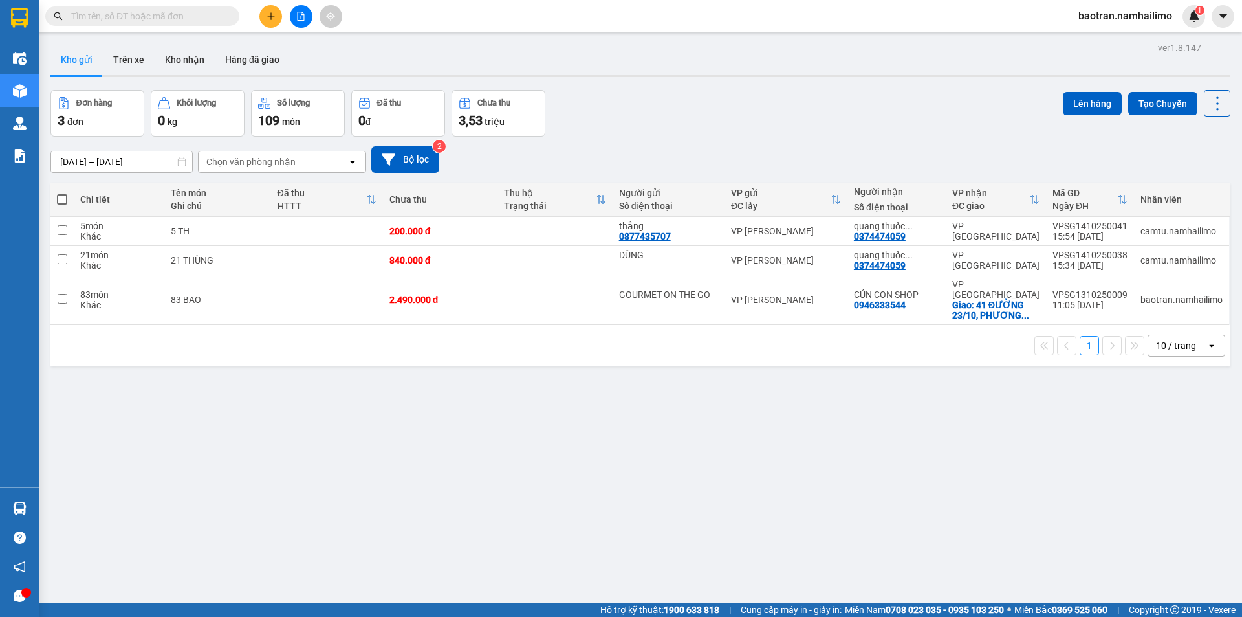
click at [154, 20] on input "text" at bounding box center [147, 16] width 153 height 14
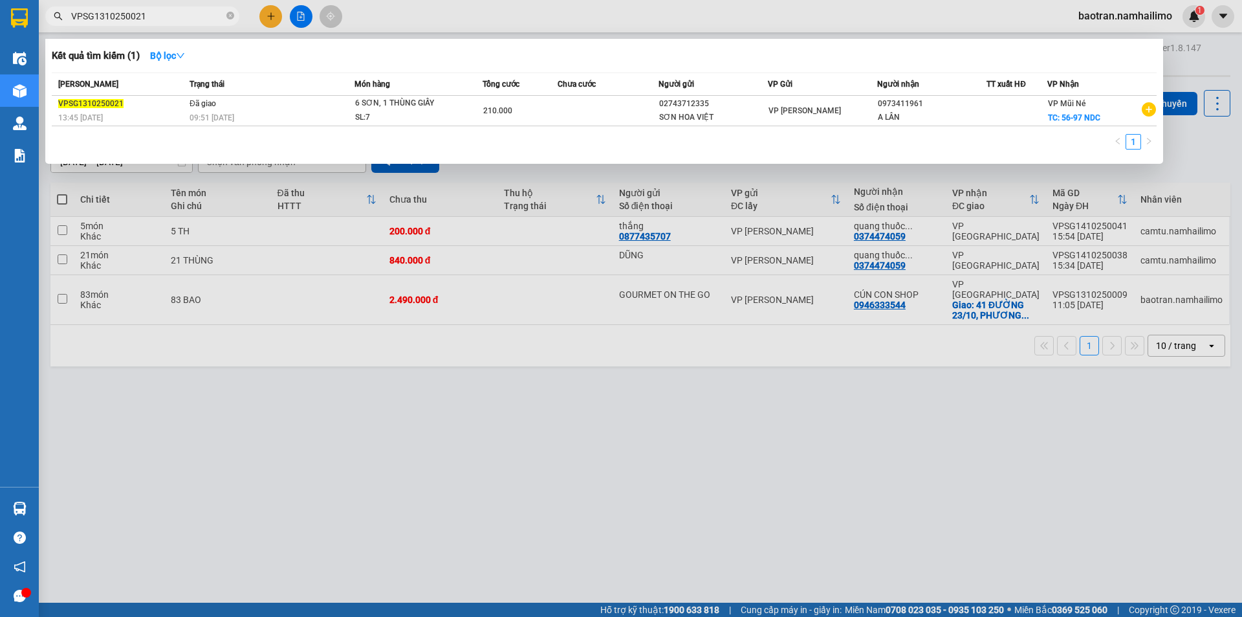
type input "VPSG1310250021"
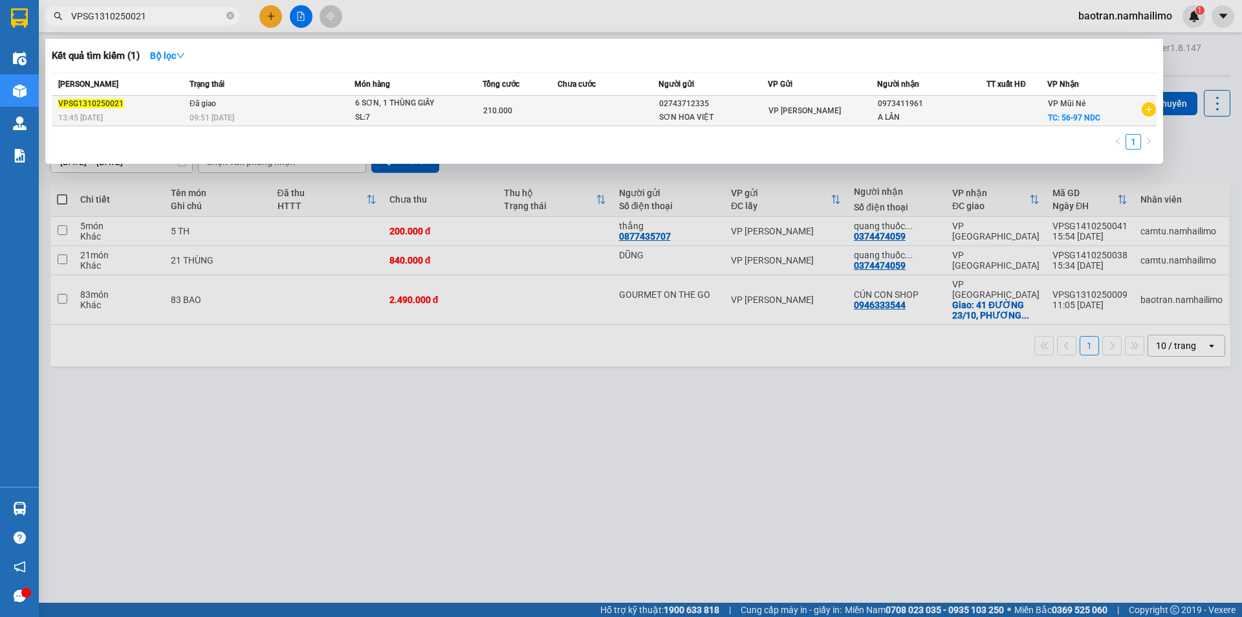
click at [420, 105] on div "6 SƠN, 1 THÙNG GIẤY" at bounding box center [403, 103] width 97 height 14
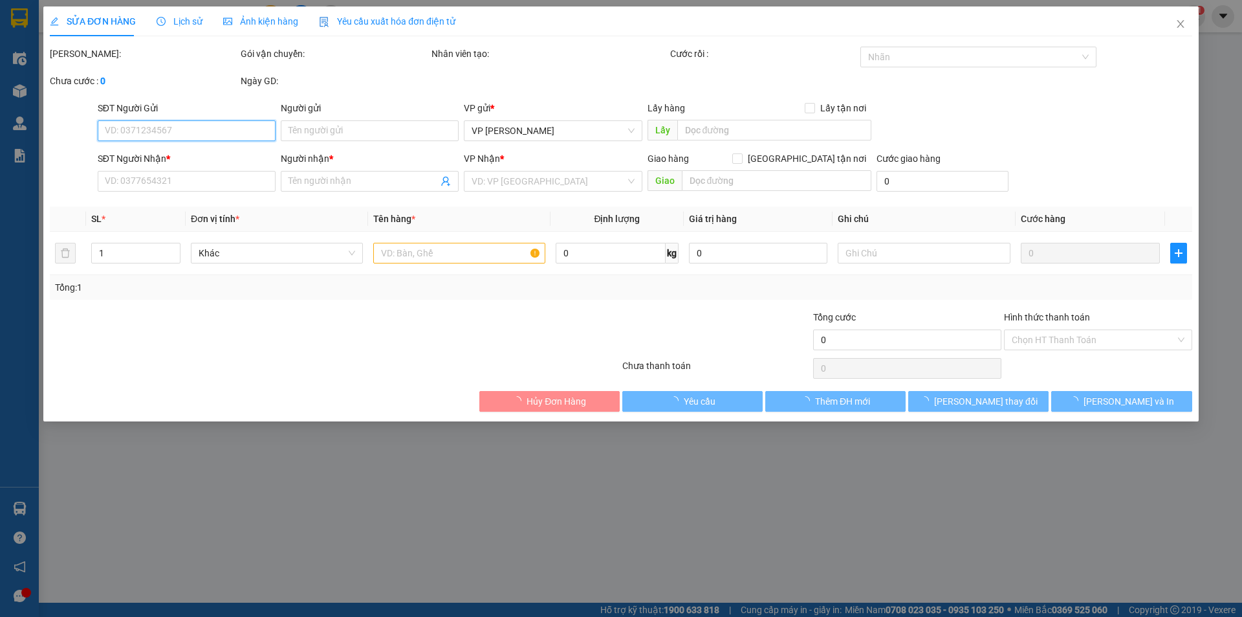
type input "02743712335"
type input "SƠN HOA VIỆT"
type input "0973411961"
type input "A LÂN"
checkbox input "true"
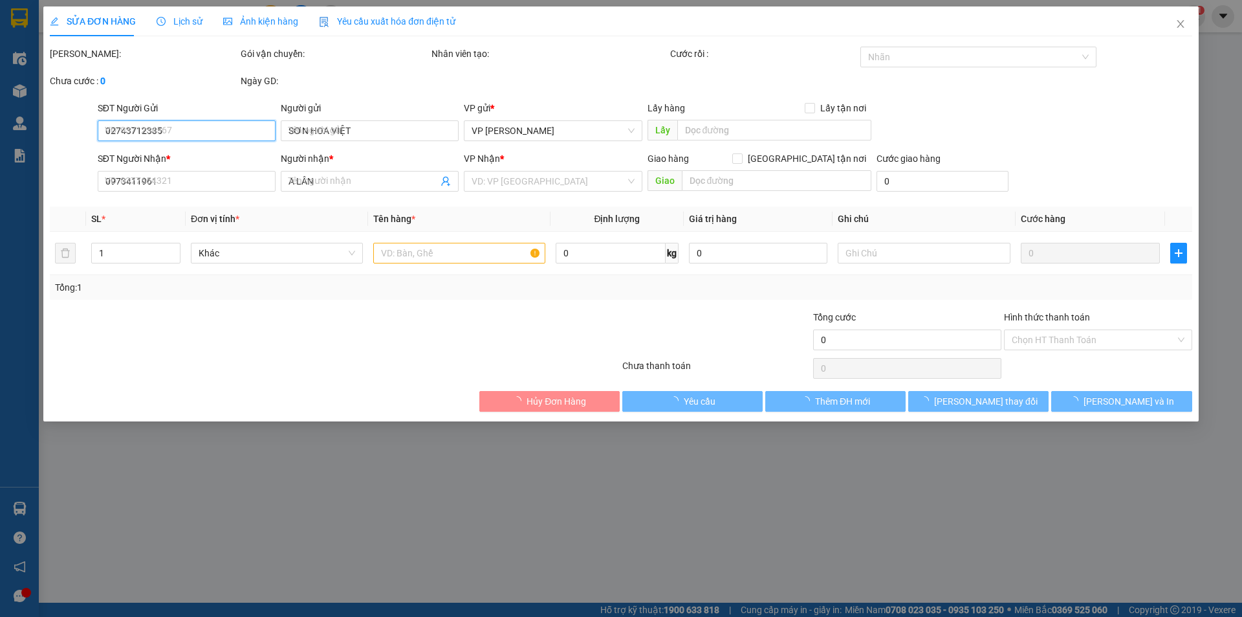
type input "56-97 NDC"
type input "210.000"
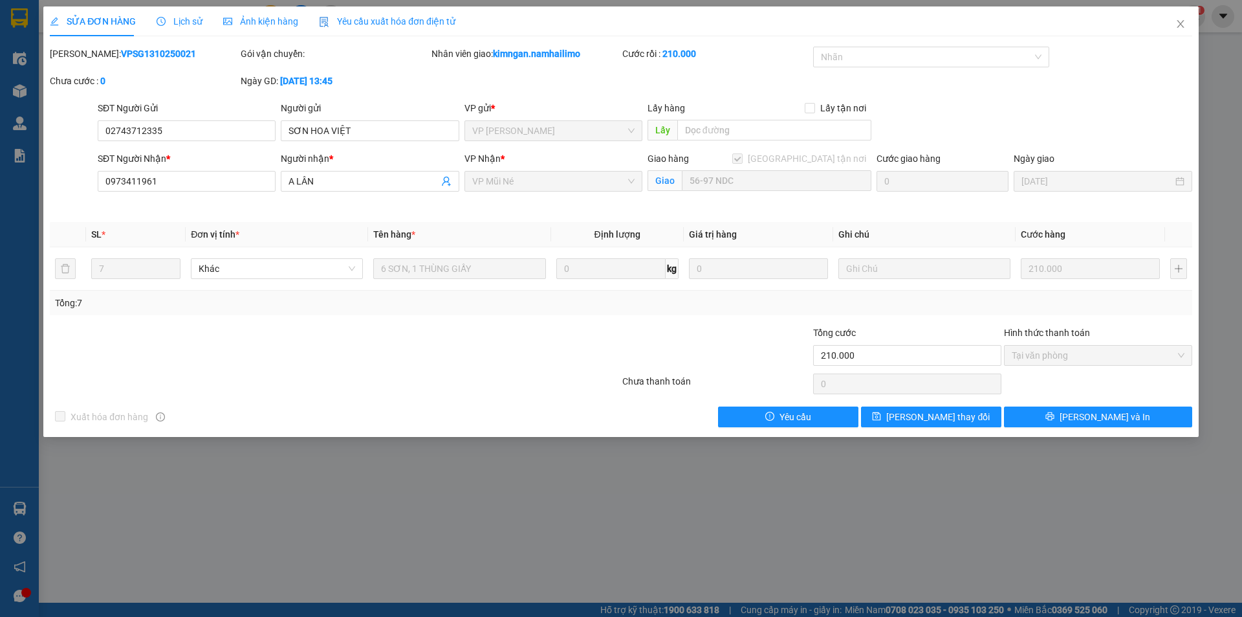
click at [182, 14] on div "Lịch sử" at bounding box center [180, 21] width 46 height 14
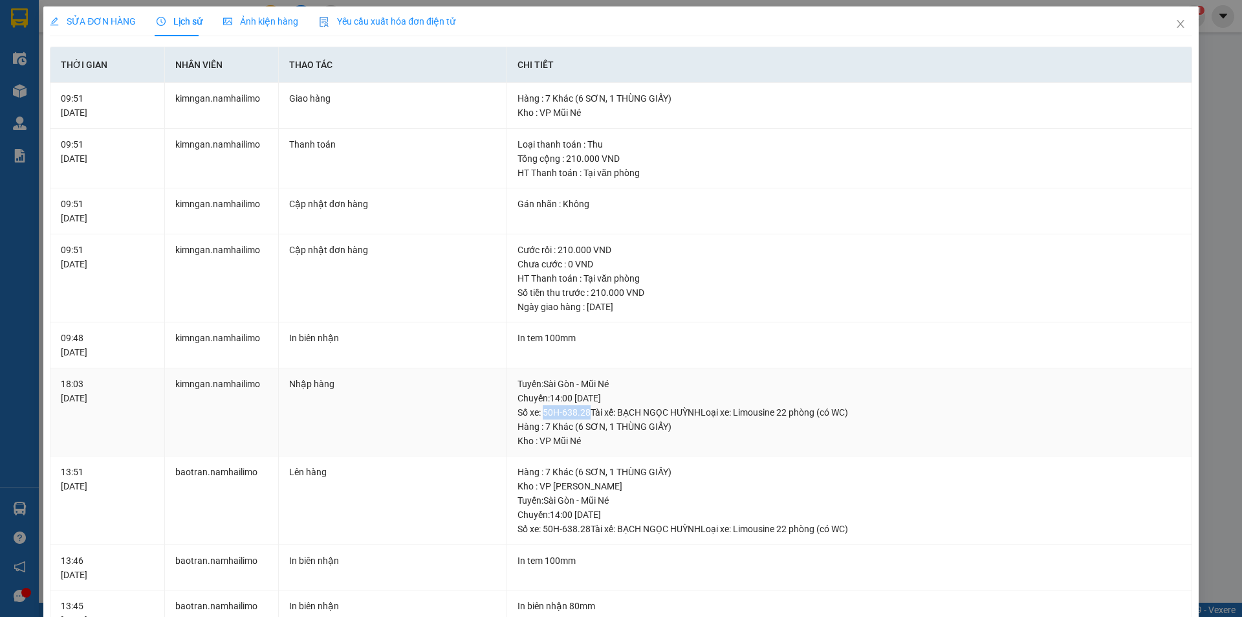
drag, startPoint x: 582, startPoint y: 411, endPoint x: 541, endPoint y: 410, distance: 40.1
click at [541, 410] on div "Tuyến : [GEOGRAPHIC_DATA] - Mũi Né Chuyến: 14:00 [DATE] Số xe: 50H-638.28 Tài x…" at bounding box center [850, 397] width 664 height 43
copy div "50H-638.28"
click at [1177, 23] on icon "close" at bounding box center [1180, 24] width 7 height 8
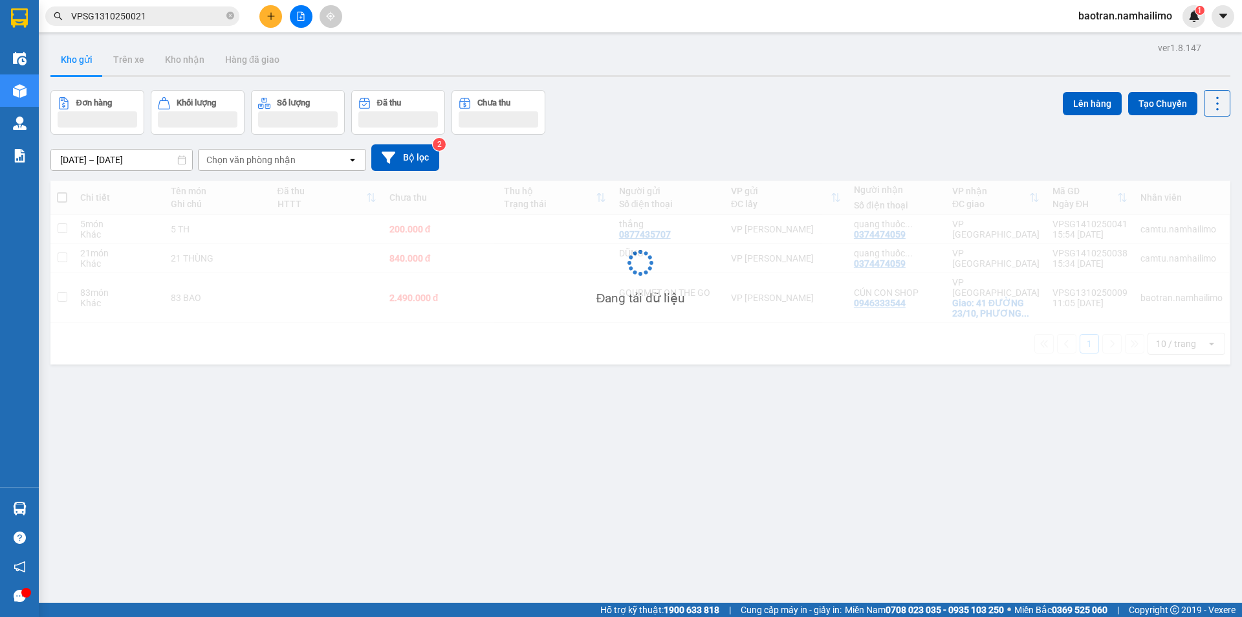
click at [161, 12] on input "VPSG1310250021" at bounding box center [147, 16] width 153 height 14
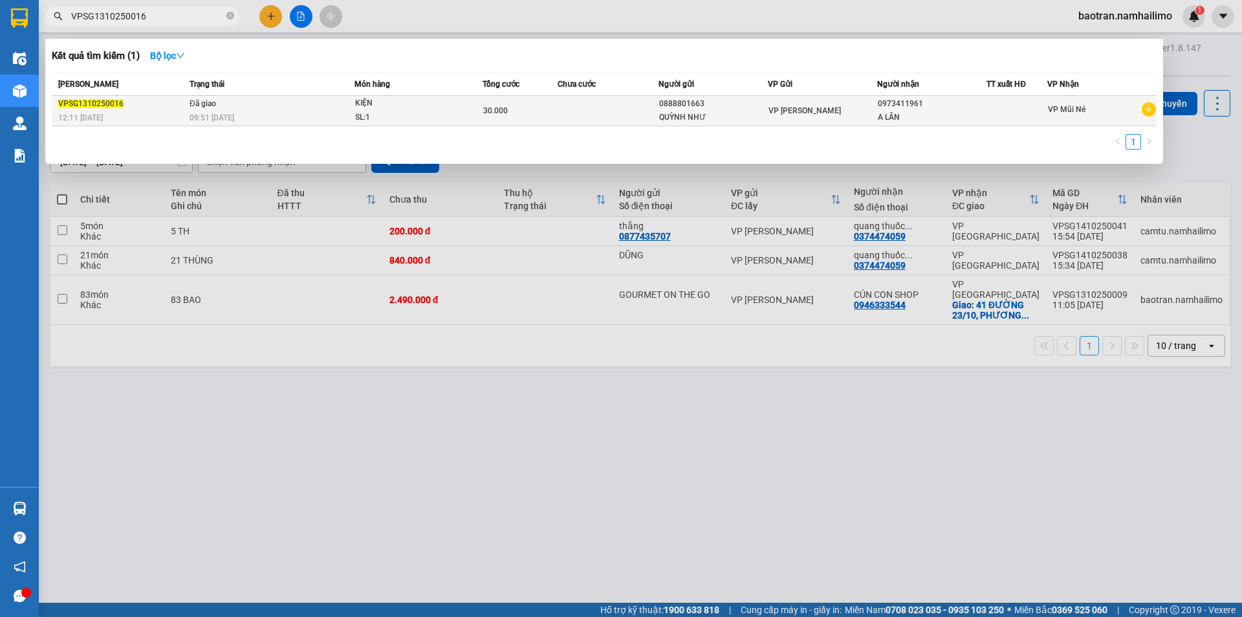
click at [248, 115] on div "09:51 [DATE]" at bounding box center [272, 118] width 164 height 14
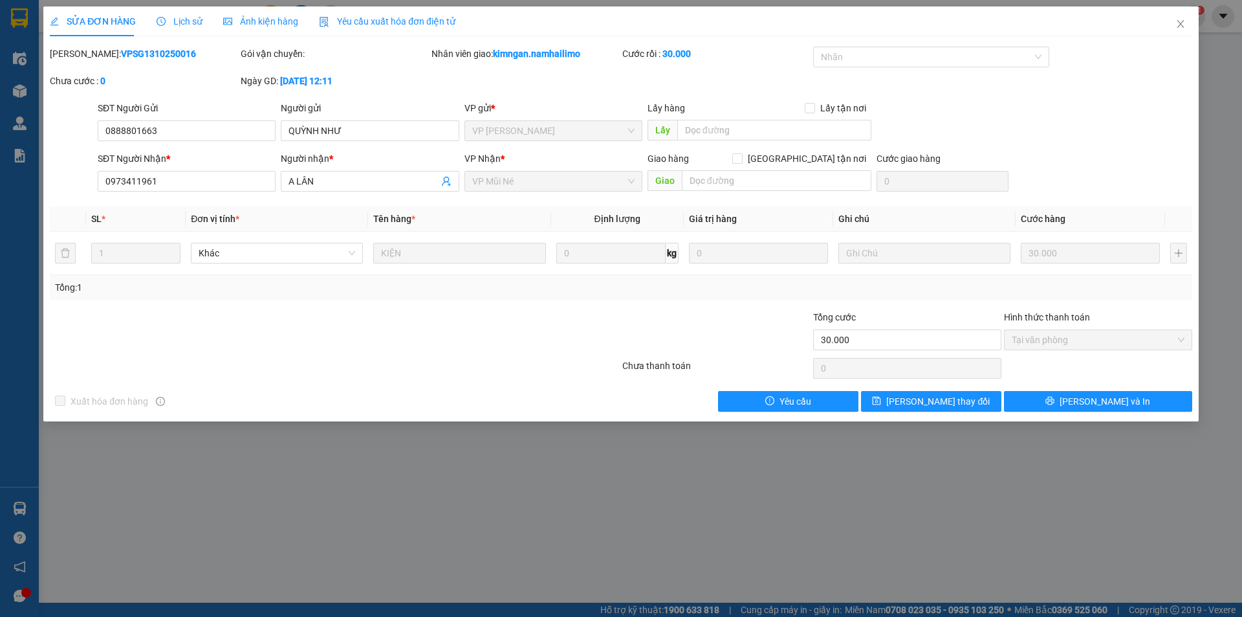
click at [180, 22] on span "Lịch sử" at bounding box center [180, 21] width 46 height 10
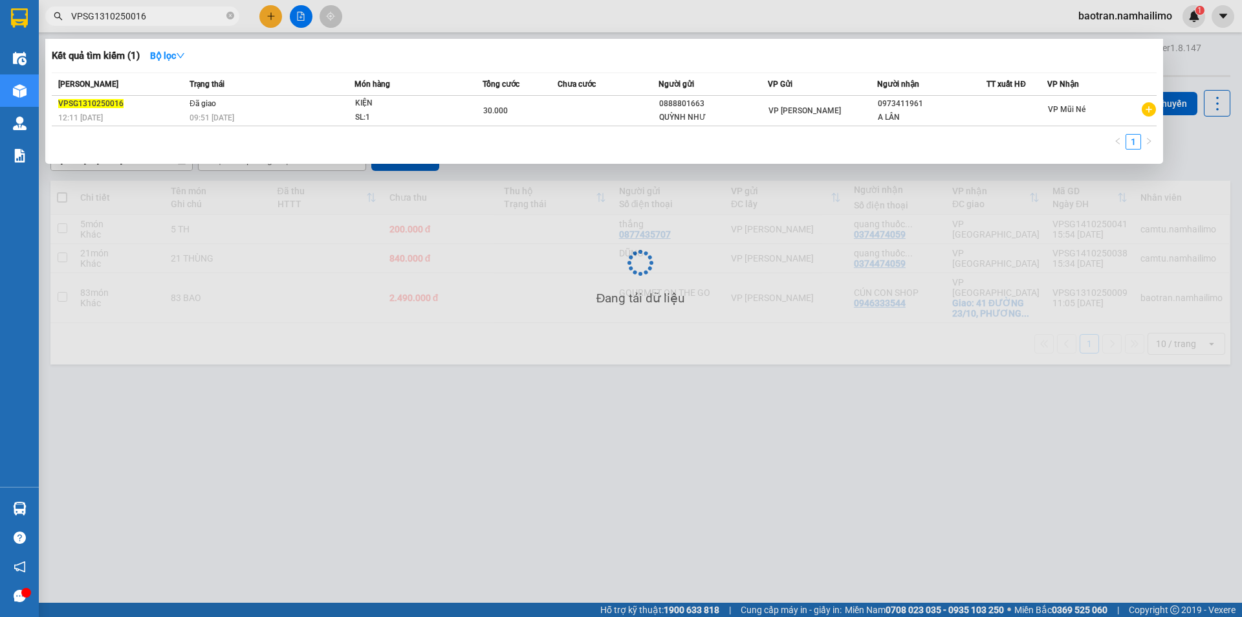
click at [167, 14] on input "VPSG1310250016" at bounding box center [147, 16] width 153 height 14
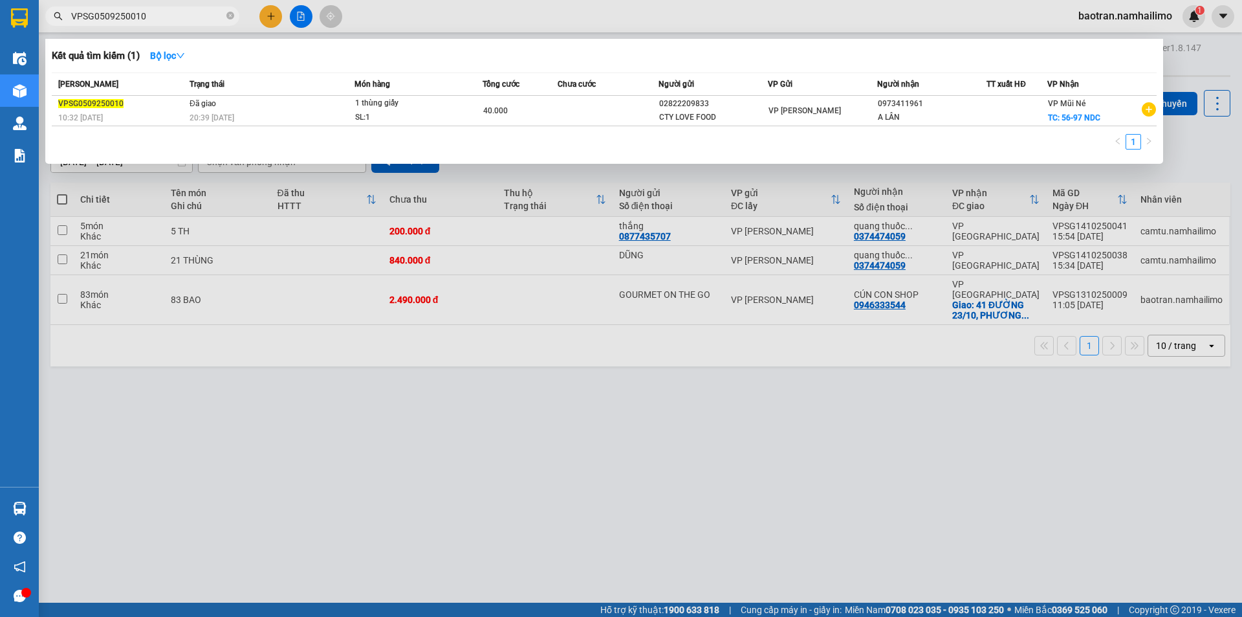
type input "VPSG0509250010"
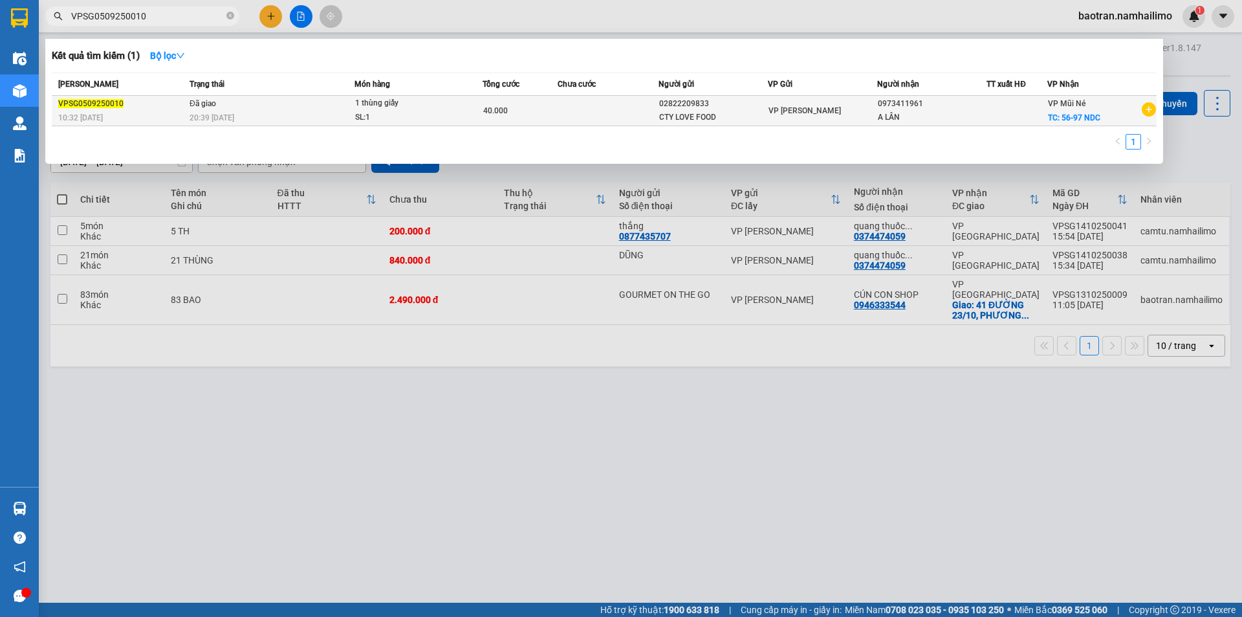
click at [256, 123] on div "20:39 [DATE]" at bounding box center [272, 118] width 164 height 14
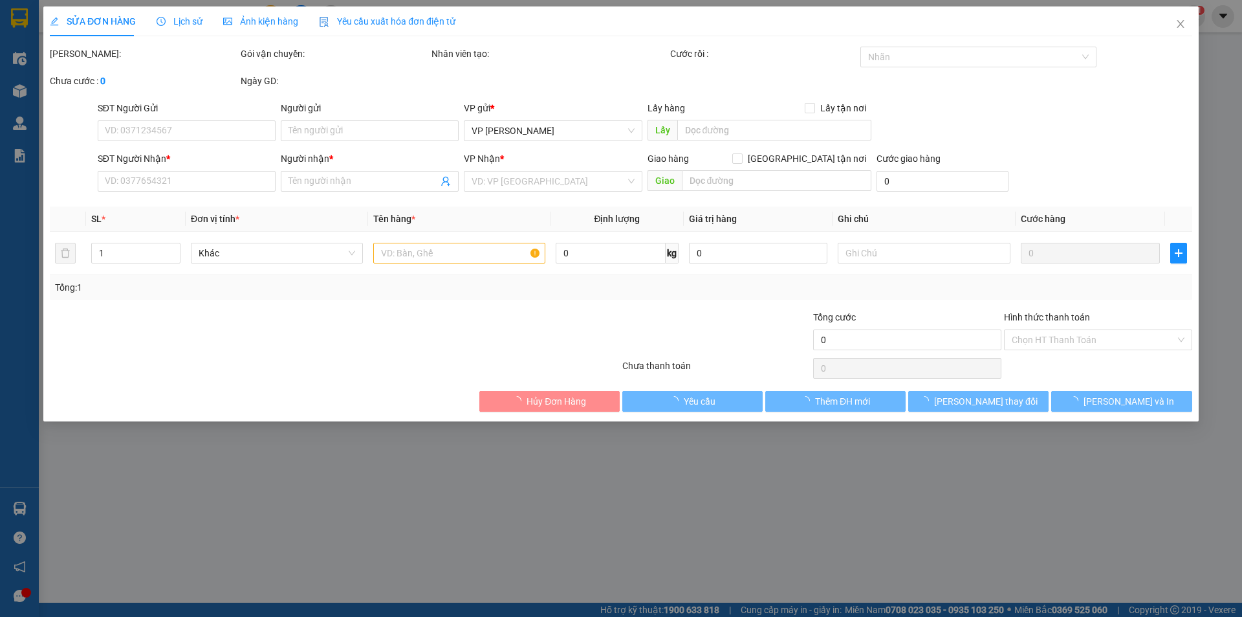
type input "02822209833"
type input "CTY LOVE FOOD"
type input "0973411961"
type input "A LÂN"
checkbox input "true"
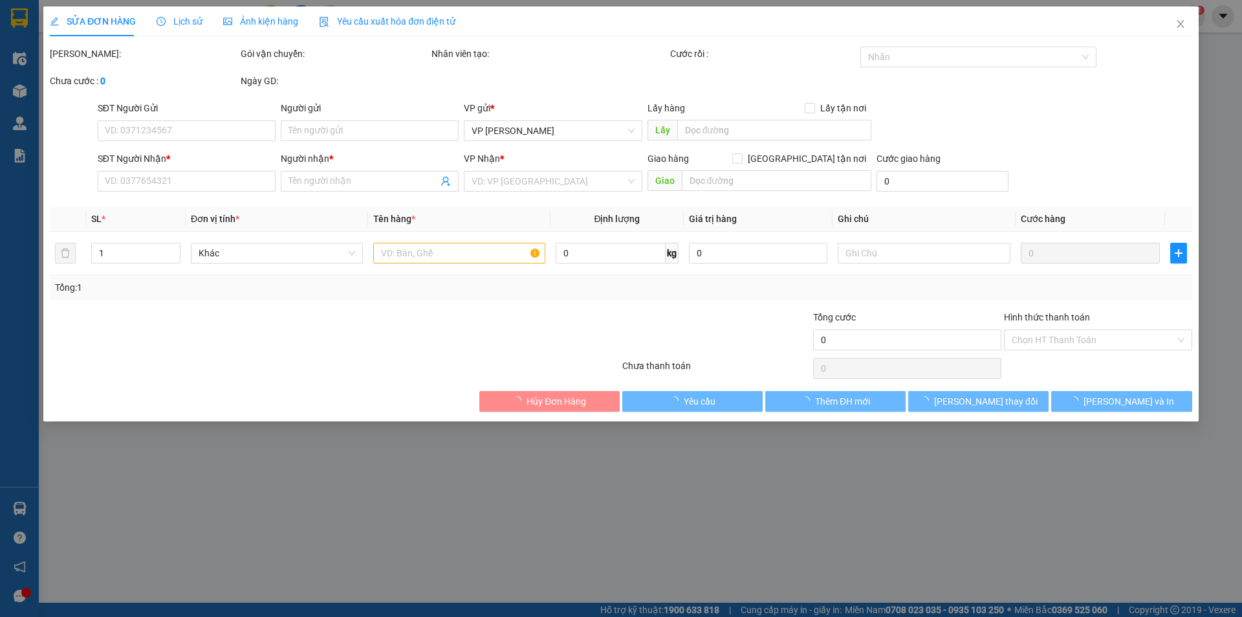
type input "56-97 NDC"
type input "10.000"
type input "40.000"
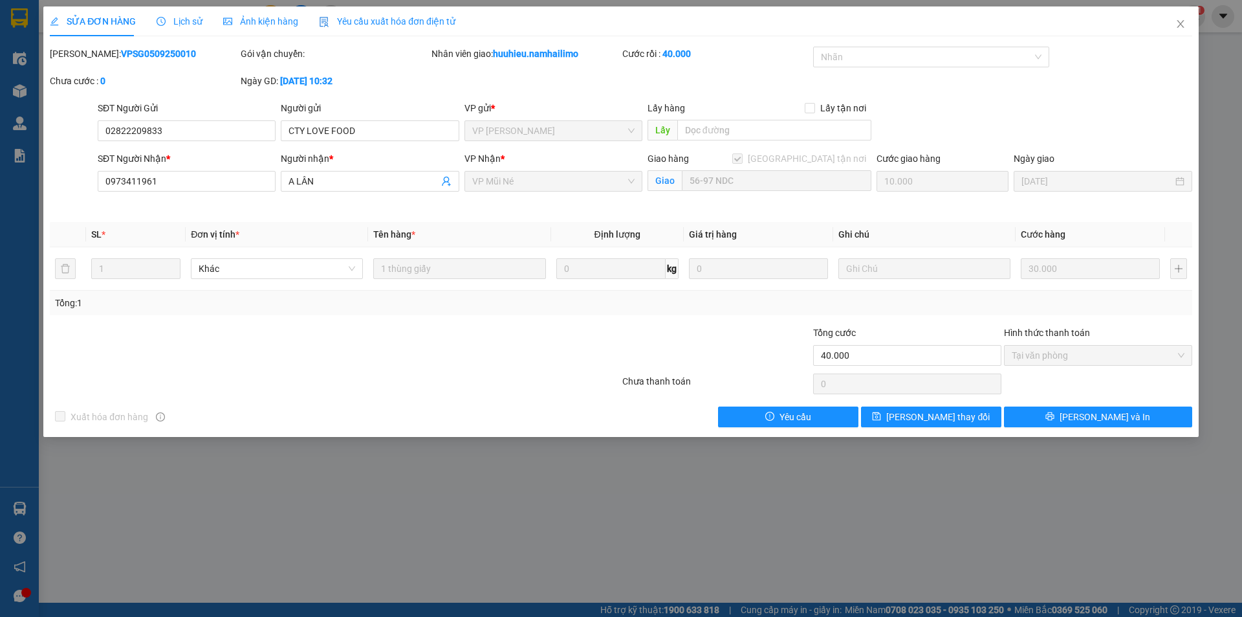
click at [173, 19] on span "Lịch sử" at bounding box center [180, 21] width 46 height 10
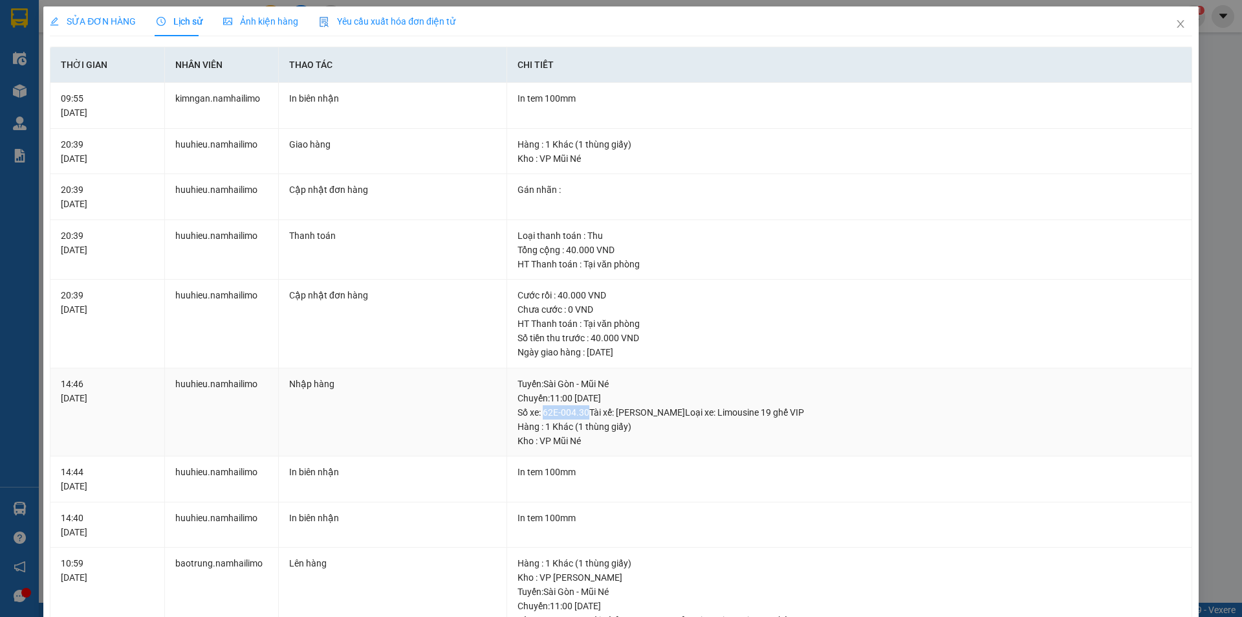
drag, startPoint x: 584, startPoint y: 409, endPoint x: 541, endPoint y: 408, distance: 43.4
click at [541, 408] on div "Tuyến : [GEOGRAPHIC_DATA] - Mũi Né Chuyến: 11:00 [DATE] Số xe: 62E-004.30 Tài x…" at bounding box center [850, 397] width 664 height 43
copy div "62E-004.30"
click at [1175, 25] on icon "close" at bounding box center [1180, 24] width 10 height 10
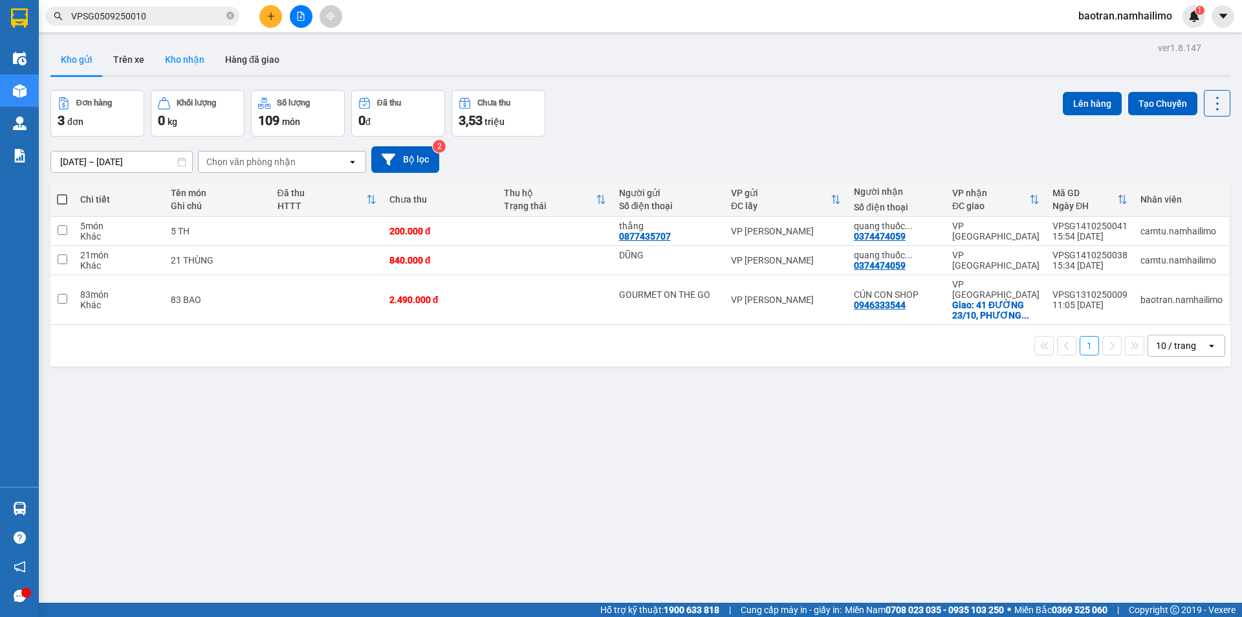
click at [194, 63] on button "Kho nhận" at bounding box center [185, 59] width 60 height 31
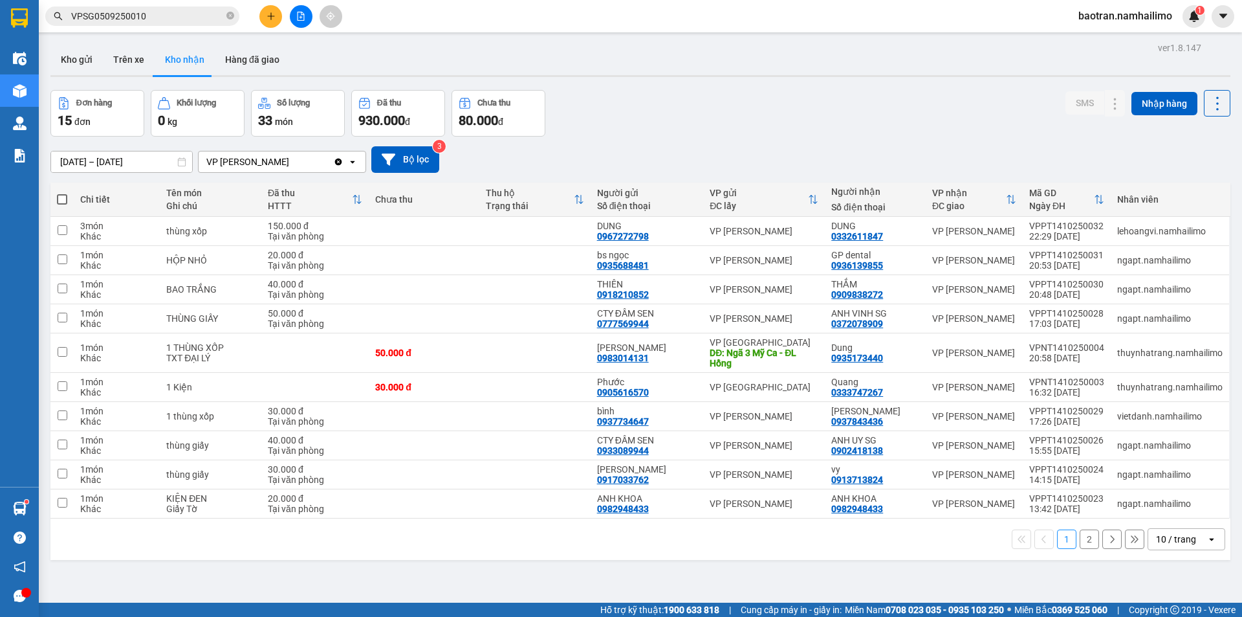
click at [886, 139] on div "[DATE] – [DATE] Press the down arrow key to interact with the calendar and sele…" at bounding box center [640, 159] width 1180 height 46
